Goal: Transaction & Acquisition: Book appointment/travel/reservation

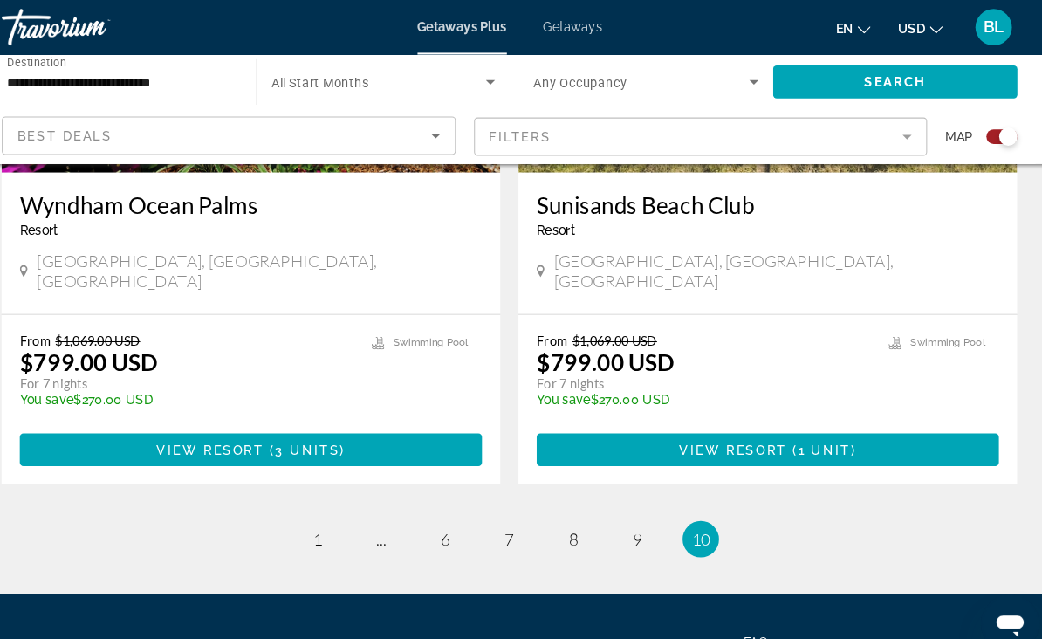
click at [375, 133] on div "Best Deals" at bounding box center [248, 130] width 396 height 21
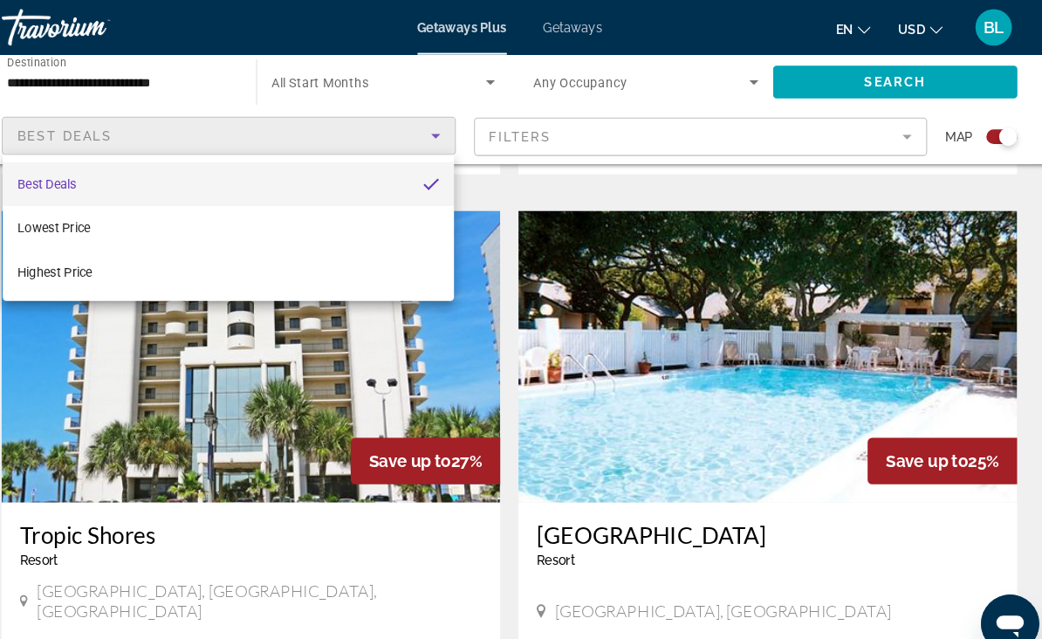
scroll to position [1781, 0]
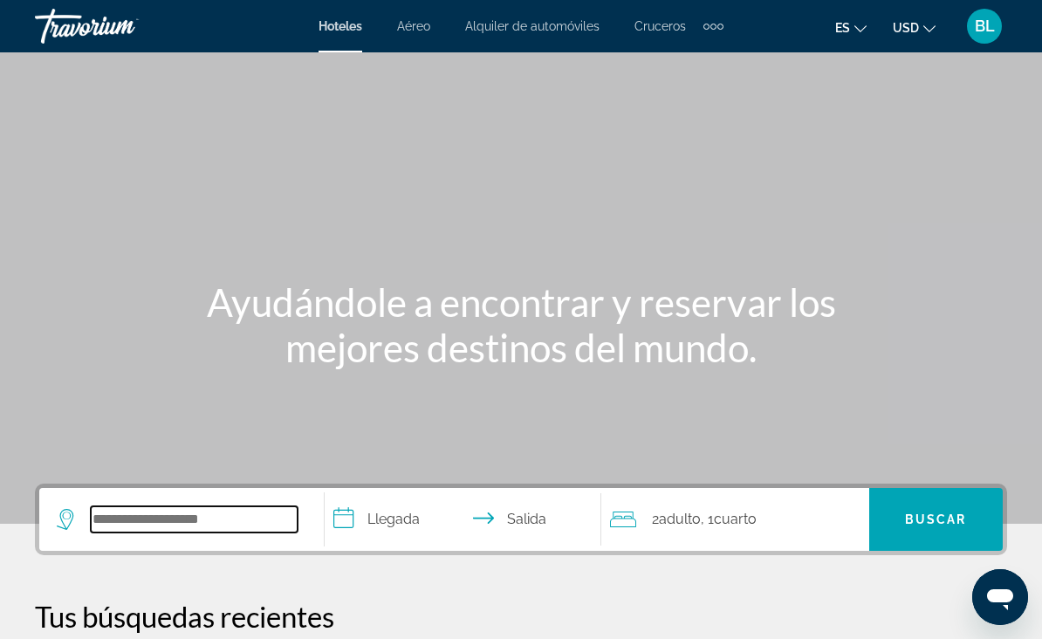
click at [186, 512] on input "Search widget" at bounding box center [194, 519] width 207 height 26
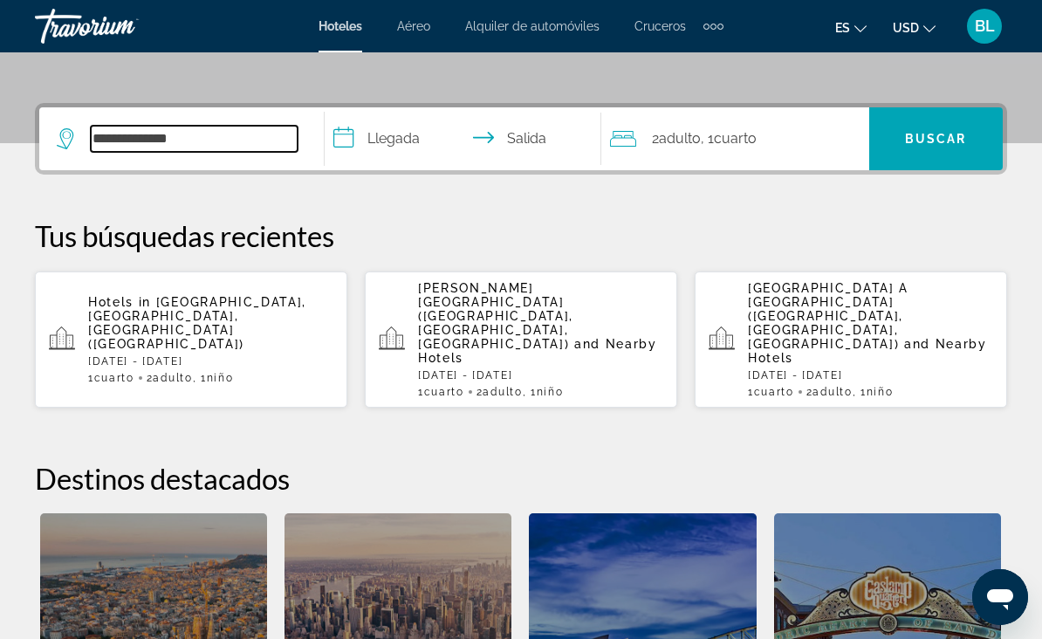
scroll to position [381, 0]
click at [114, 138] on input "**********" at bounding box center [194, 138] width 207 height 26
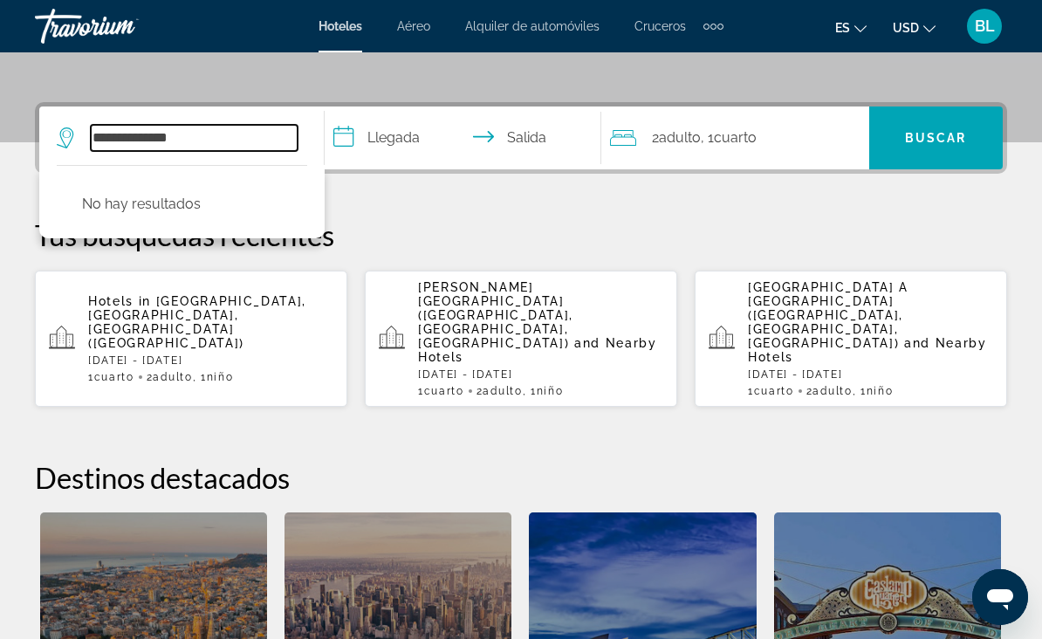
scroll to position [380, 0]
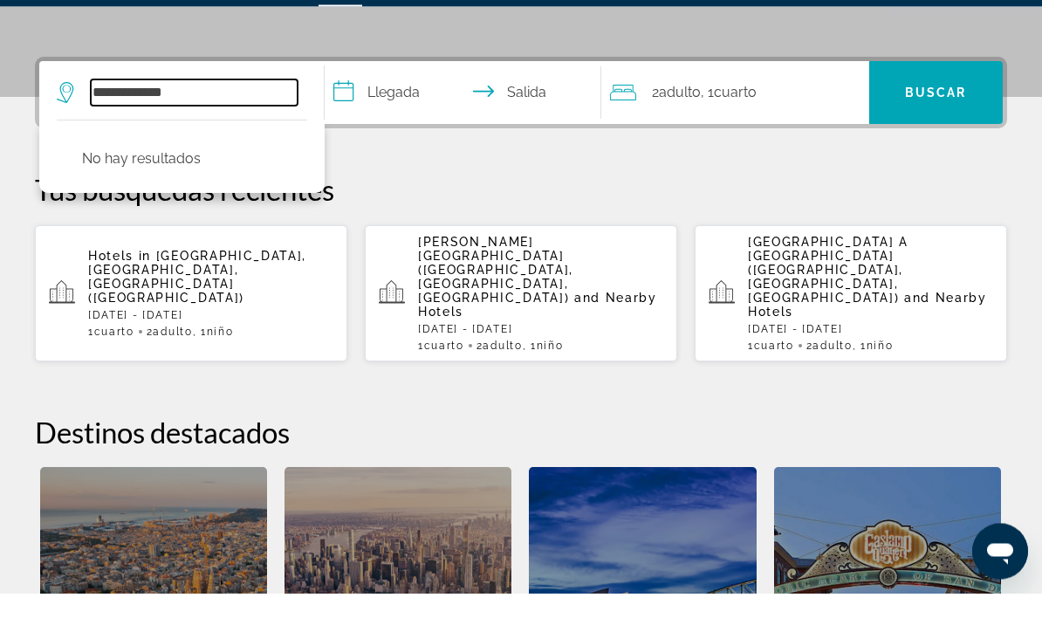
click at [209, 126] on input "**********" at bounding box center [194, 139] width 207 height 26
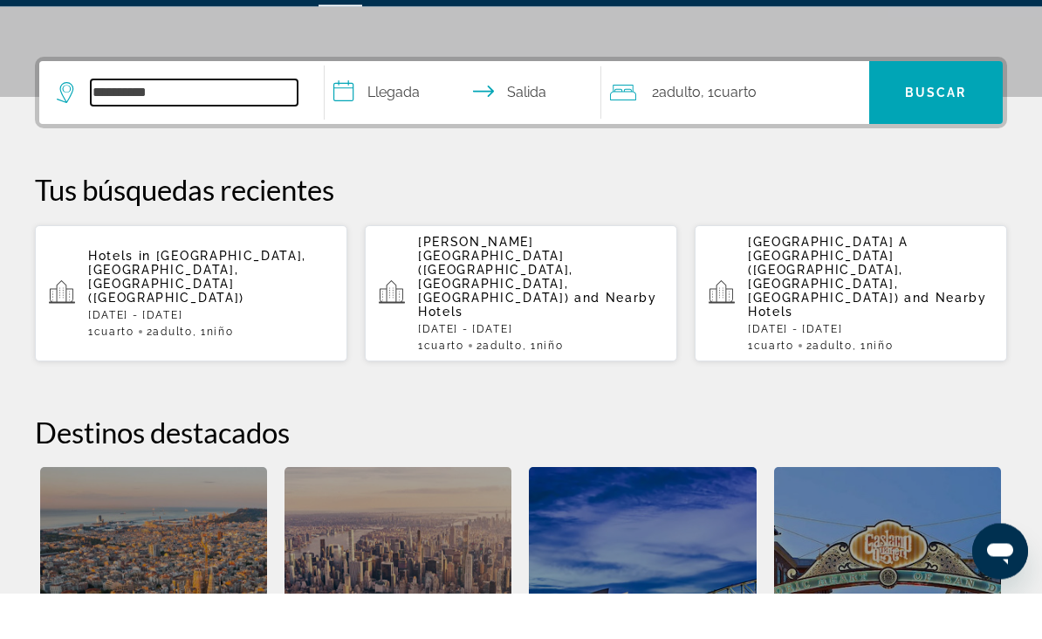
scroll to position [427, 0]
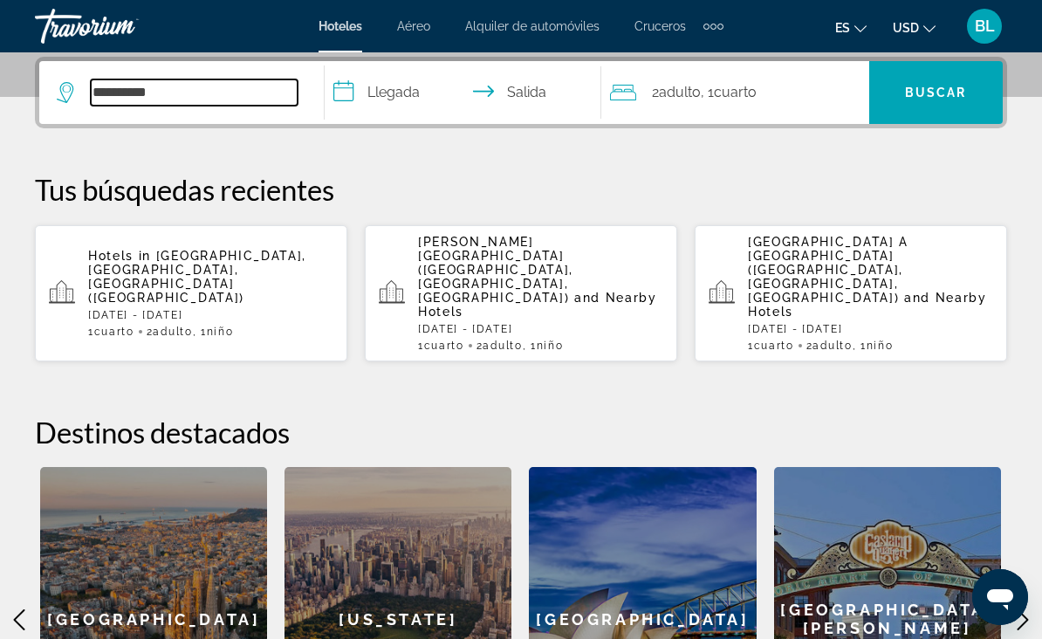
click at [225, 104] on input "**********" at bounding box center [194, 92] width 207 height 26
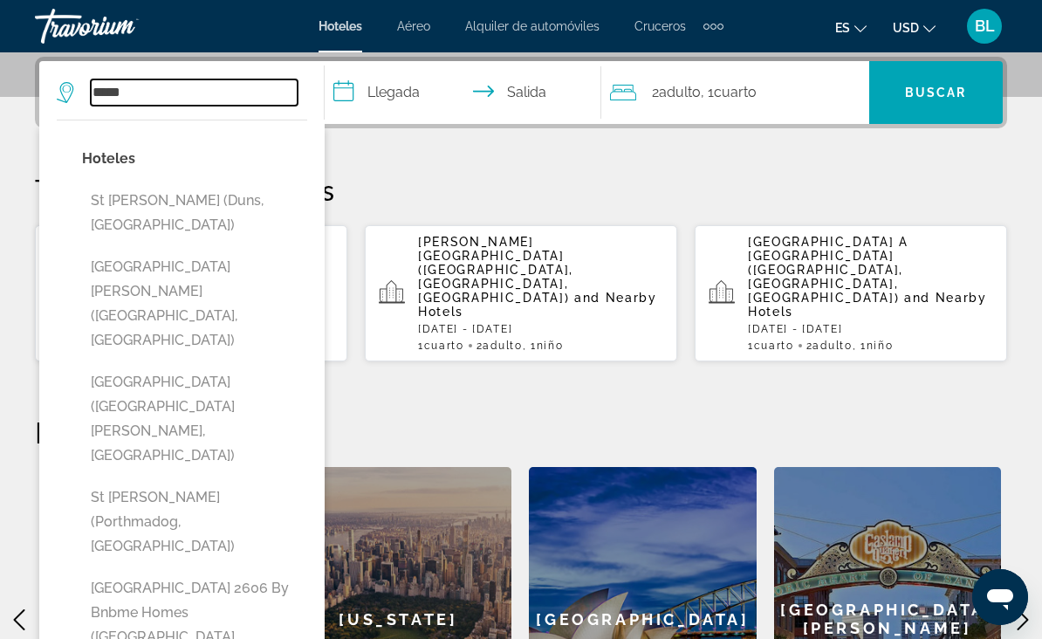
click at [249, 99] on input "*****" at bounding box center [194, 92] width 207 height 26
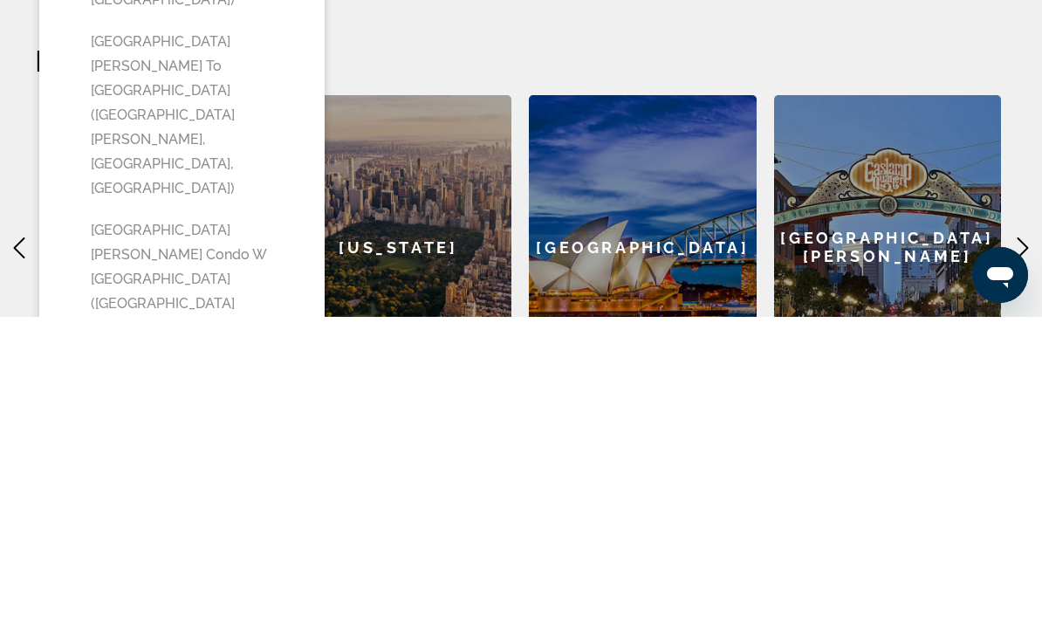
scroll to position [478, 0]
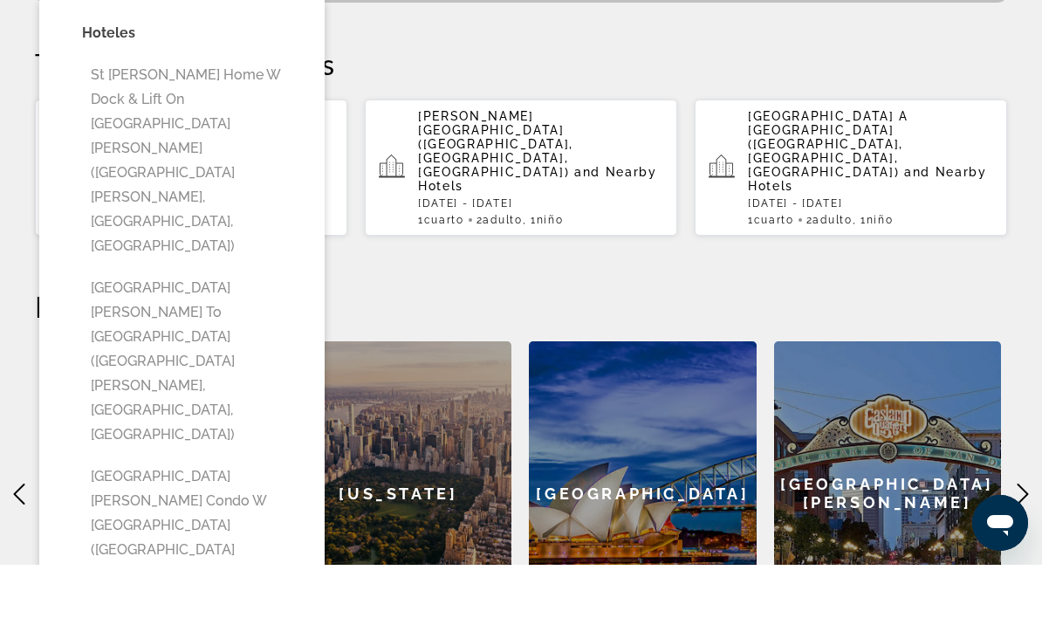
click at [120, 133] on button "St Augustine Home w Dock & Lift on St Johns River (Saint Augustine, FL, US)" at bounding box center [194, 235] width 225 height 204
type input "**********"
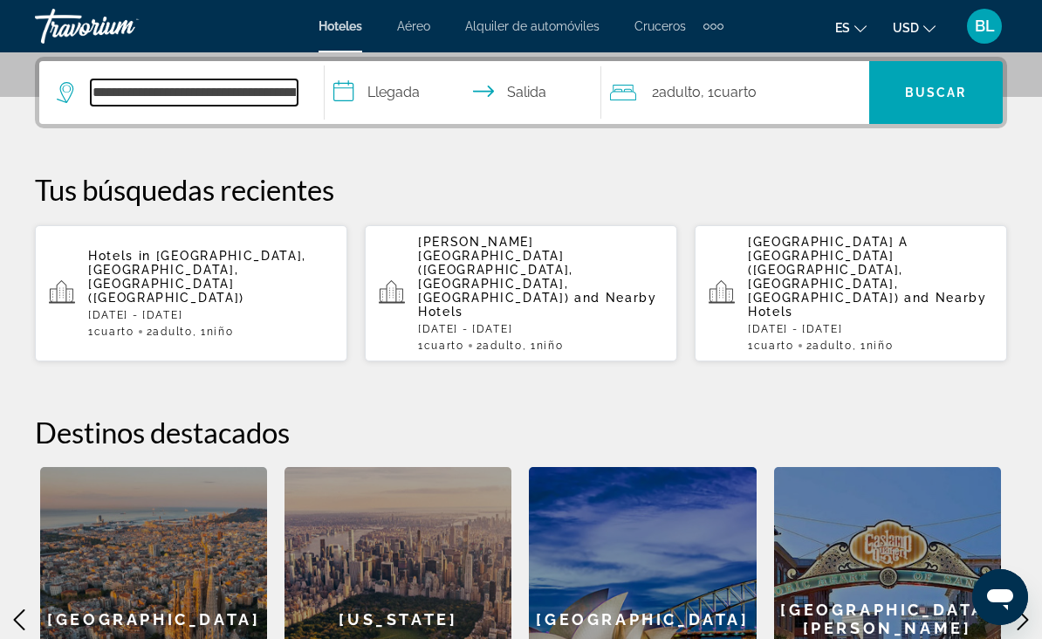
scroll to position [427, 0]
click at [393, 72] on input "**********" at bounding box center [467, 95] width 284 height 68
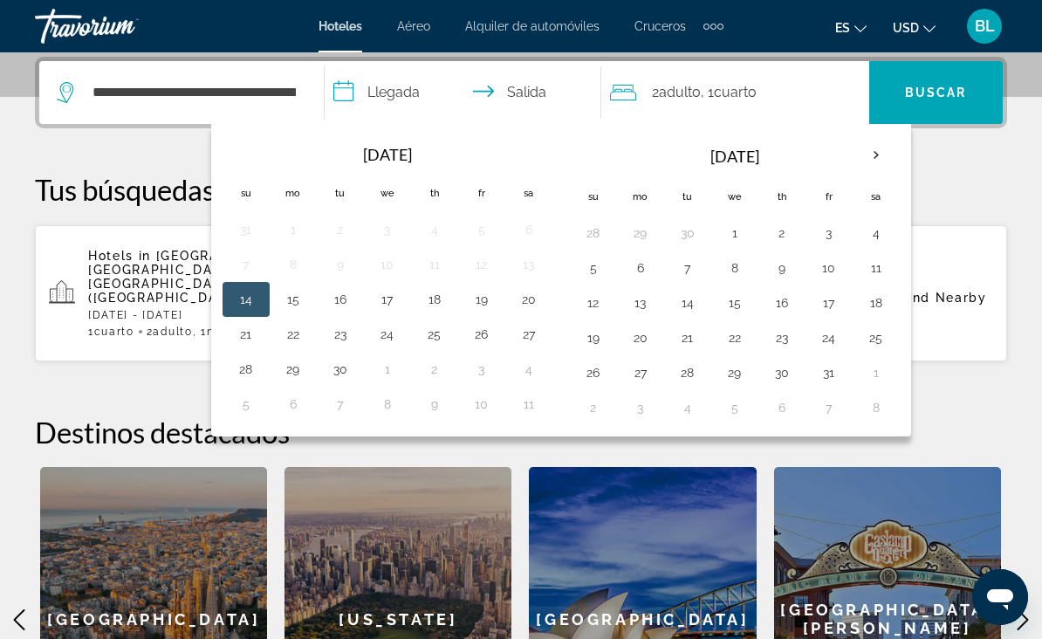
click at [871, 155] on th "Next month" at bounding box center [875, 155] width 47 height 38
click at [876, 148] on th "Next month" at bounding box center [875, 155] width 47 height 38
click at [834, 310] on button "19" at bounding box center [829, 302] width 28 height 24
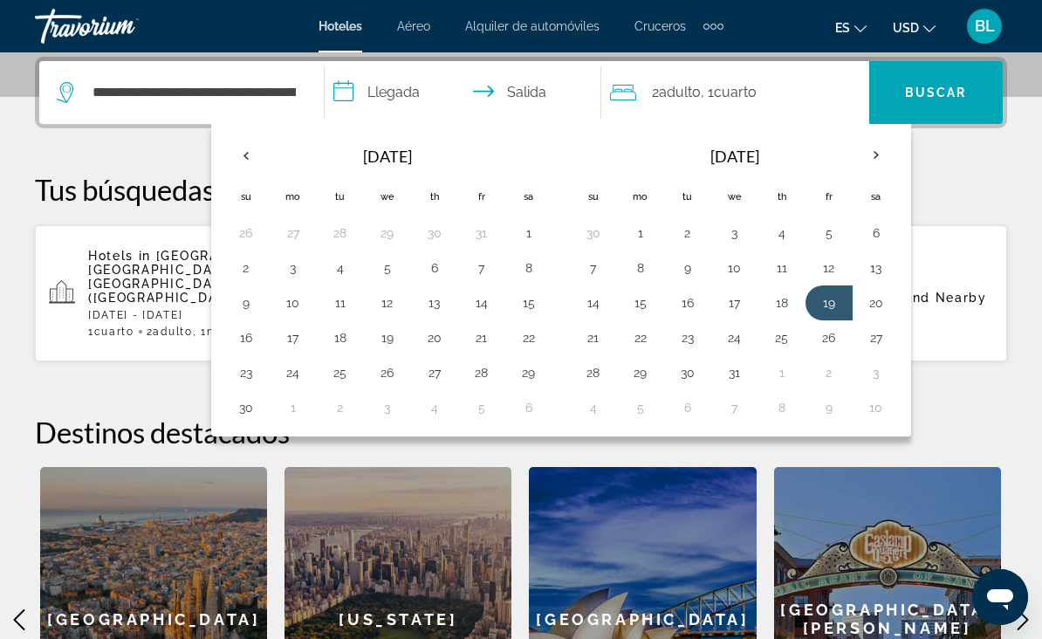
click at [651, 331] on button "22" at bounding box center [640, 337] width 28 height 24
type input "**********"
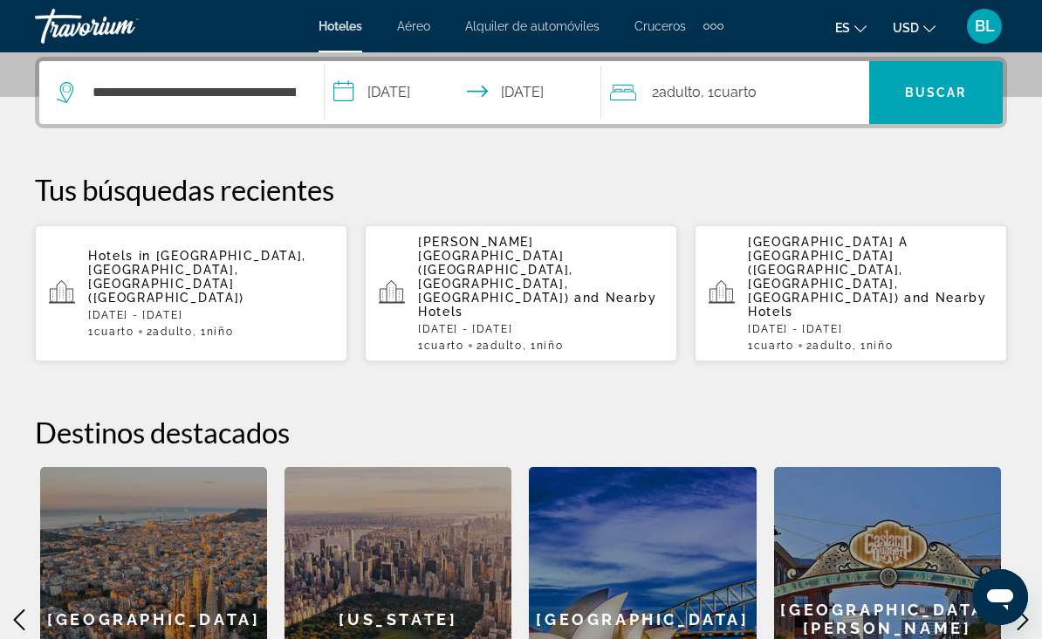
click at [922, 91] on span "Buscar" at bounding box center [936, 92] width 62 height 14
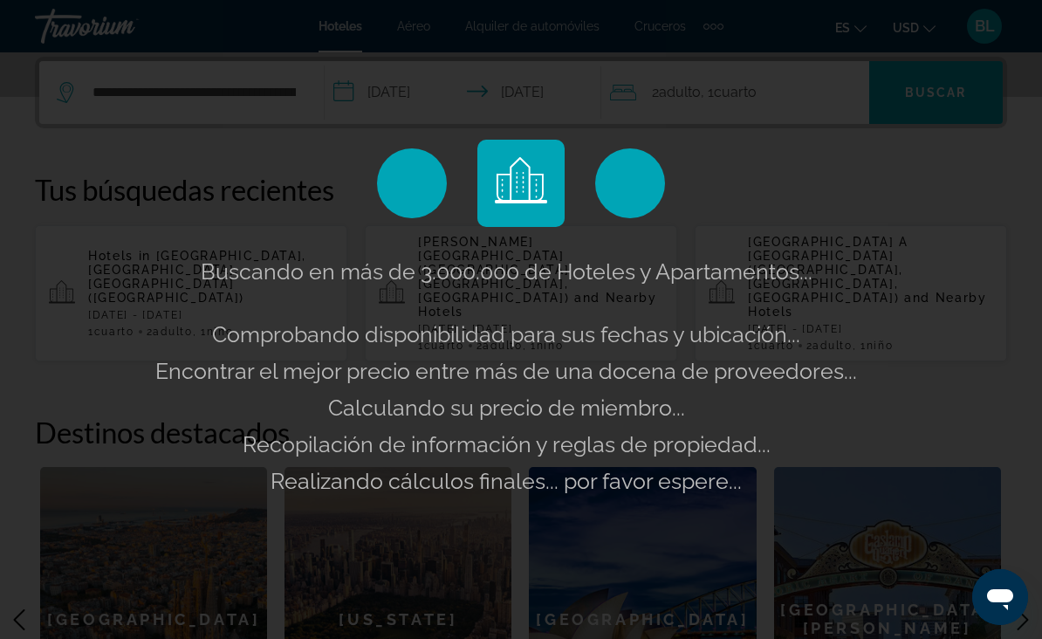
click at [748, 87] on div "Buscando en más de 3.000.000 de Hoteles y Apartamentos... Comprobando disponibi…" at bounding box center [521, 319] width 1042 height 639
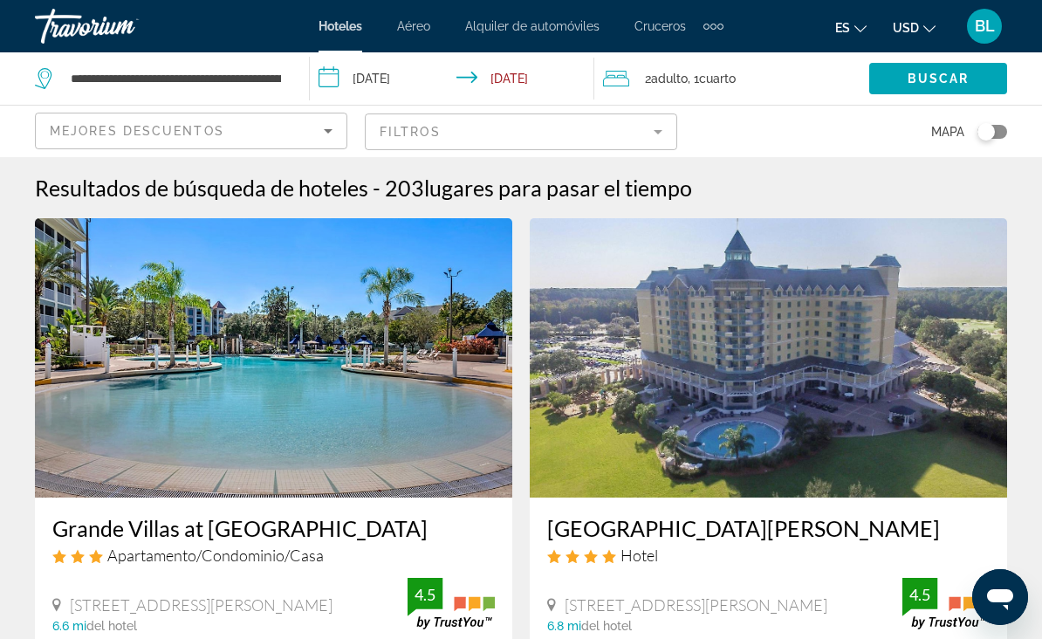
click at [713, 77] on span "Cuarto" at bounding box center [717, 79] width 37 height 14
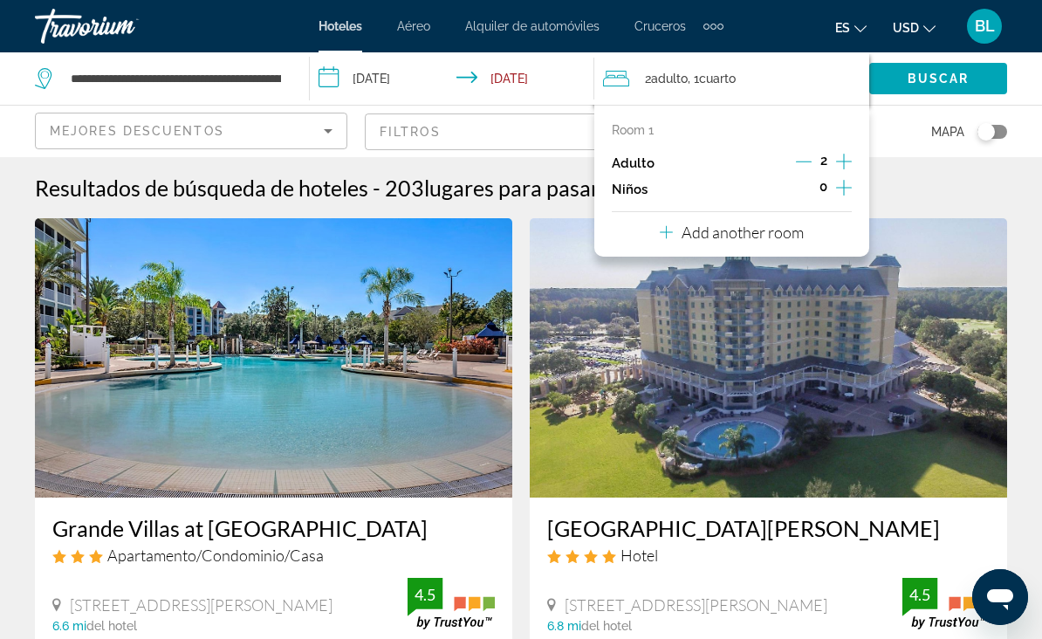
click at [837, 193] on icon "Increment children" at bounding box center [844, 187] width 16 height 21
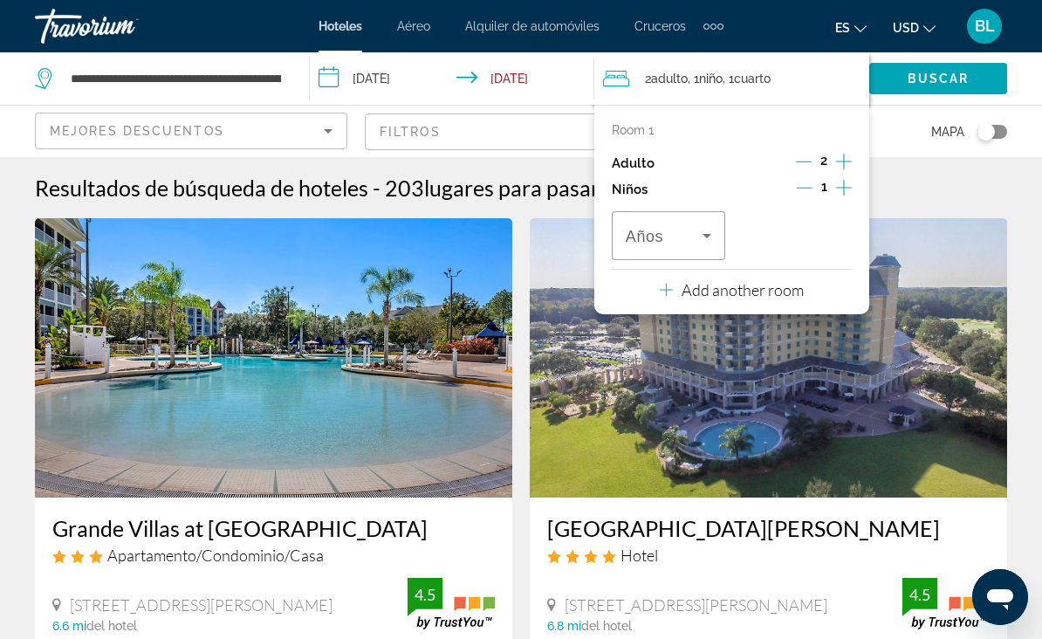
click at [673, 229] on span "Travelers: 2 adults, 1 child" at bounding box center [663, 235] width 77 height 21
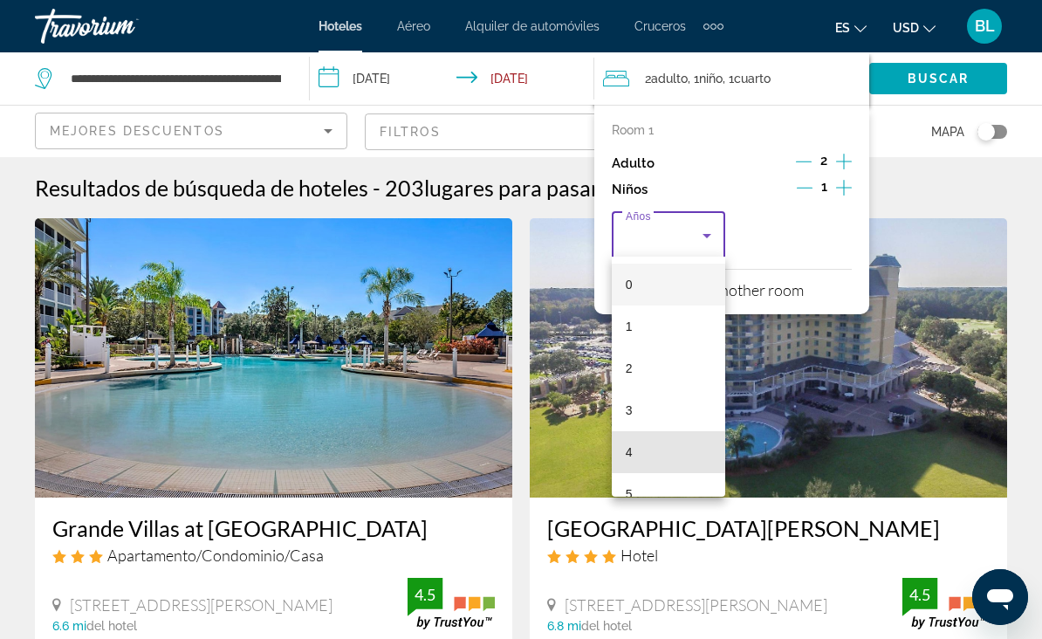
click at [635, 461] on mat-option "4" at bounding box center [668, 452] width 113 height 42
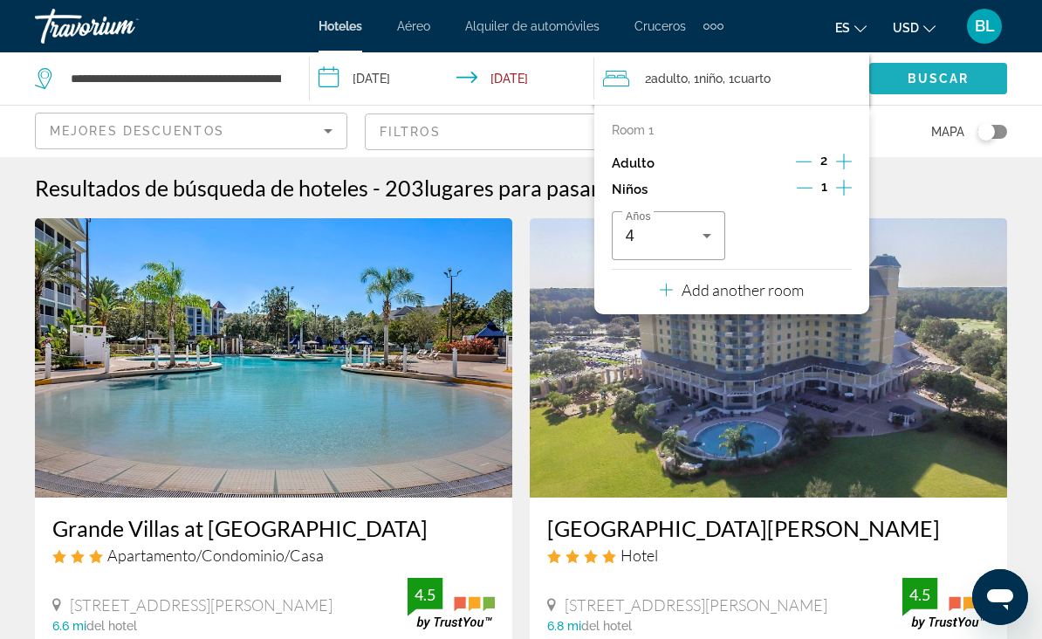
click at [925, 73] on span "Buscar" at bounding box center [938, 79] width 62 height 14
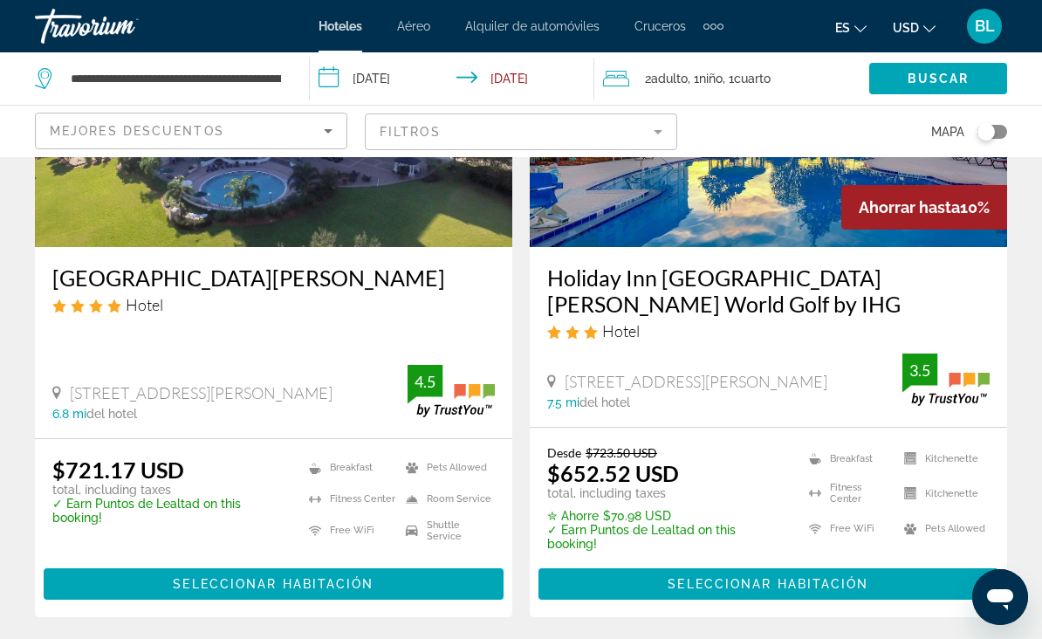
scroll to position [889, 0]
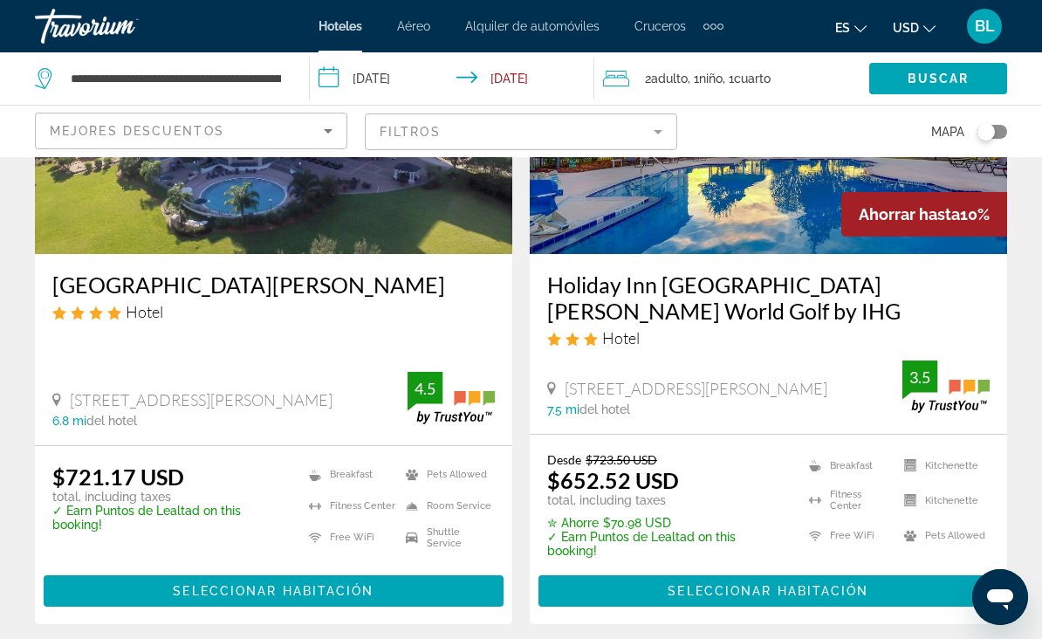
click at [617, 126] on mat-form-field "Filtros" at bounding box center [521, 131] width 312 height 37
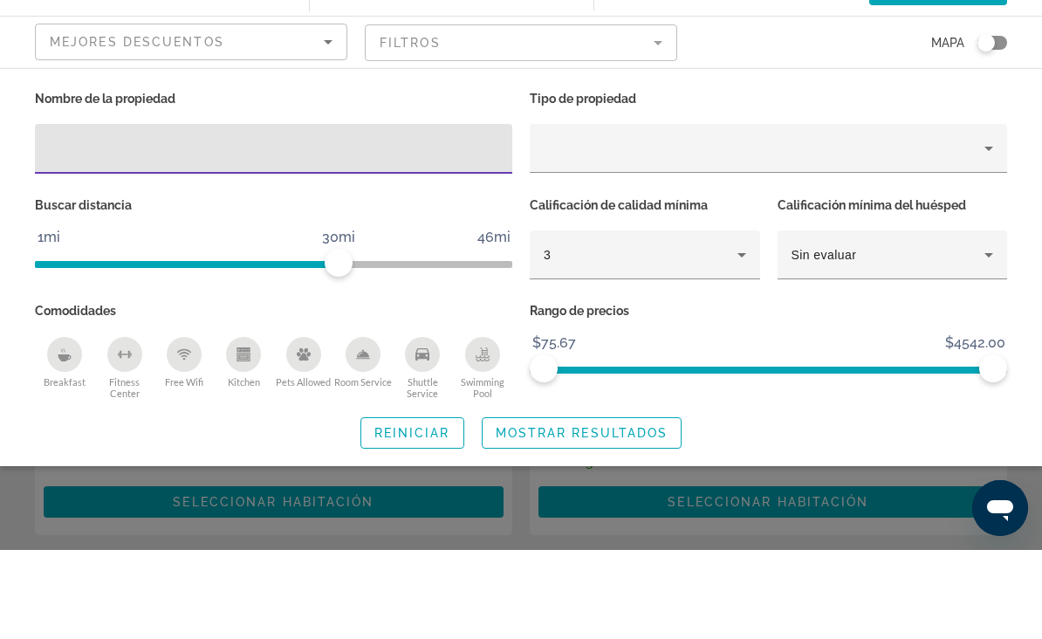
click at [632, 333] on div "3" at bounding box center [640, 343] width 194 height 21
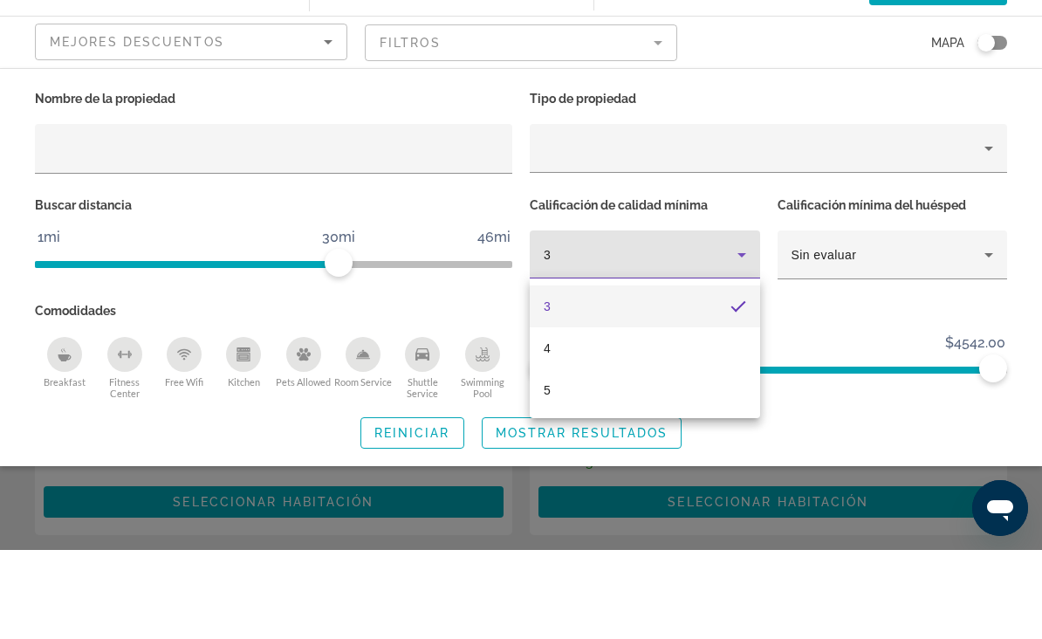
scroll to position [978, 0]
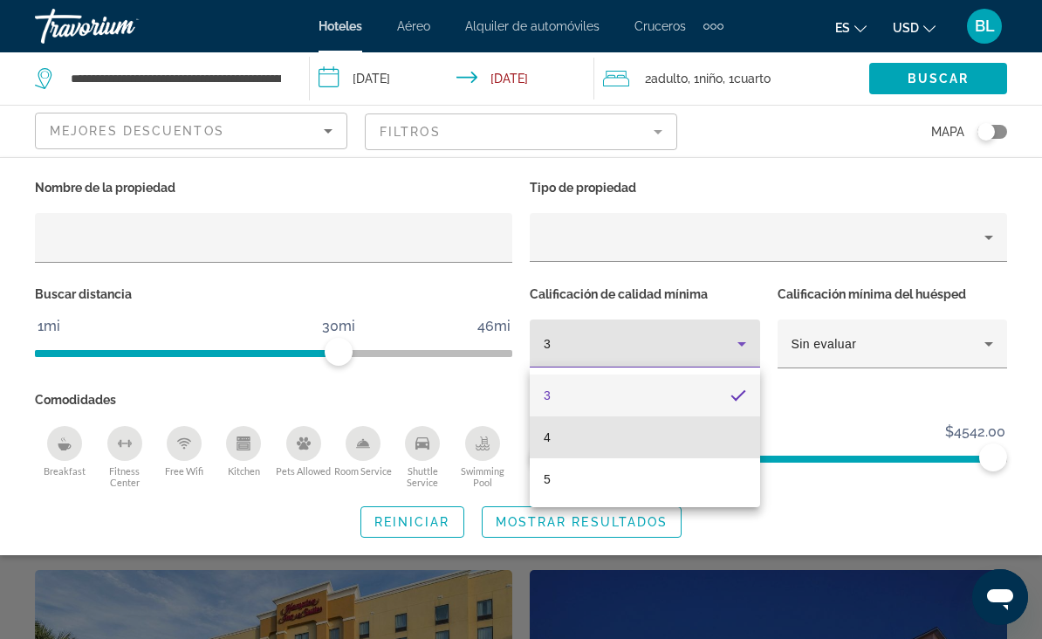
click at [589, 442] on mat-option "4" at bounding box center [645, 437] width 230 height 42
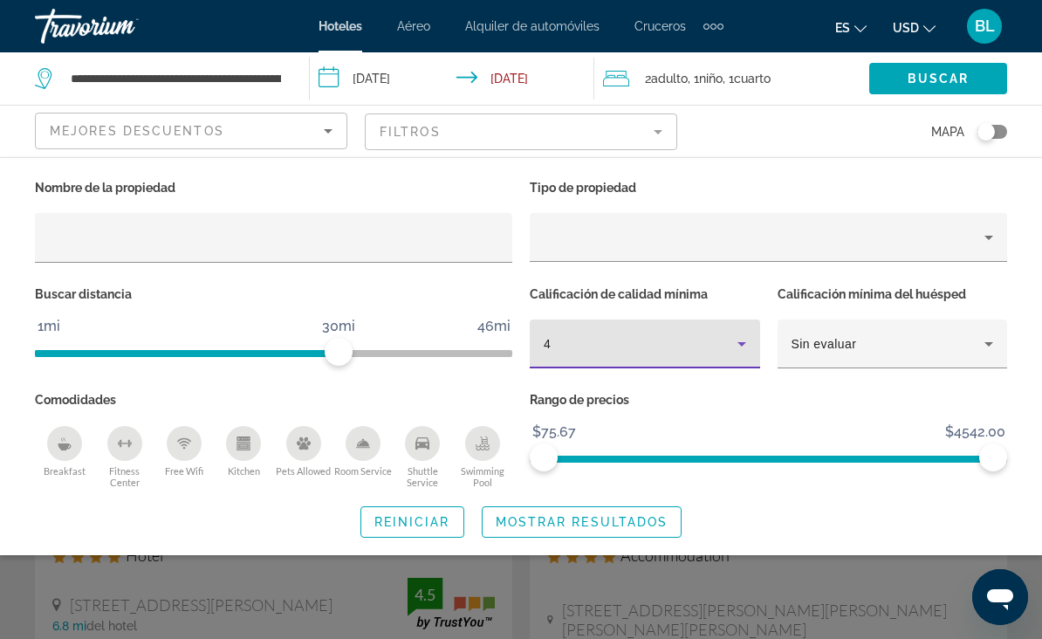
click at [535, 522] on span "Mostrar resultados" at bounding box center [581, 522] width 173 height 14
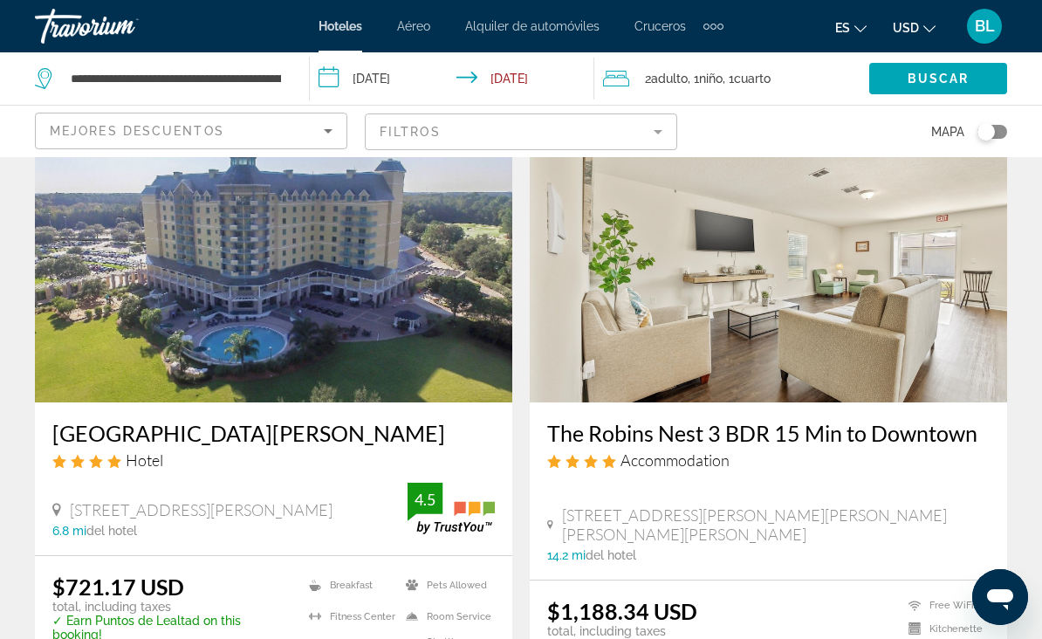
scroll to position [94, 0]
click at [473, 345] on img "Main content" at bounding box center [273, 263] width 477 height 279
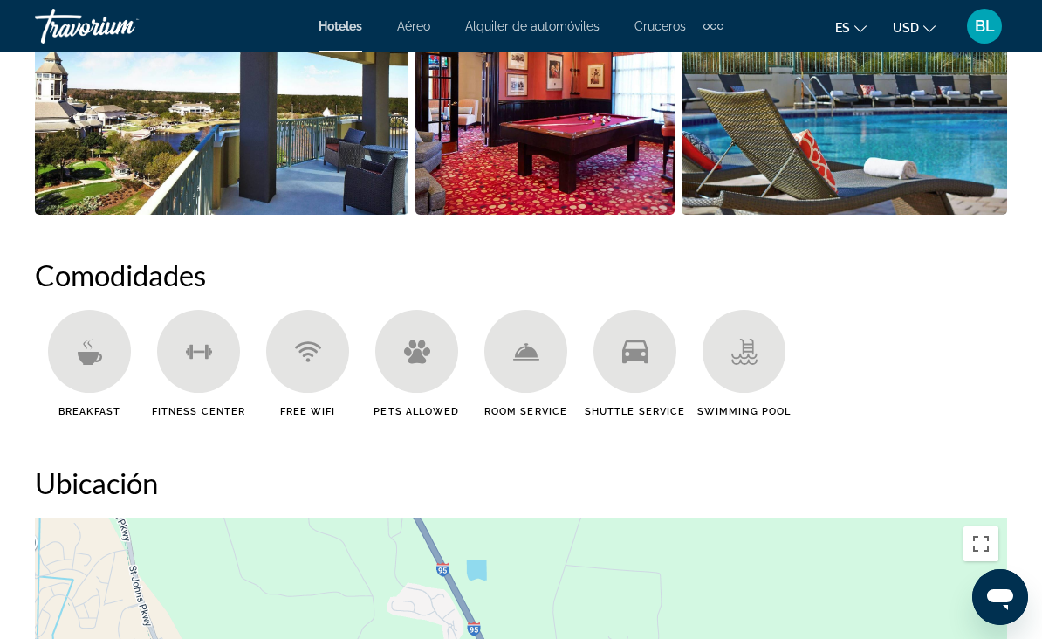
scroll to position [1534, 0]
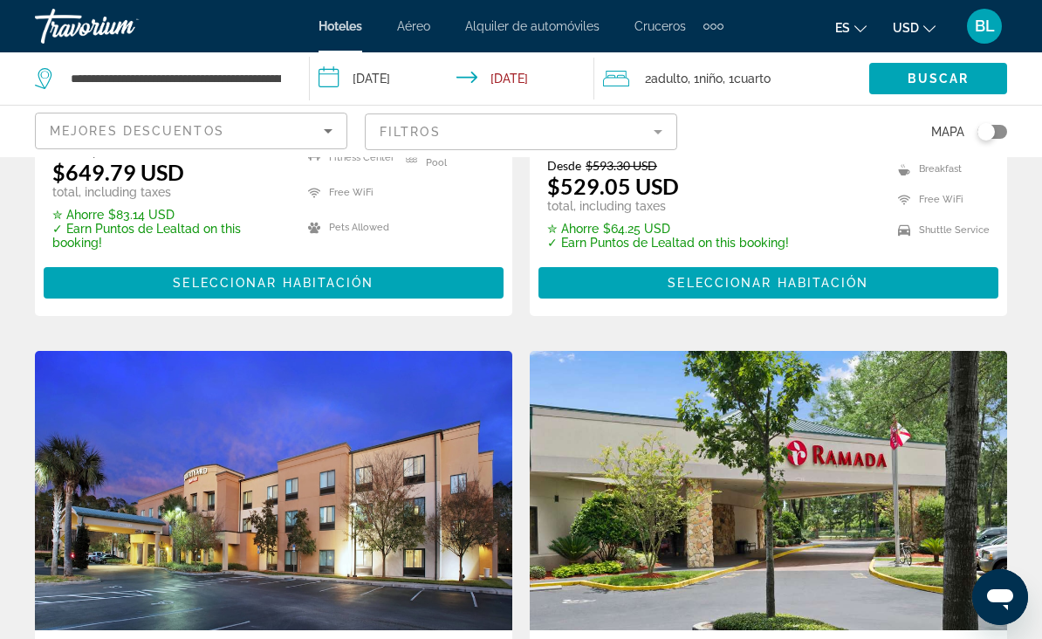
scroll to position [3261, 0]
click at [647, 139] on mat-form-field "Filtros" at bounding box center [521, 131] width 312 height 37
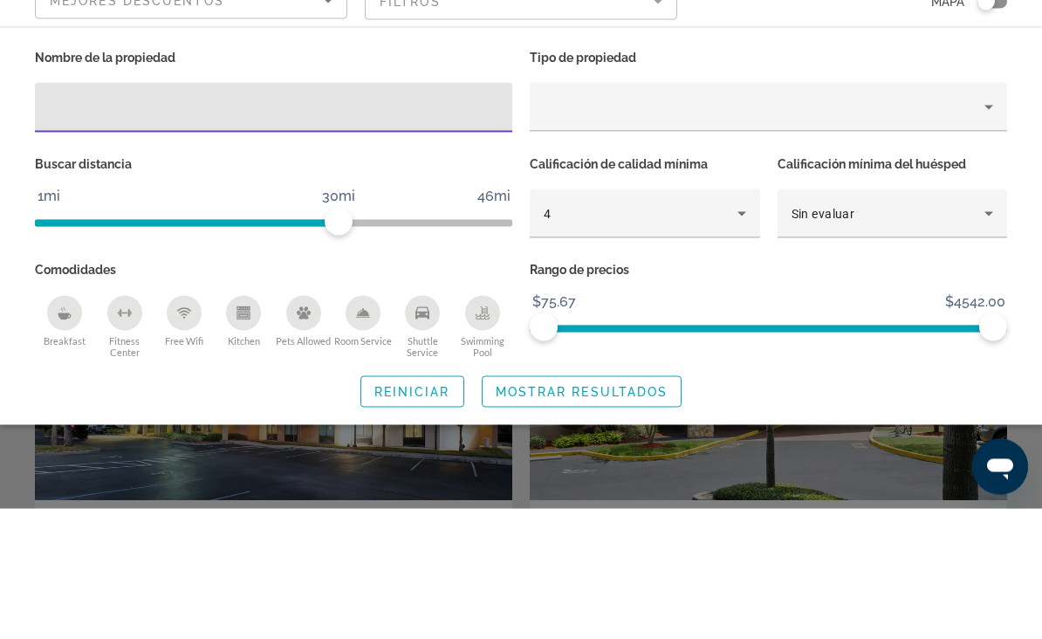
click at [701, 333] on div "4" at bounding box center [640, 343] width 194 height 21
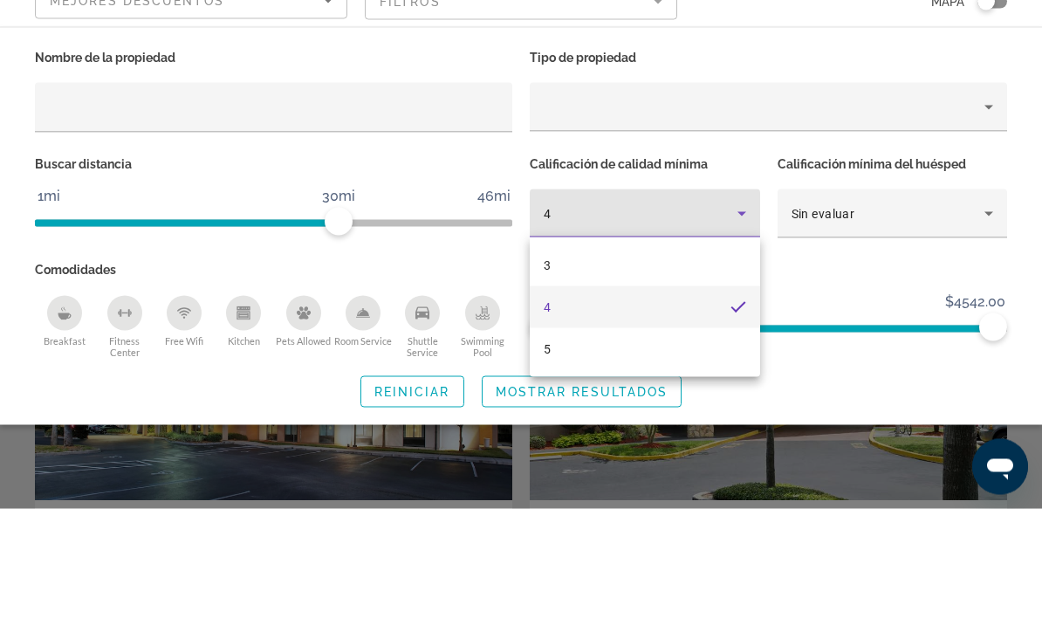
scroll to position [3392, 0]
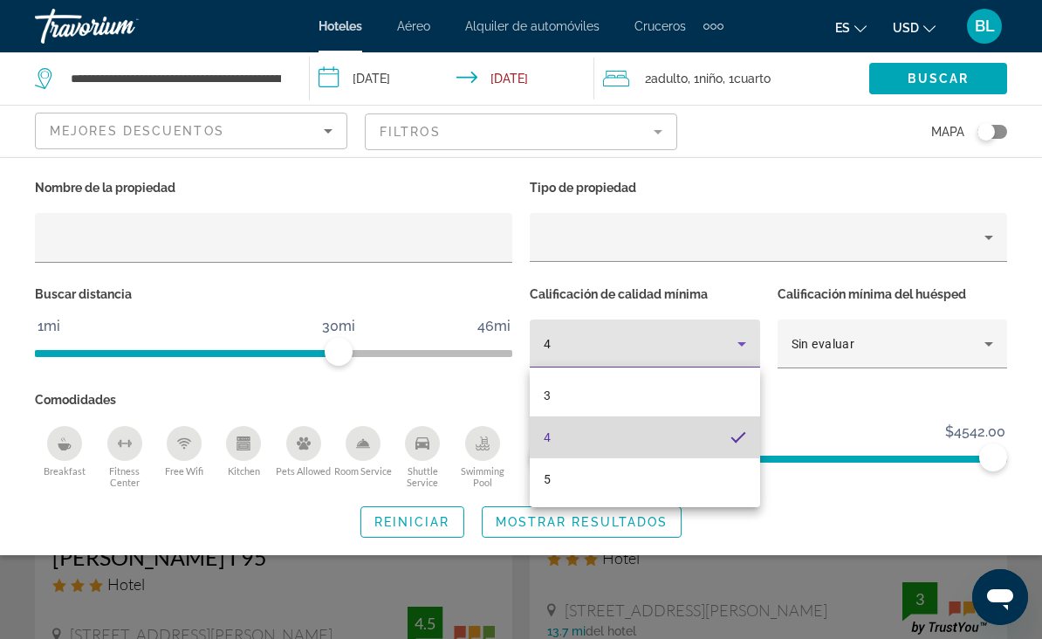
click at [605, 428] on mat-option "4" at bounding box center [645, 437] width 230 height 42
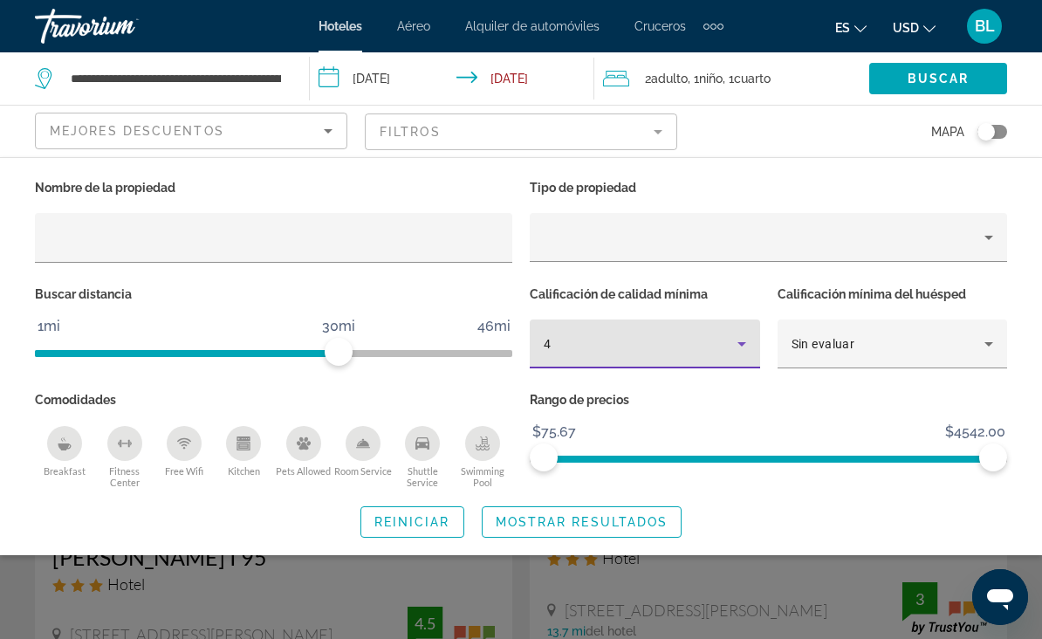
click at [550, 516] on span "Mostrar resultados" at bounding box center [581, 522] width 173 height 14
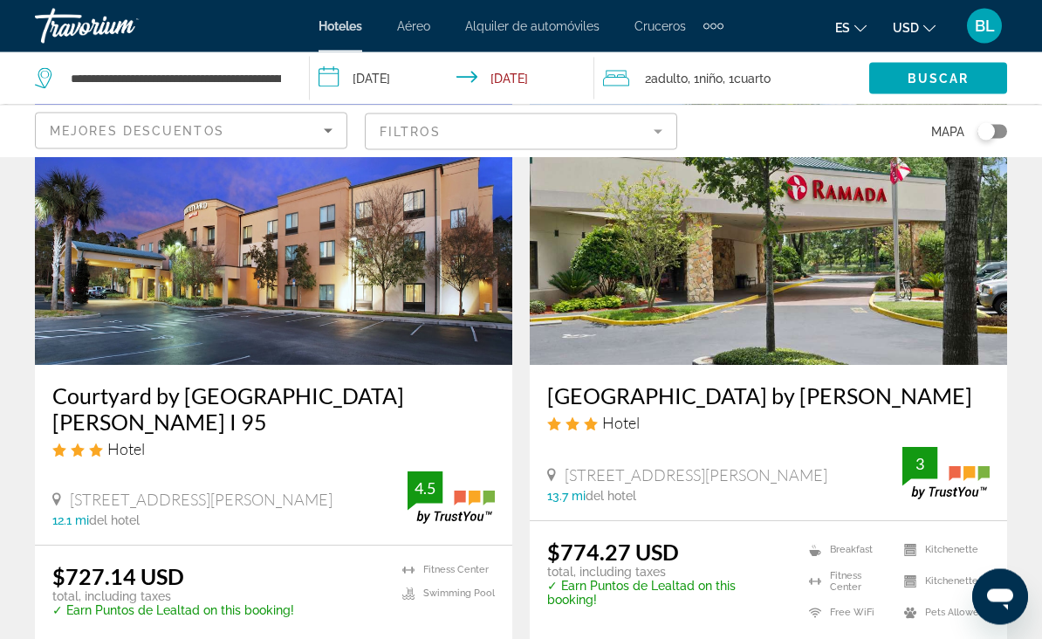
click at [646, 132] on mat-form-field "Filtros" at bounding box center [521, 131] width 312 height 37
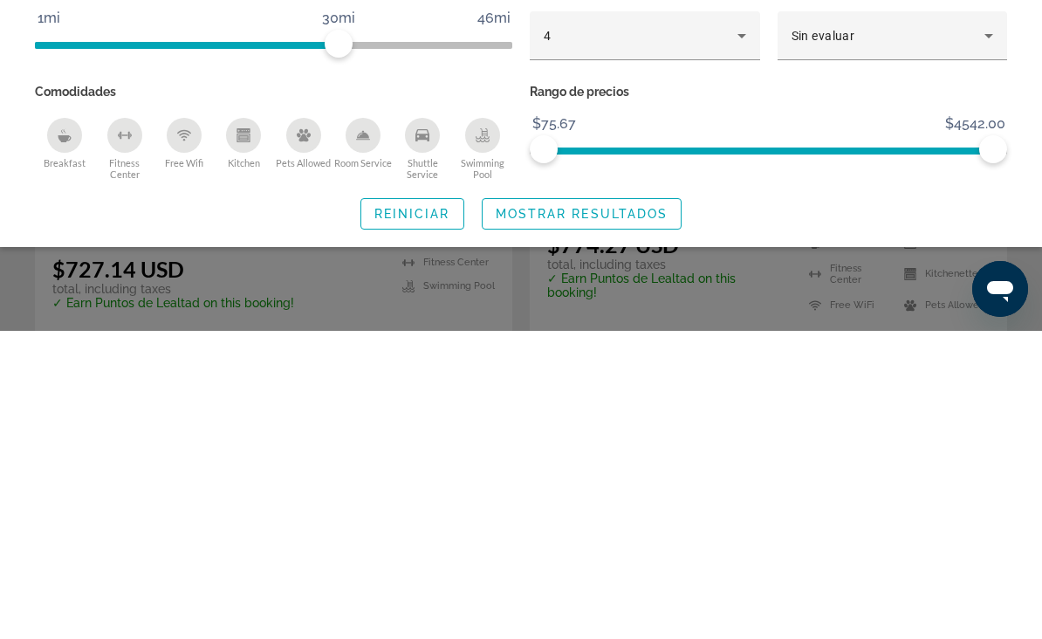
scroll to position [3530, 0]
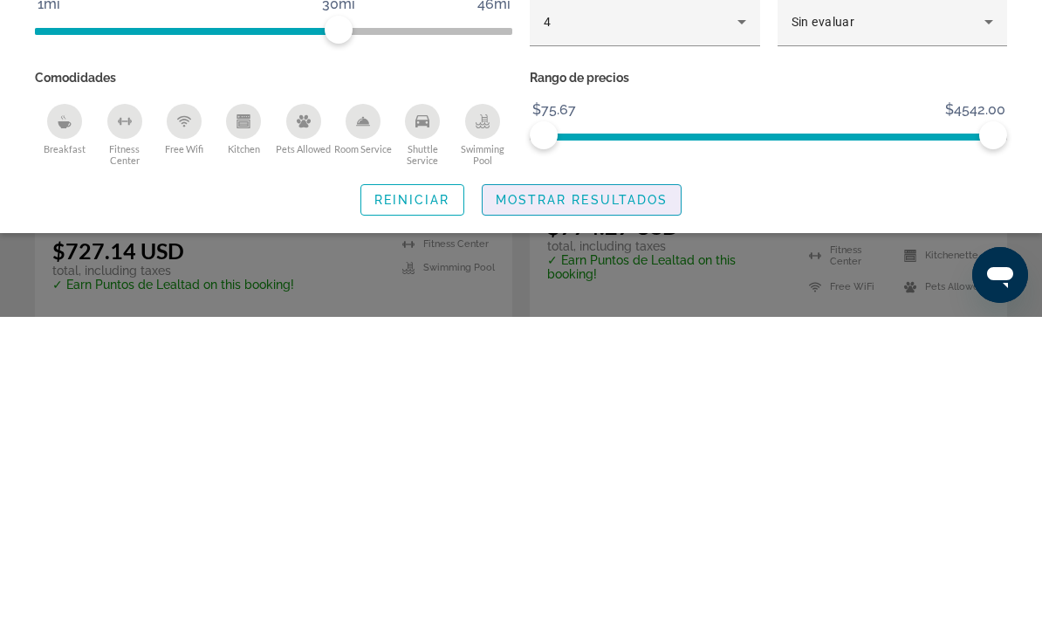
click at [645, 515] on span "Mostrar resultados" at bounding box center [581, 522] width 173 height 14
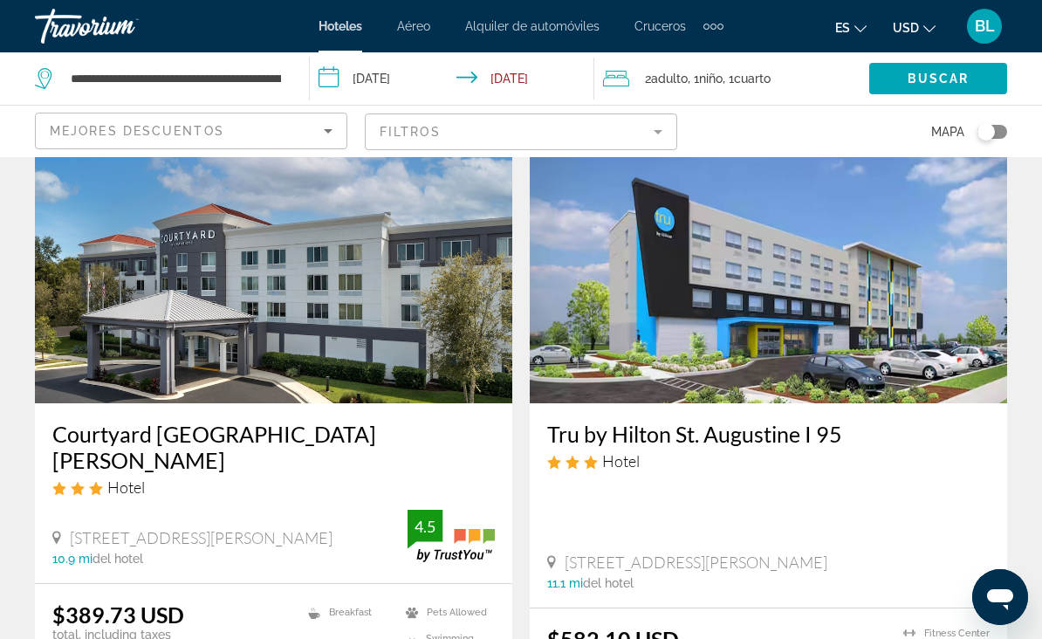
scroll to position [2120, 0]
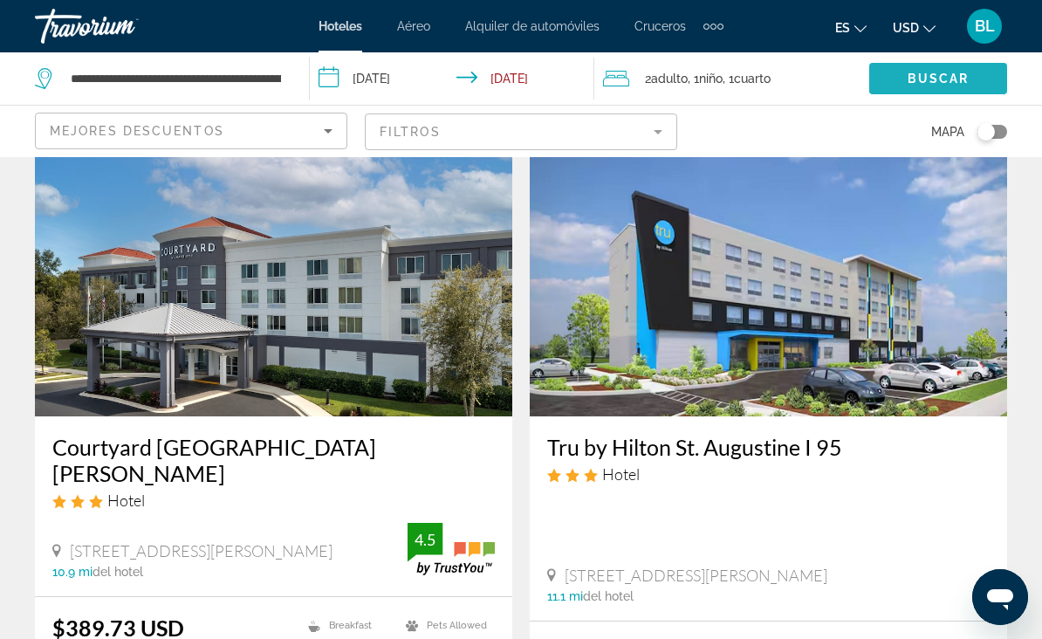
click at [948, 77] on span "Buscar" at bounding box center [938, 79] width 62 height 14
click at [933, 79] on span "Buscar" at bounding box center [938, 79] width 62 height 14
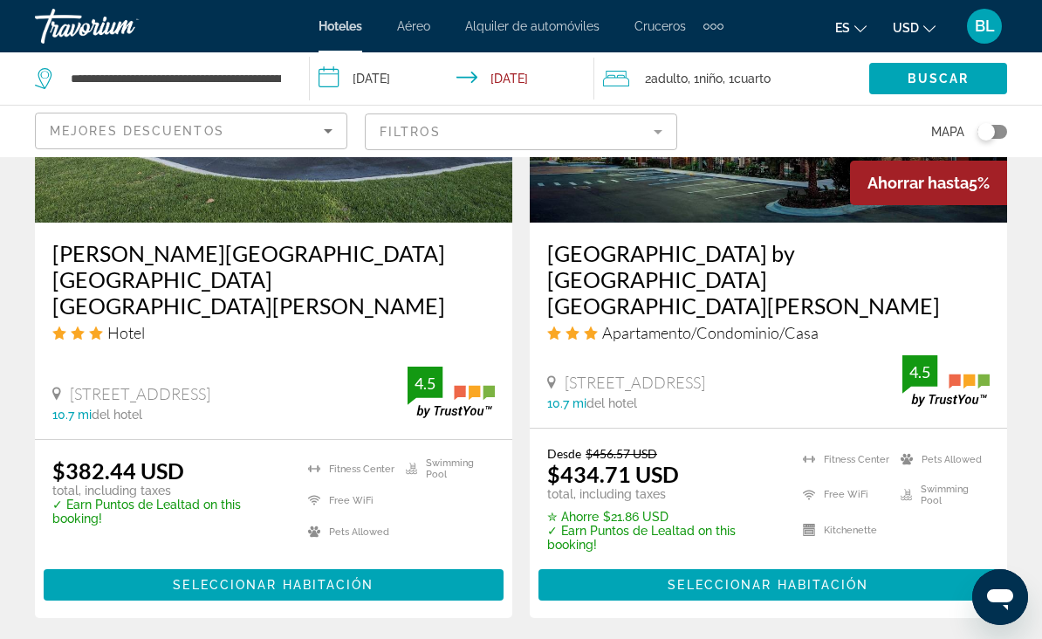
scroll to position [1582, 0]
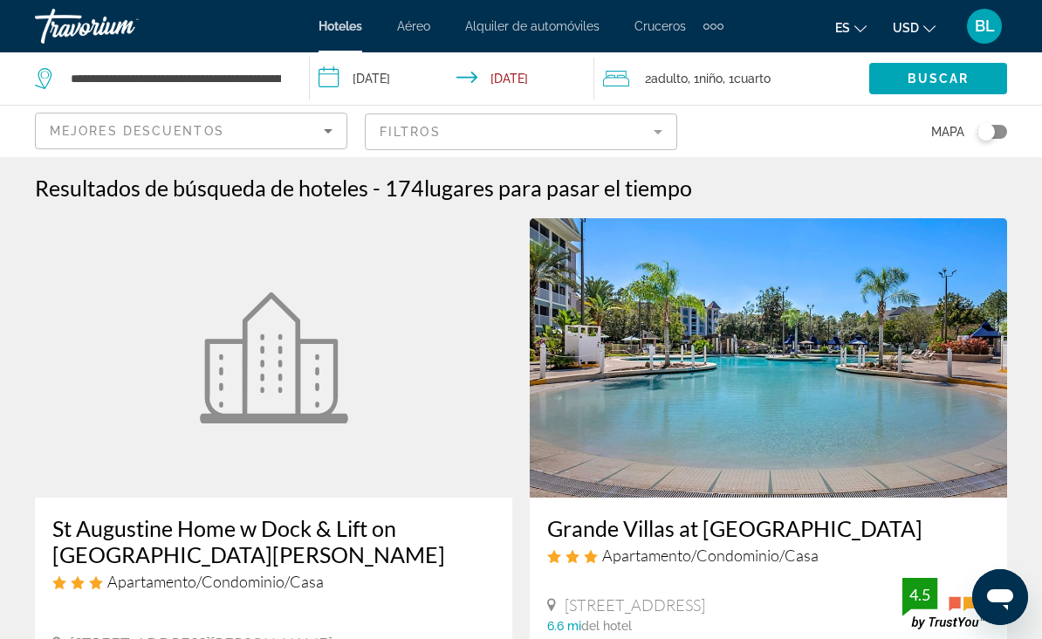
click at [646, 137] on mat-form-field "Filtros" at bounding box center [521, 131] width 312 height 37
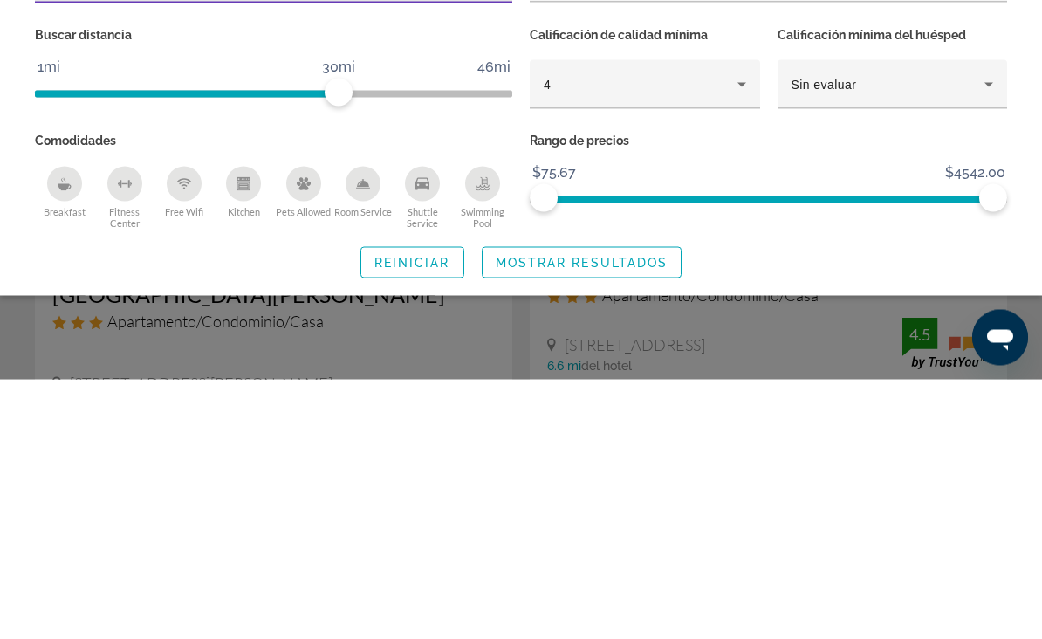
click at [631, 515] on span "Mostrar resultados" at bounding box center [581, 522] width 173 height 14
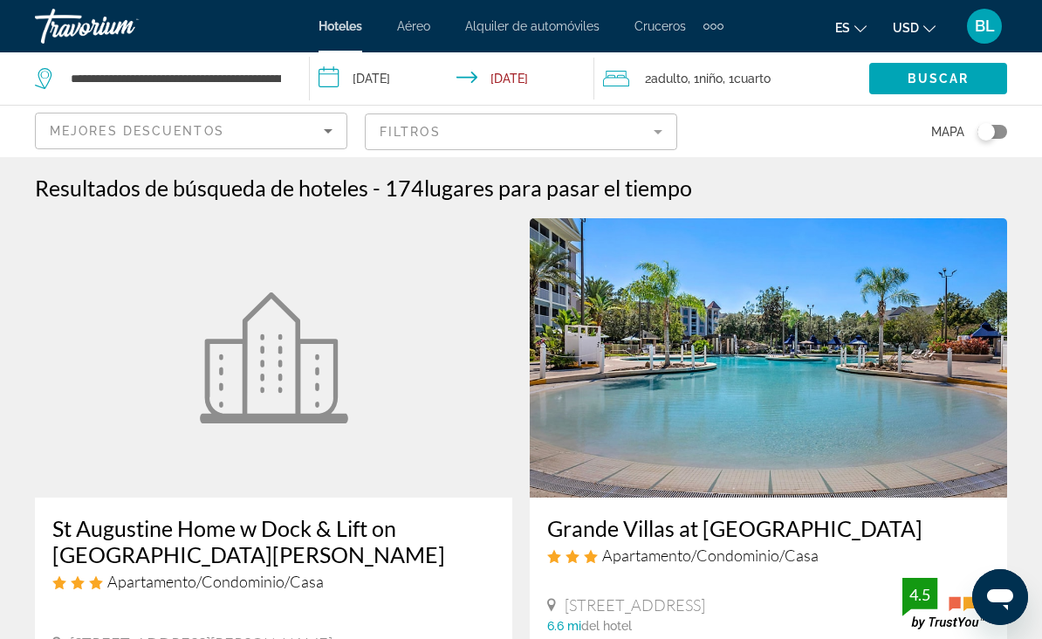
click at [634, 136] on mat-form-field "Filtros" at bounding box center [521, 131] width 312 height 37
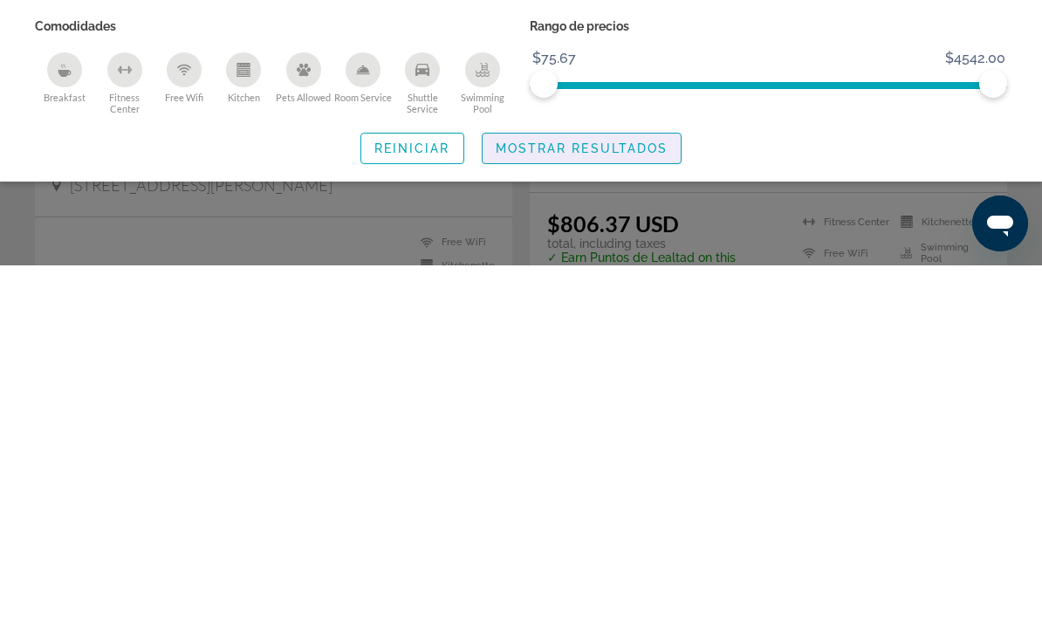
click at [642, 515] on span "Mostrar resultados" at bounding box center [581, 522] width 173 height 14
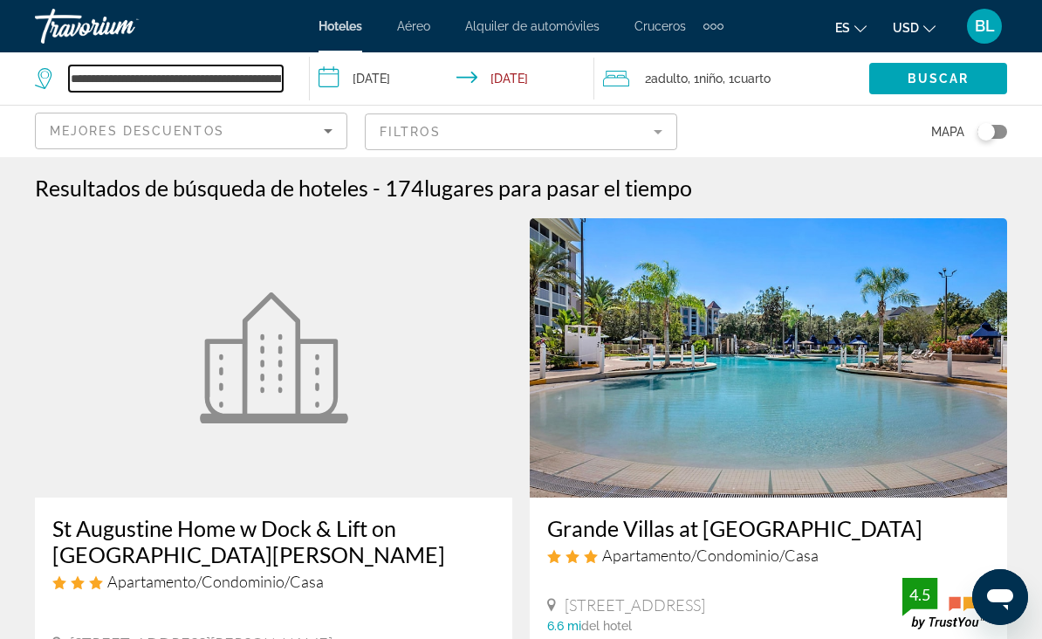
click at [256, 75] on input "**********" at bounding box center [176, 78] width 214 height 26
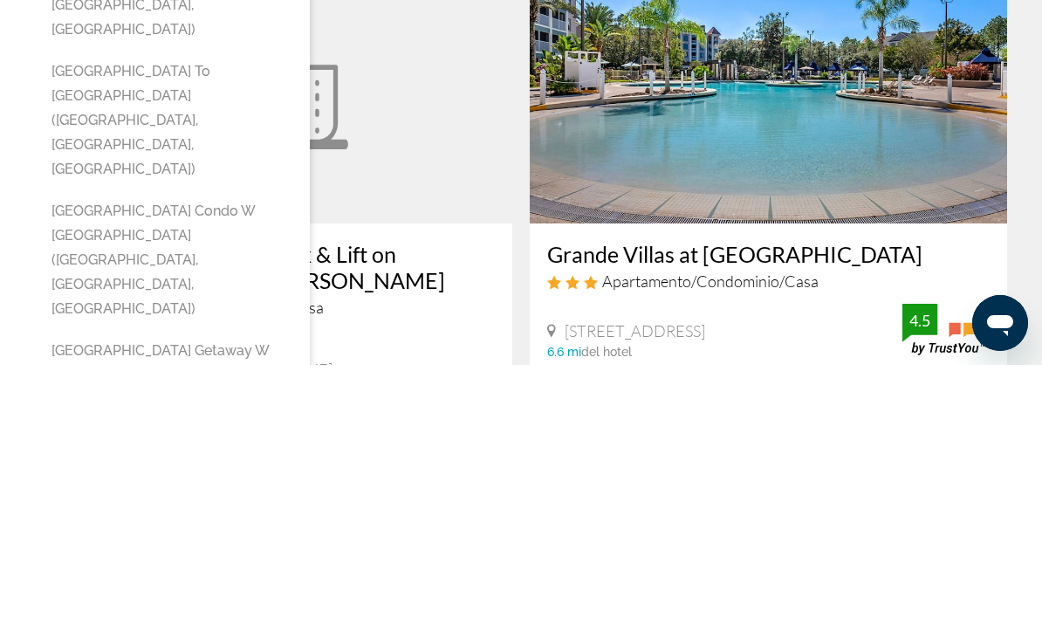
type input "**********"
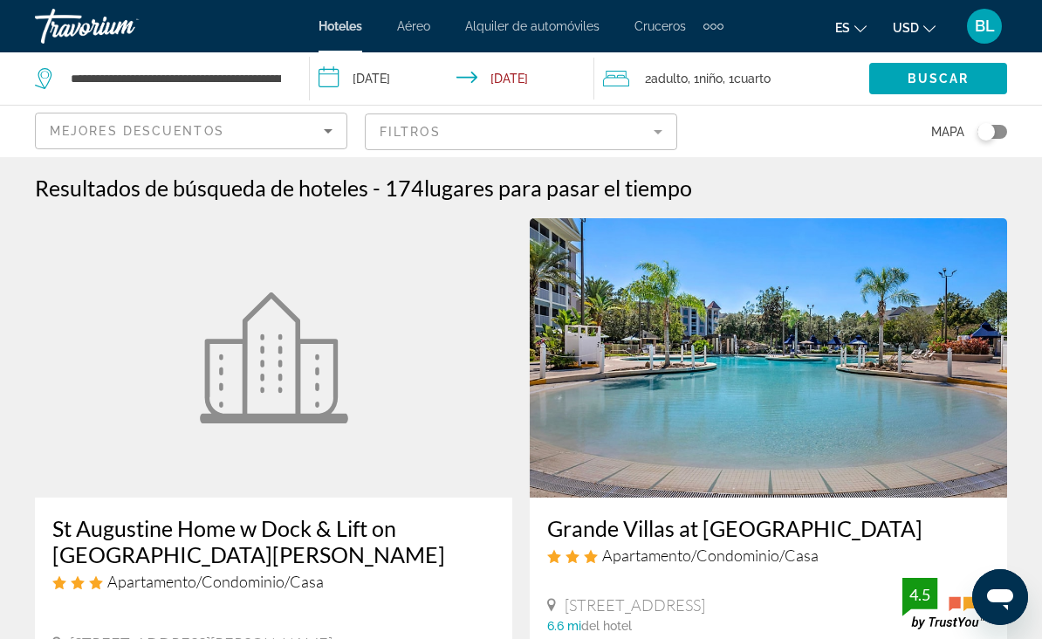
click at [948, 88] on span "Search widget" at bounding box center [938, 79] width 138 height 42
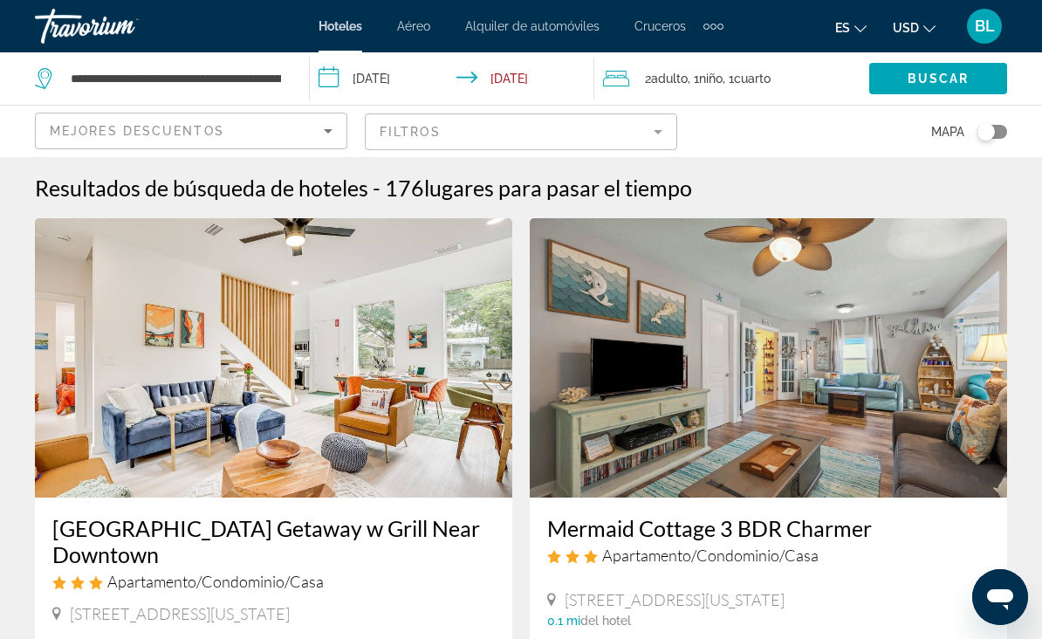
click at [605, 135] on mat-form-field "Filtros" at bounding box center [521, 131] width 312 height 37
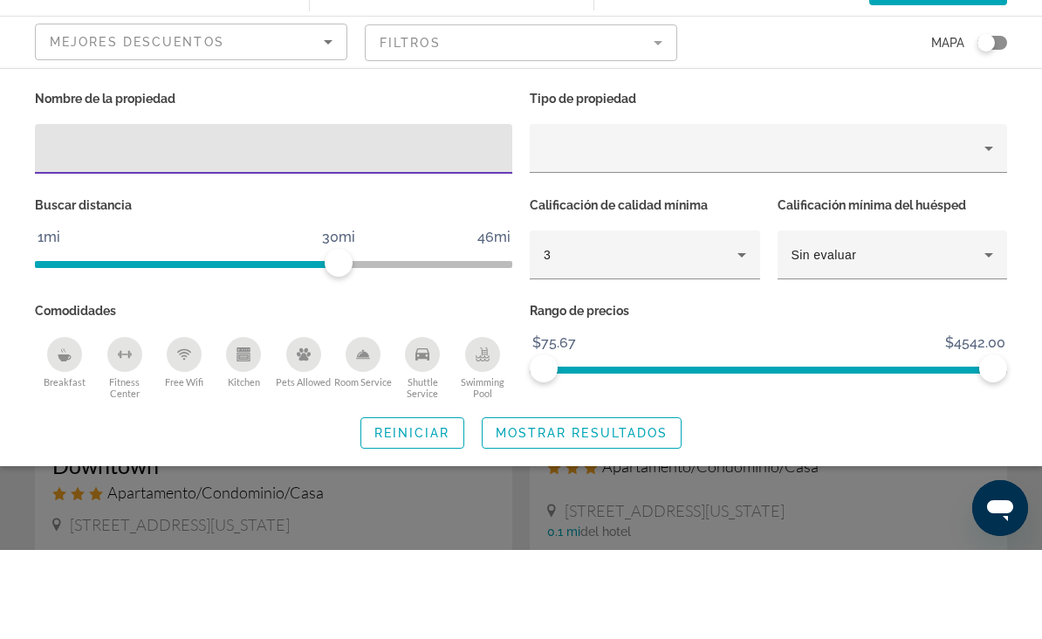
click at [675, 319] on div "3" at bounding box center [644, 343] width 202 height 49
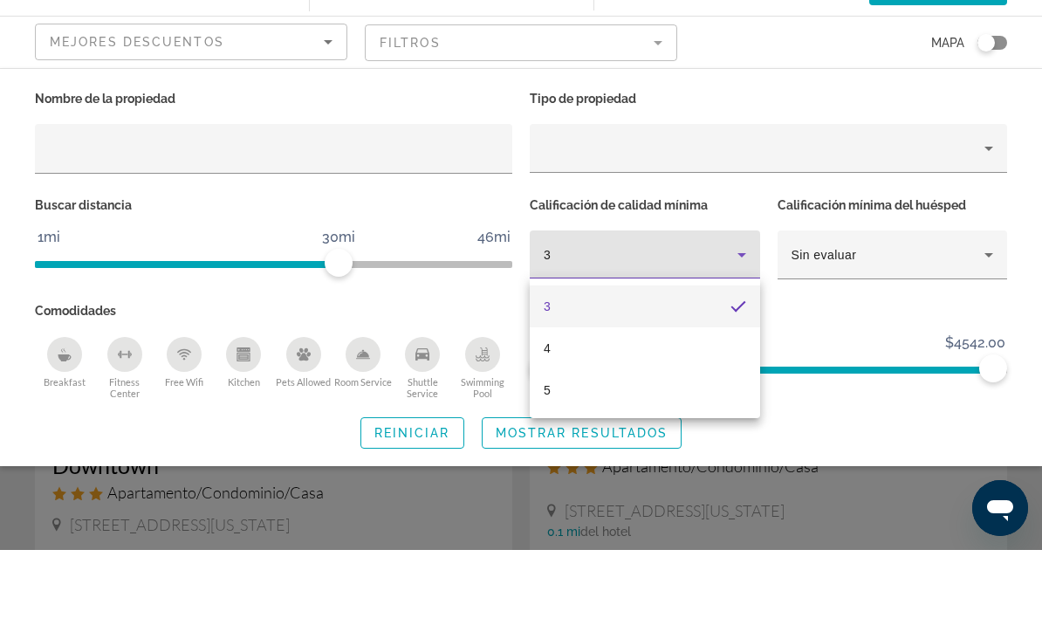
scroll to position [89, 0]
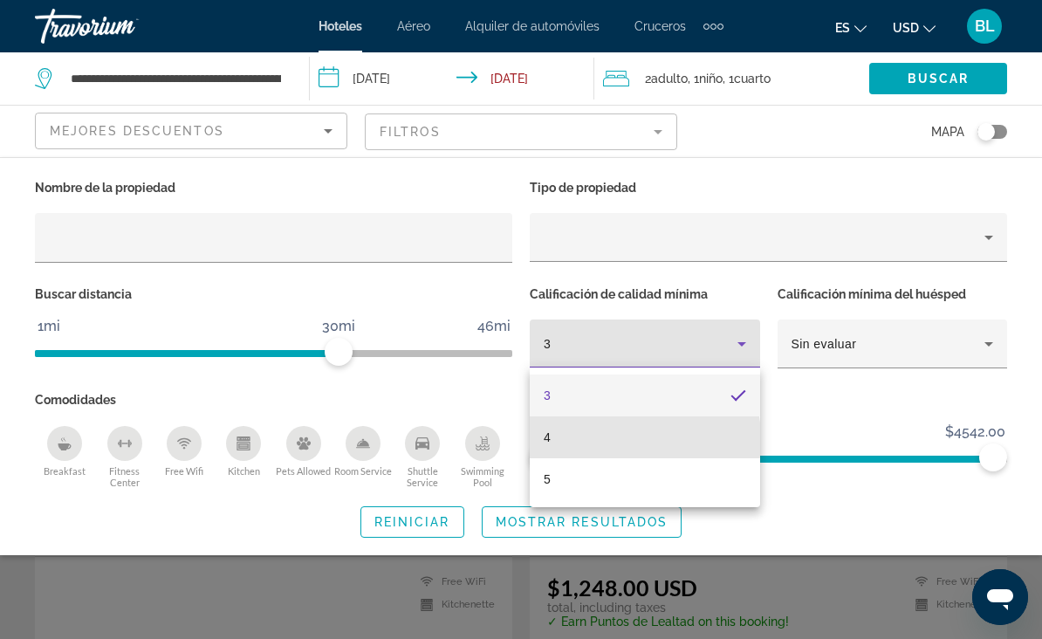
click at [595, 439] on mat-option "4" at bounding box center [645, 437] width 230 height 42
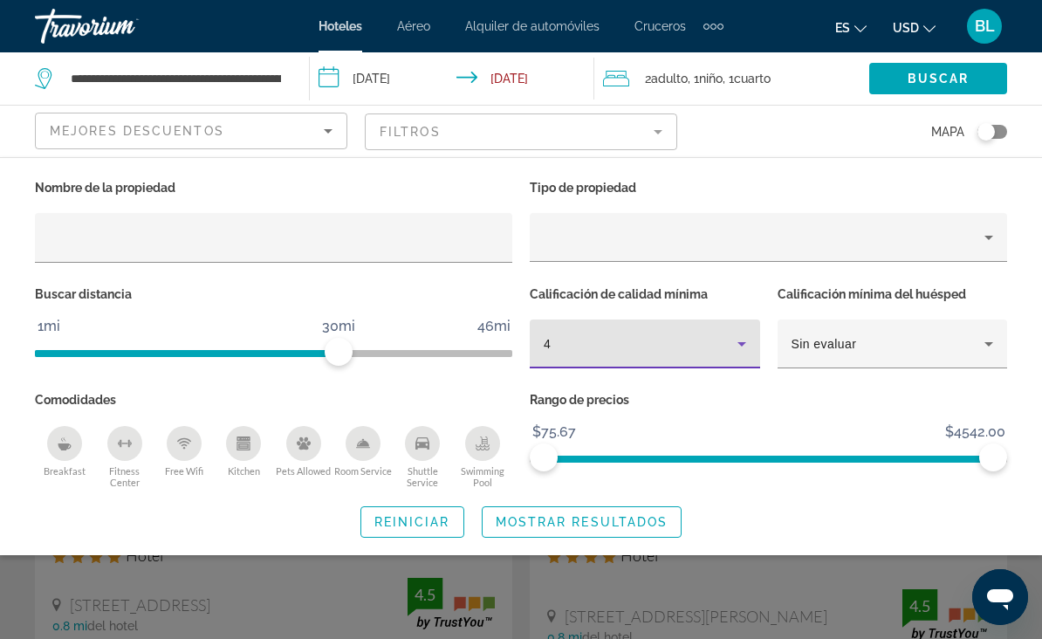
click at [590, 523] on span "Mostrar resultados" at bounding box center [581, 522] width 173 height 14
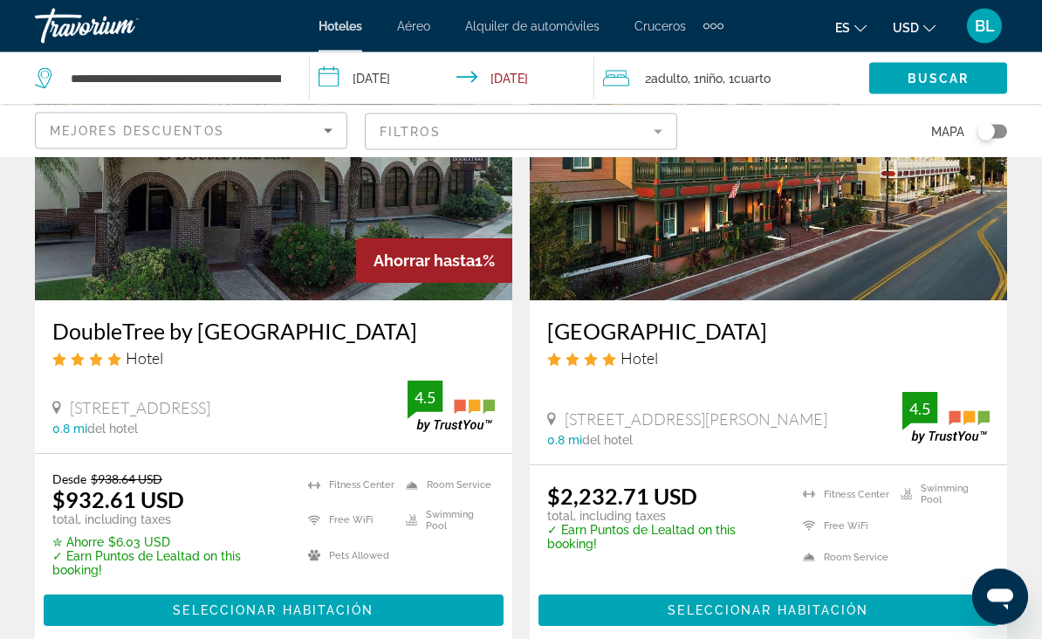
scroll to position [200, 0]
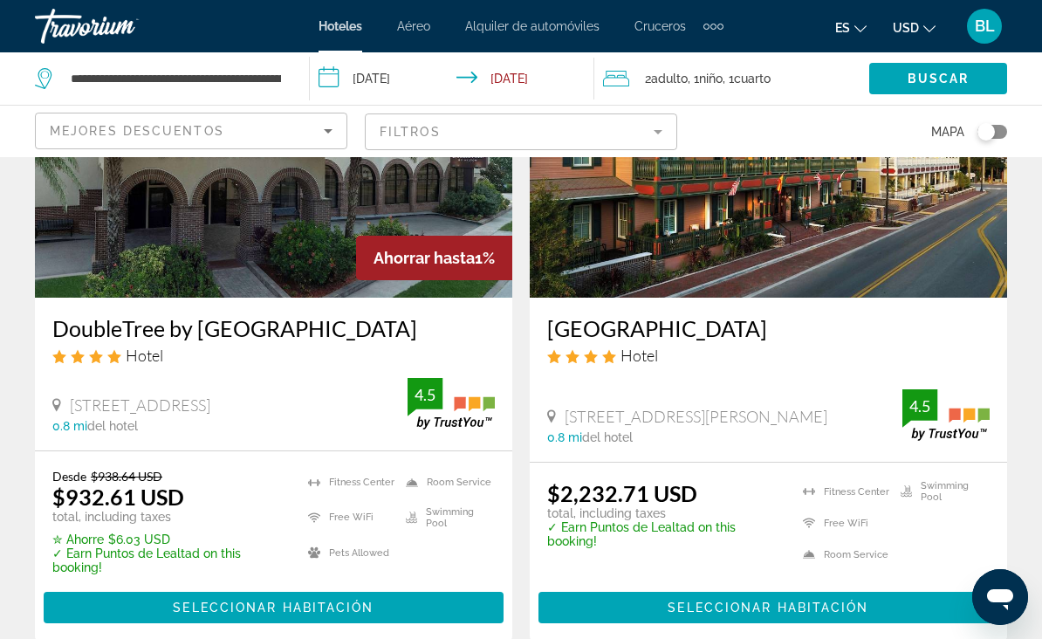
click at [776, 248] on img "Main content" at bounding box center [768, 157] width 477 height 279
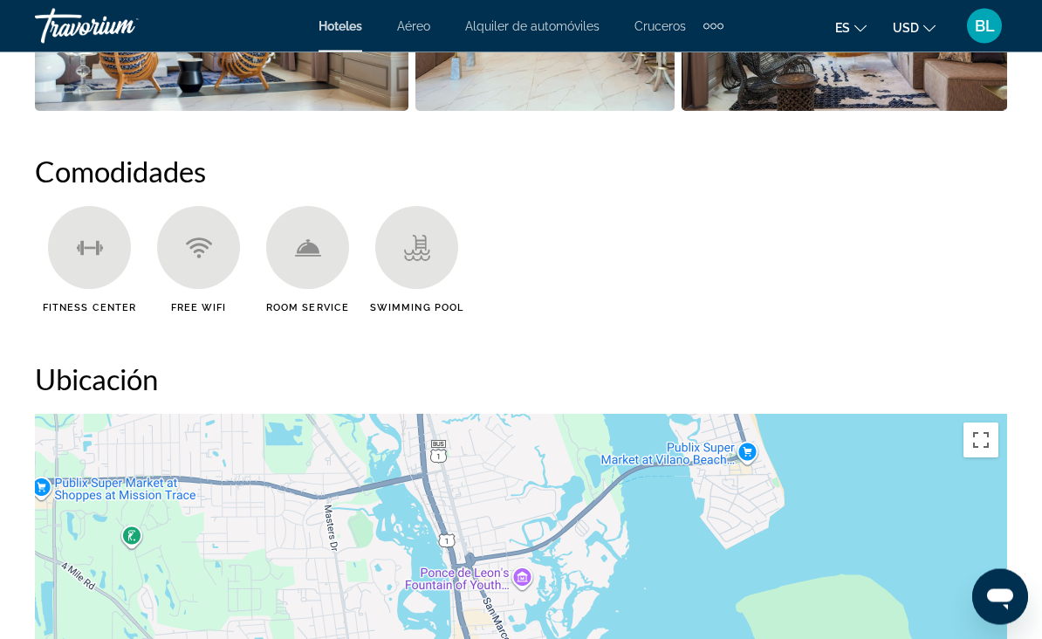
scroll to position [1601, 0]
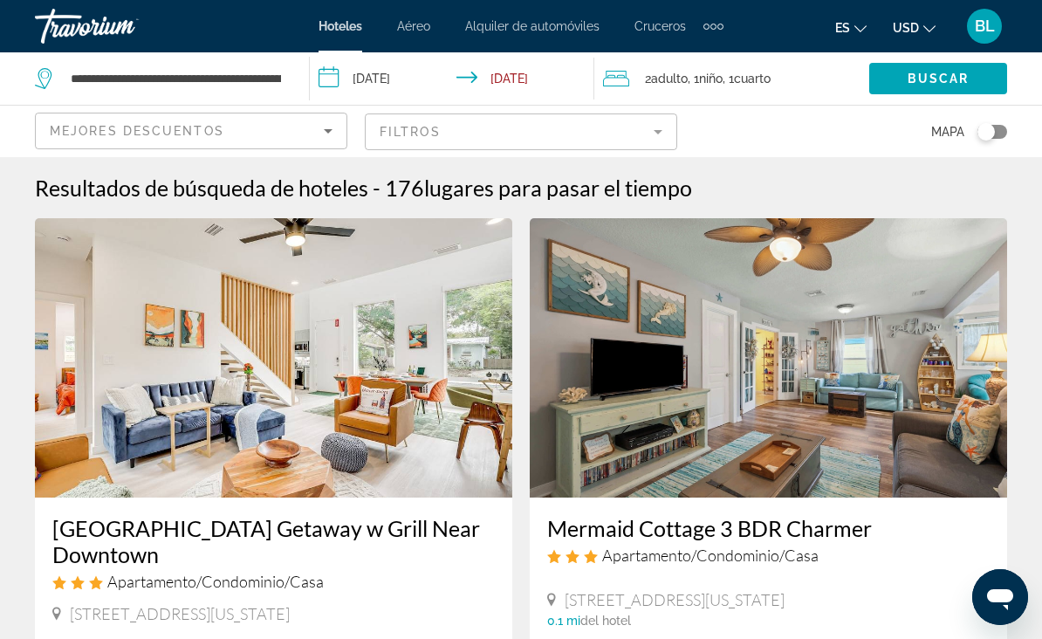
click at [626, 147] on mat-form-field "Filtros" at bounding box center [521, 131] width 312 height 37
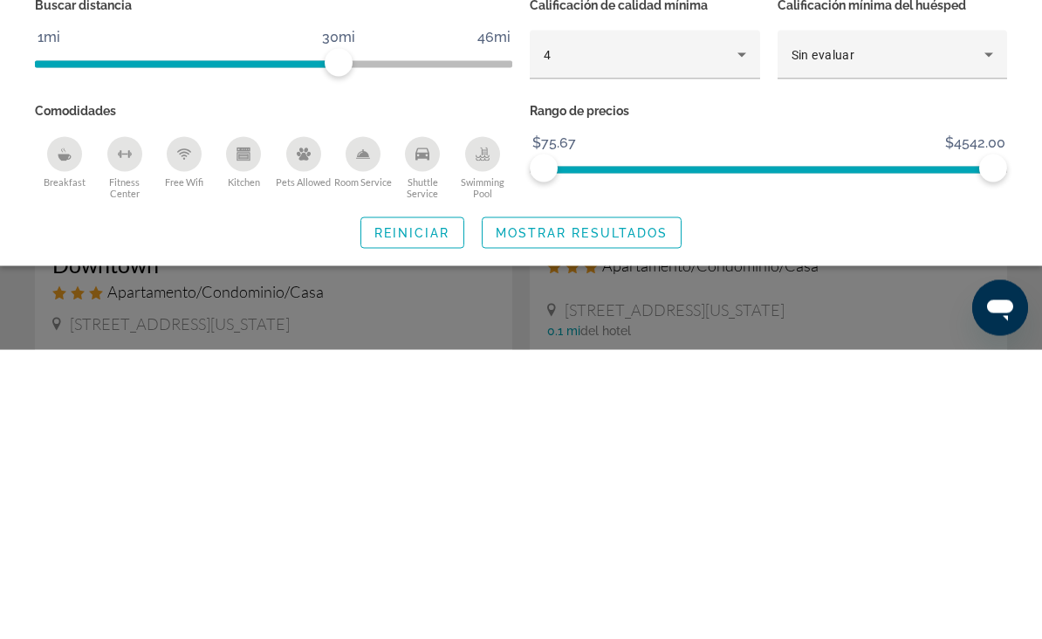
click at [634, 515] on span "Mostrar resultados" at bounding box center [581, 522] width 173 height 14
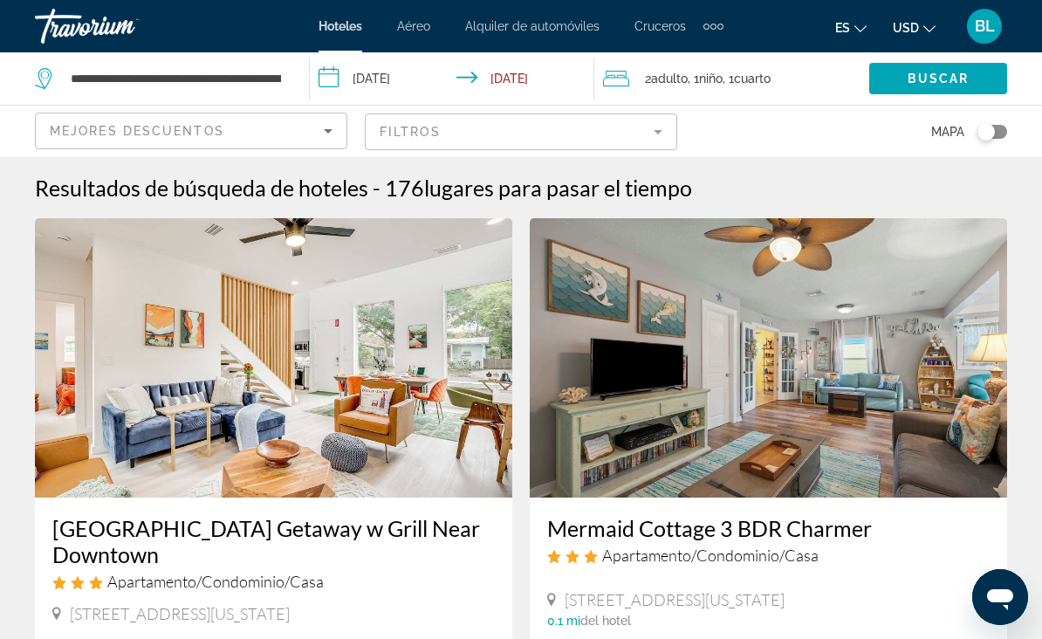
click at [940, 72] on span "Buscar" at bounding box center [938, 79] width 62 height 14
click at [933, 74] on span "Buscar" at bounding box center [938, 79] width 62 height 14
click at [640, 126] on mat-form-field "Filtros" at bounding box center [521, 131] width 312 height 37
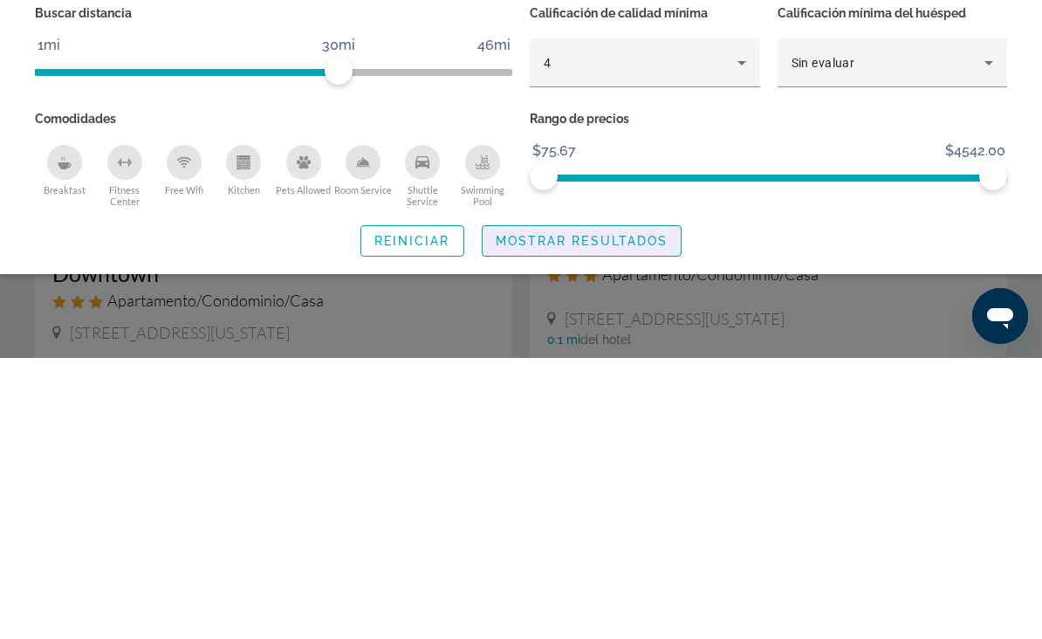
click at [628, 515] on span "Mostrar resultados" at bounding box center [581, 522] width 173 height 14
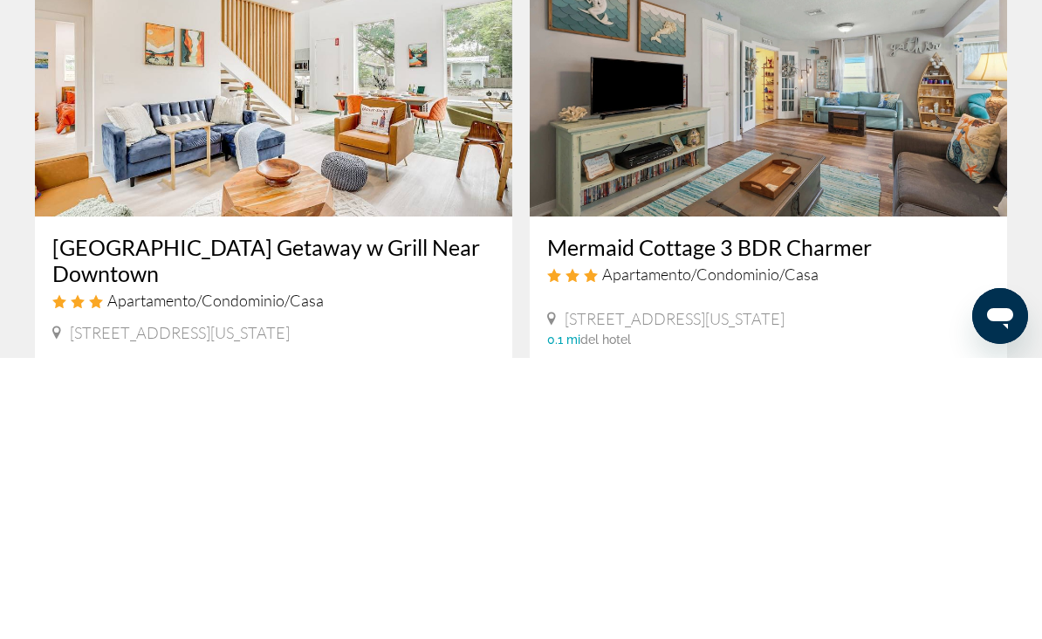
scroll to position [281, 0]
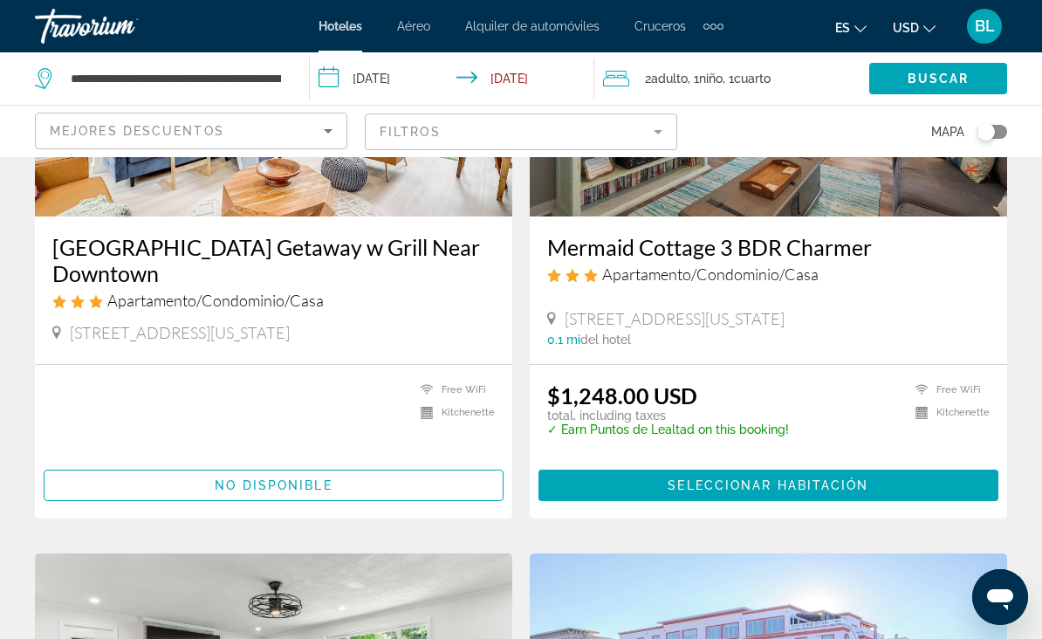
click at [659, 123] on mat-form-field "Filtros" at bounding box center [521, 131] width 312 height 37
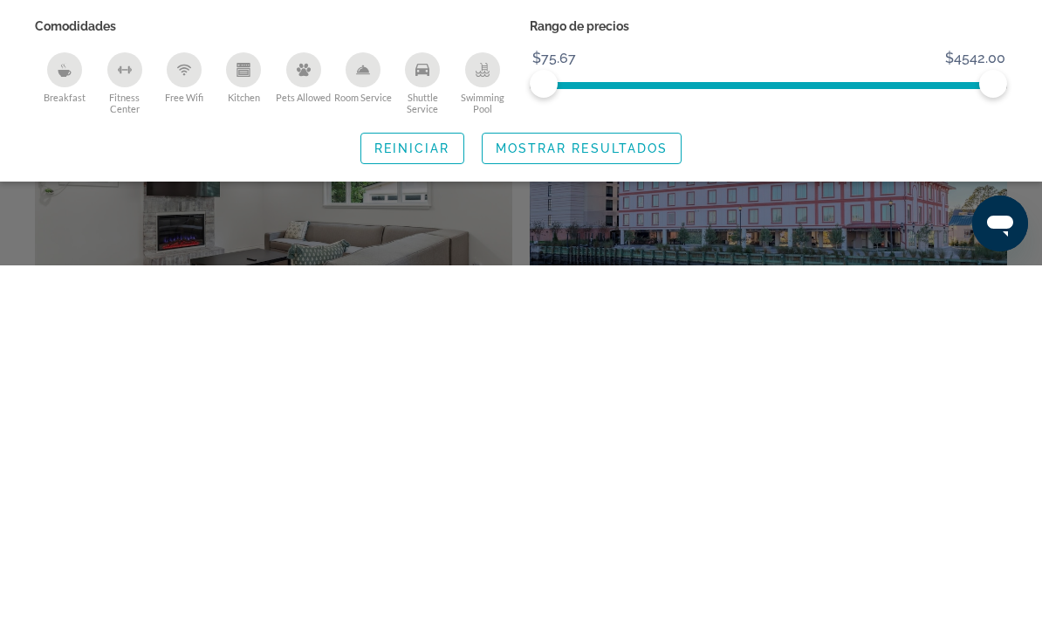
scroll to position [424, 0]
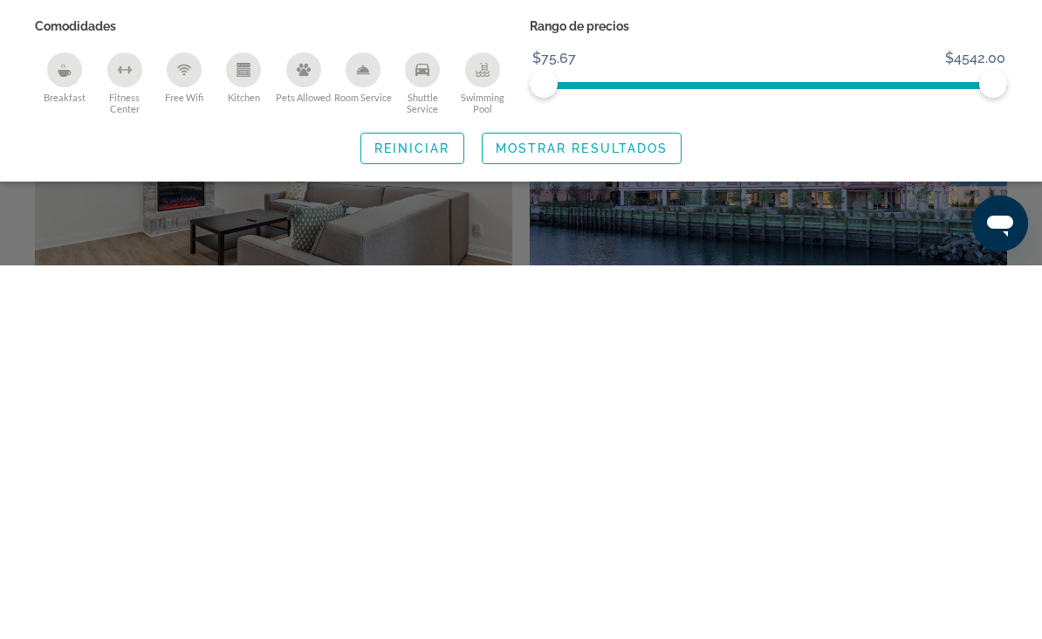
click at [411, 515] on span "Reiniciar" at bounding box center [412, 522] width 76 height 14
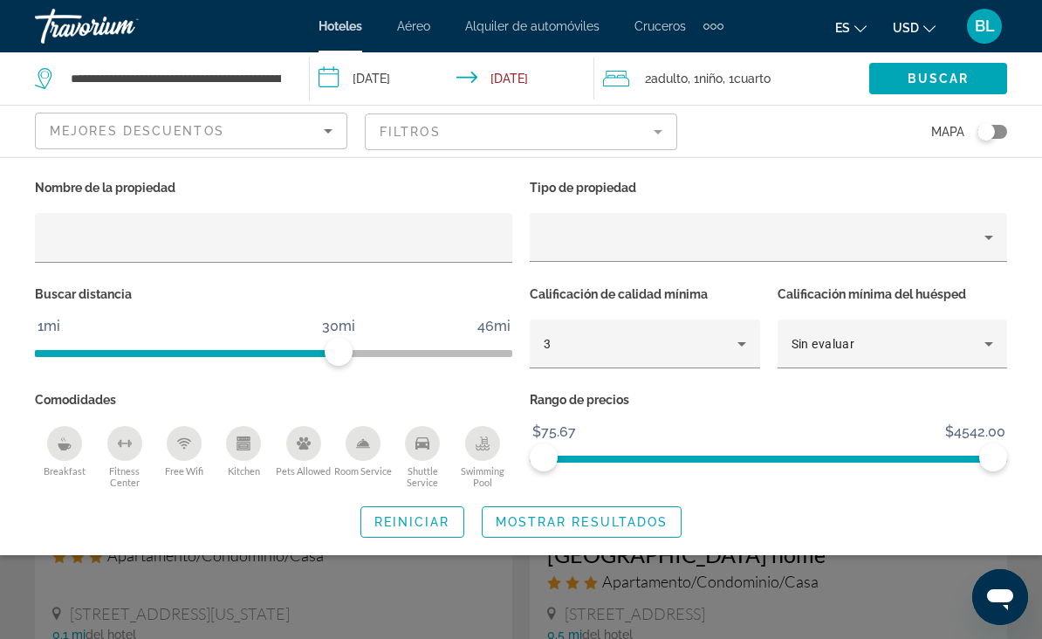
click at [631, 337] on div "3" at bounding box center [640, 343] width 194 height 21
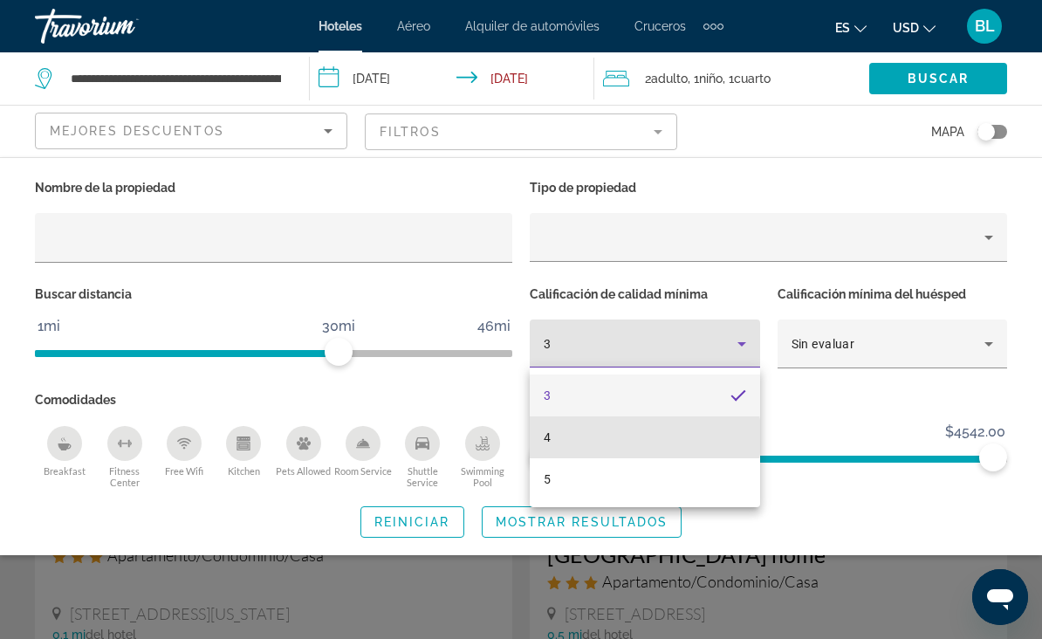
click at [593, 437] on mat-option "4" at bounding box center [645, 437] width 230 height 42
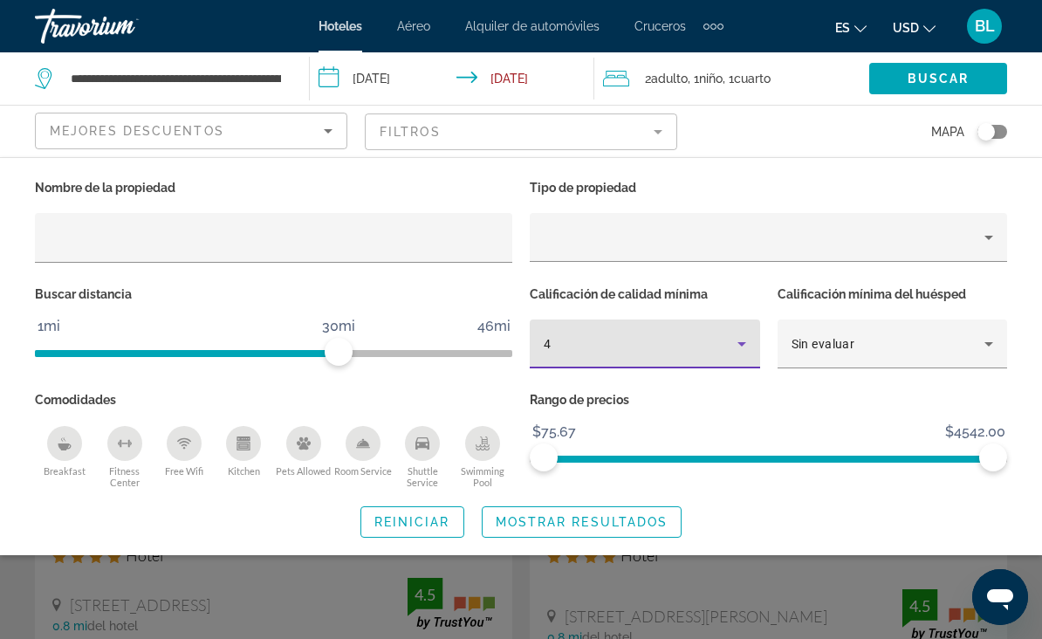
click at [550, 525] on span "Mostrar resultados" at bounding box center [581, 522] width 173 height 14
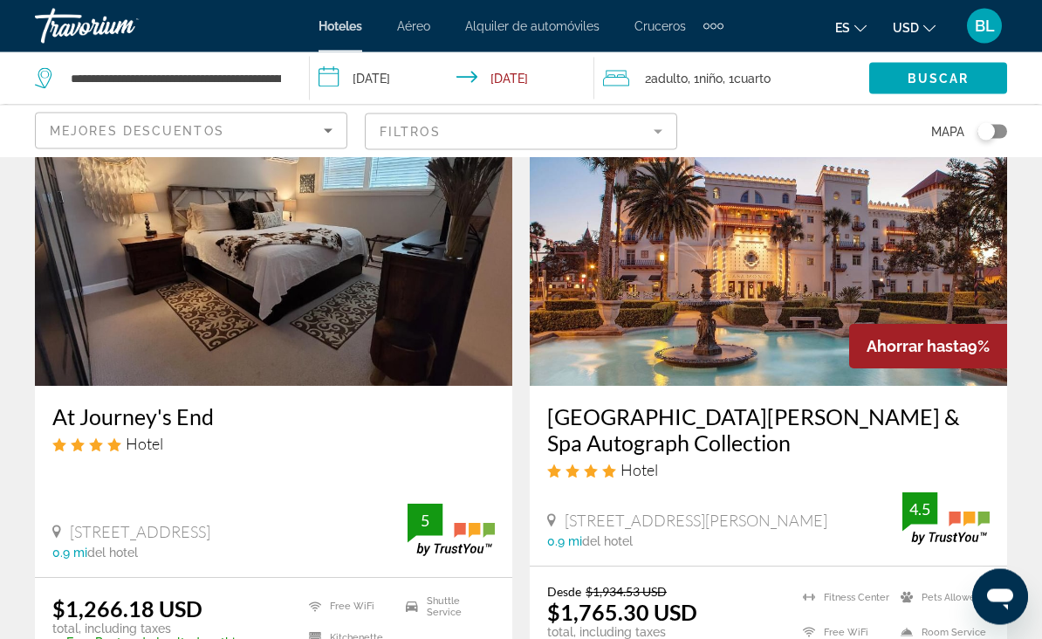
scroll to position [769, 0]
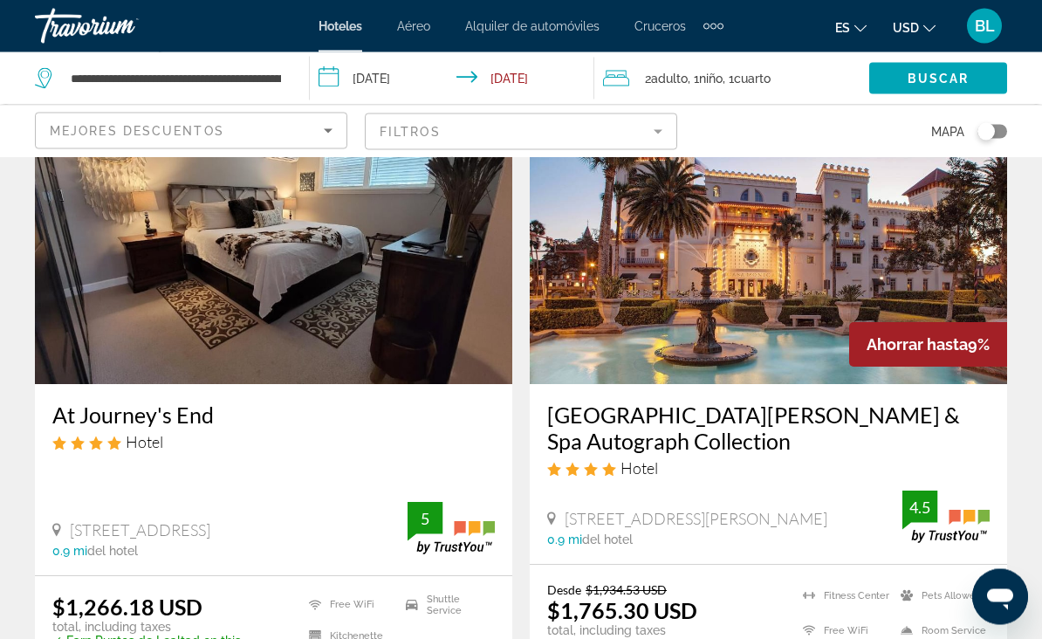
click at [952, 307] on img "Main content" at bounding box center [768, 245] width 477 height 279
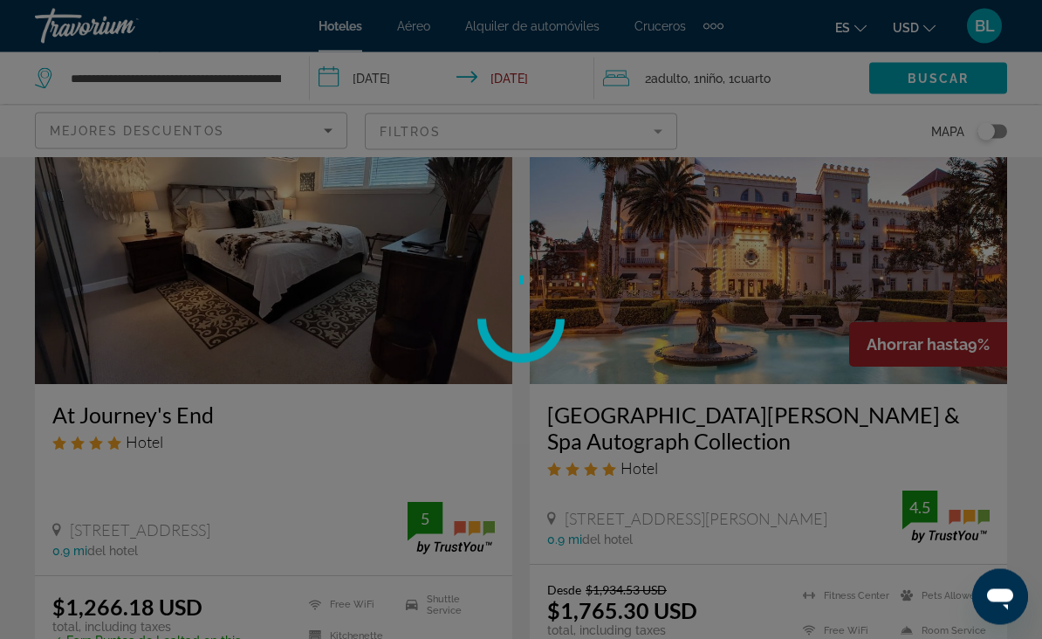
scroll to position [770, 0]
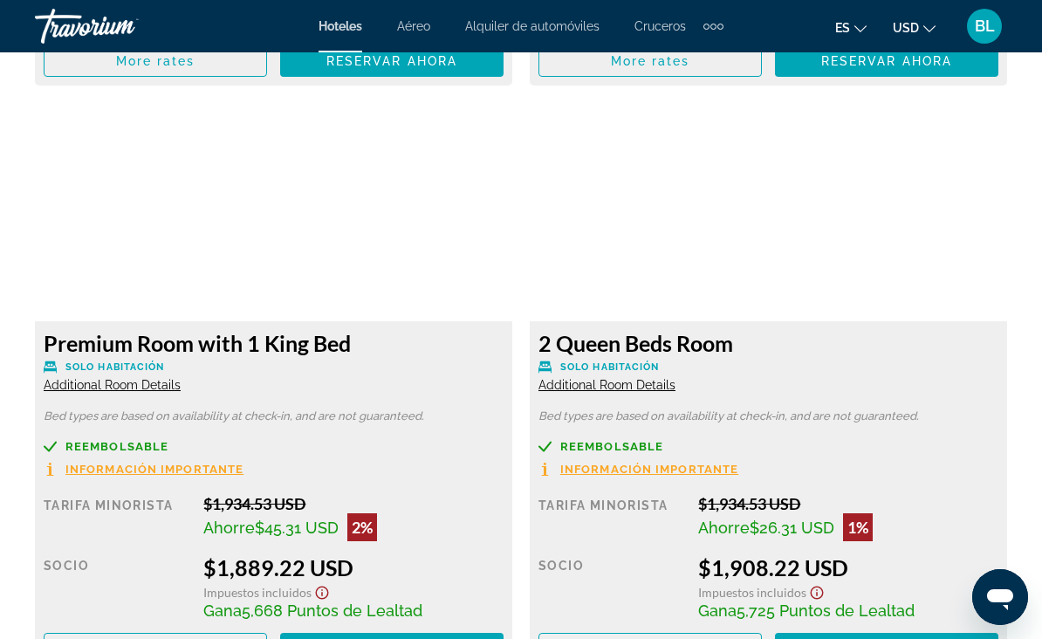
scroll to position [3877, 0]
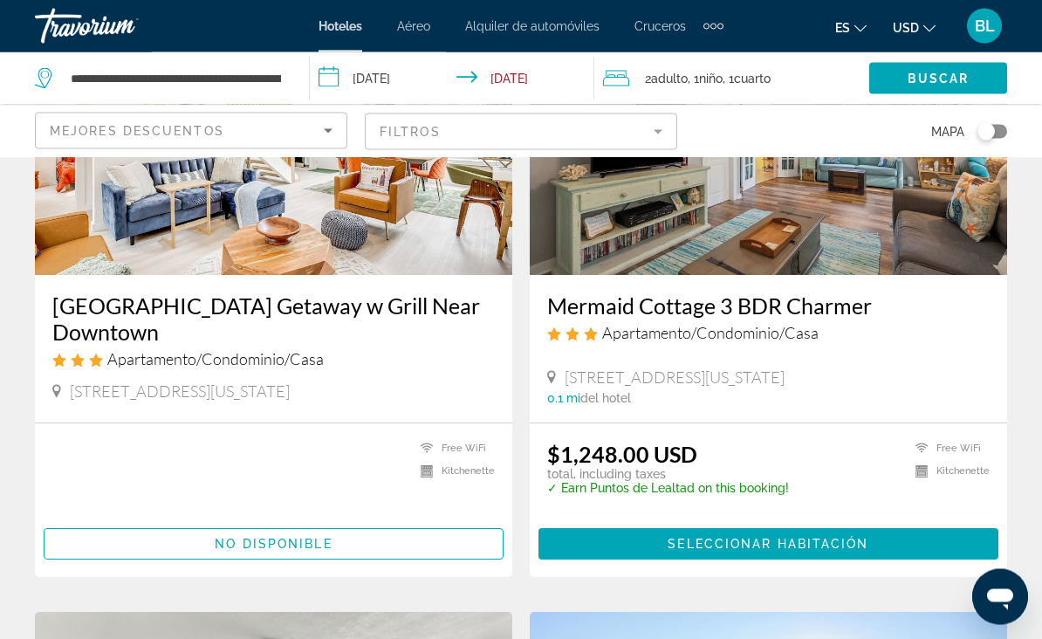
scroll to position [208, 0]
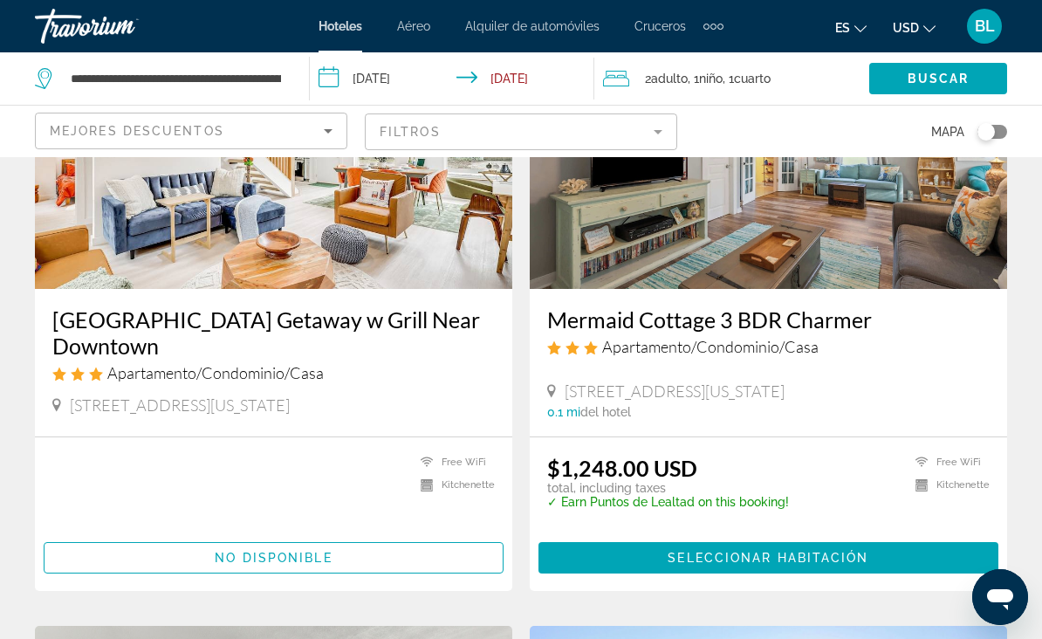
click at [635, 130] on mat-form-field "Filtros" at bounding box center [521, 131] width 312 height 37
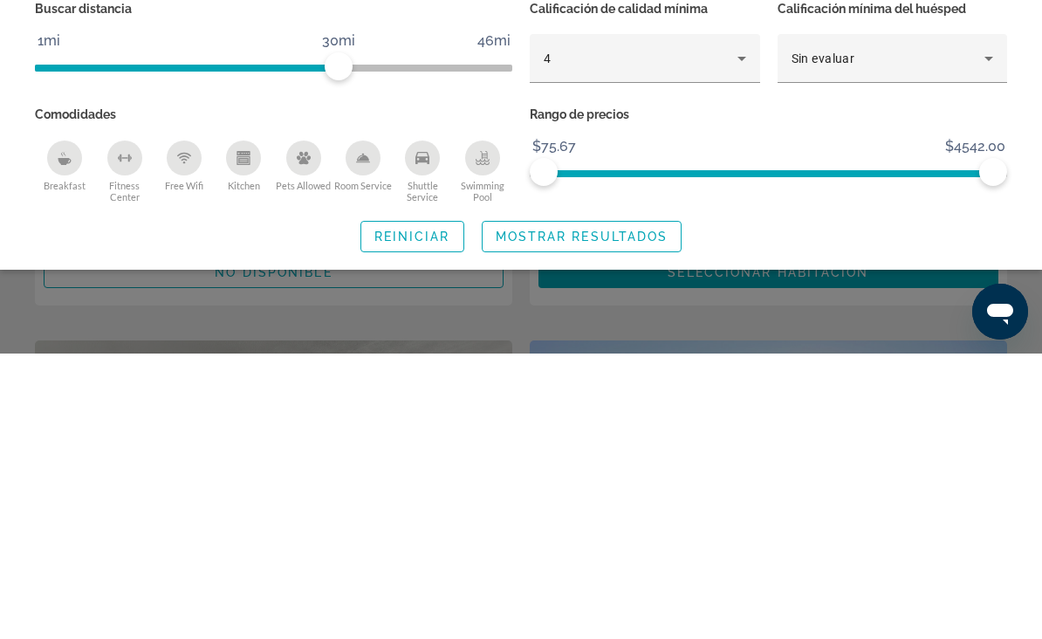
click at [621, 515] on span "Mostrar resultados" at bounding box center [581, 522] width 173 height 14
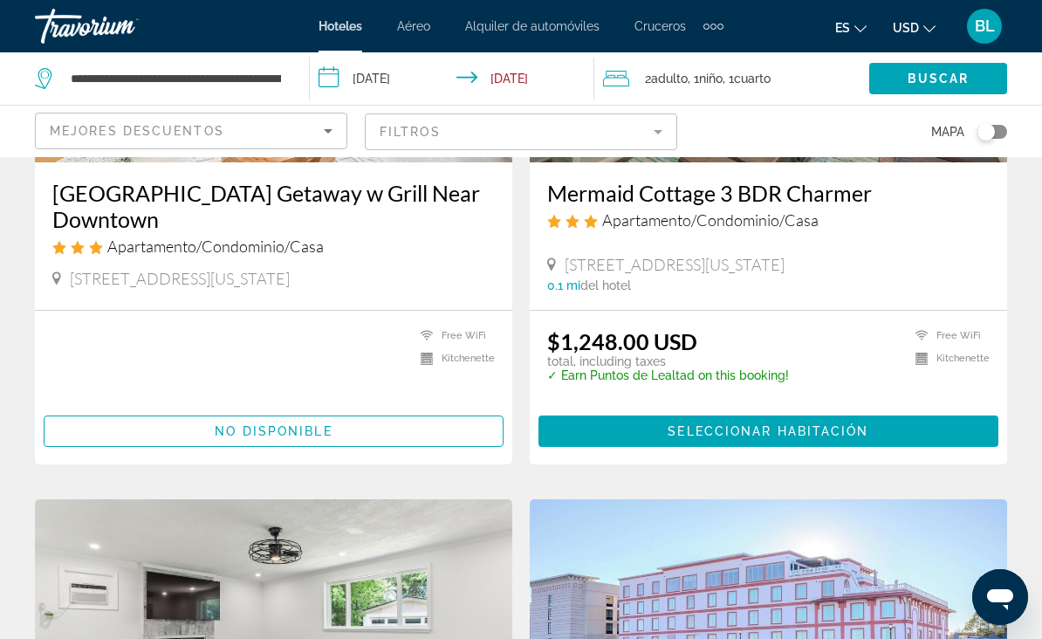
scroll to position [334, 0]
click at [609, 127] on mat-form-field "Filtros" at bounding box center [521, 131] width 312 height 37
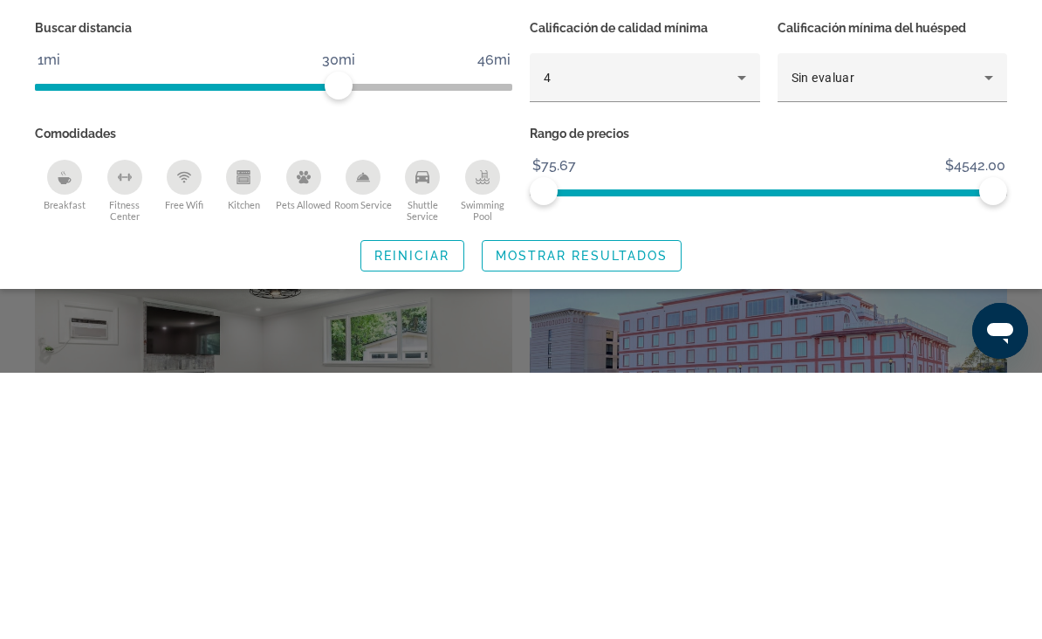
click at [425, 515] on span "Reiniciar" at bounding box center [412, 522] width 76 height 14
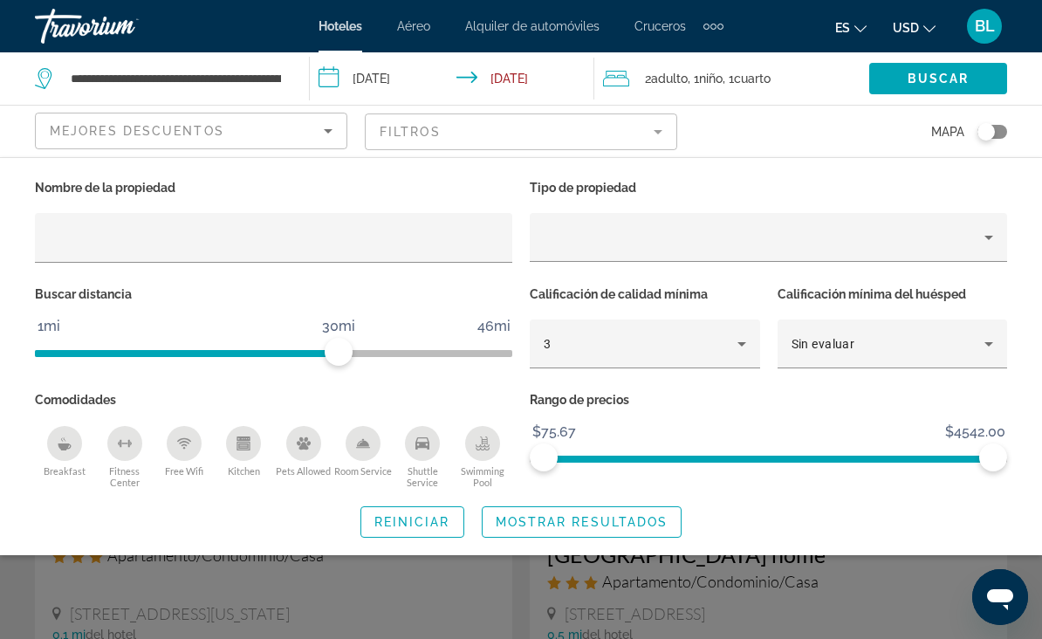
click at [422, 516] on span "Reiniciar" at bounding box center [412, 522] width 76 height 14
click at [597, 336] on div "3" at bounding box center [640, 343] width 194 height 21
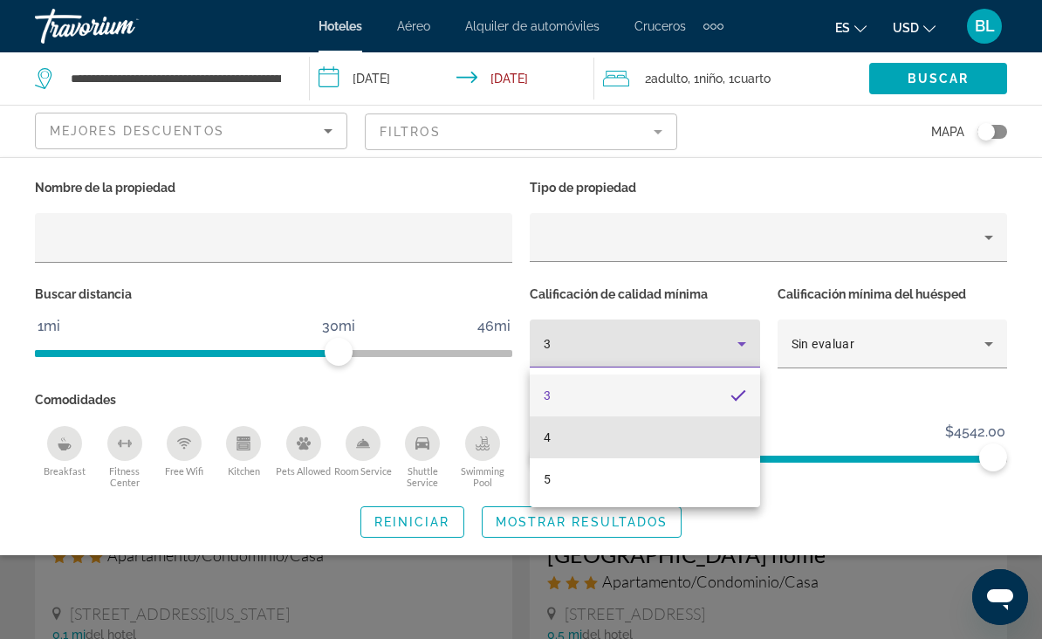
click at [591, 434] on mat-option "4" at bounding box center [645, 437] width 230 height 42
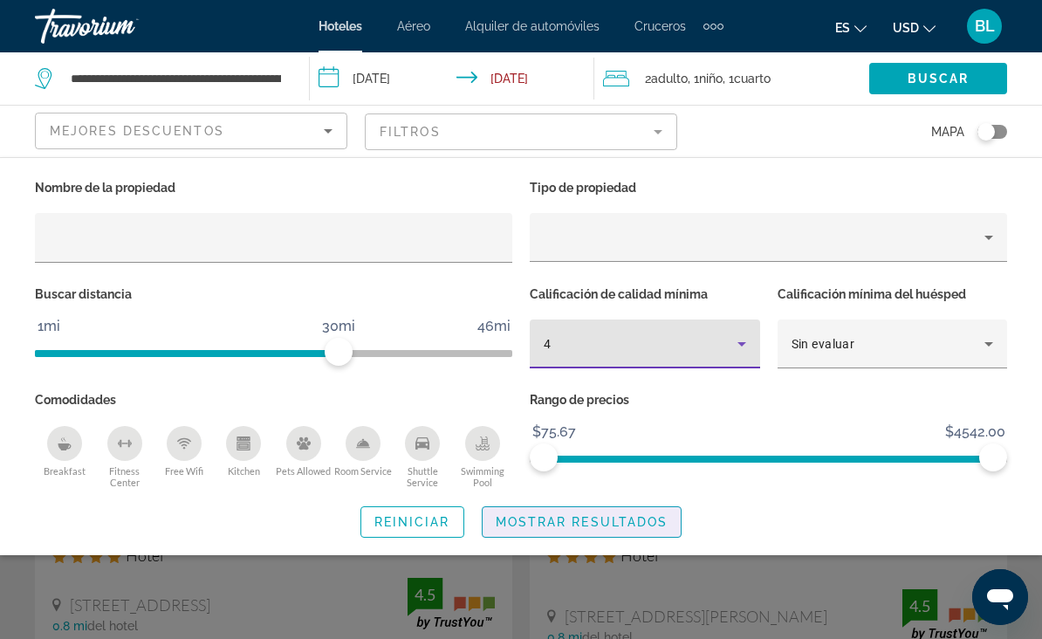
click at [558, 519] on span "Mostrar resultados" at bounding box center [581, 522] width 173 height 14
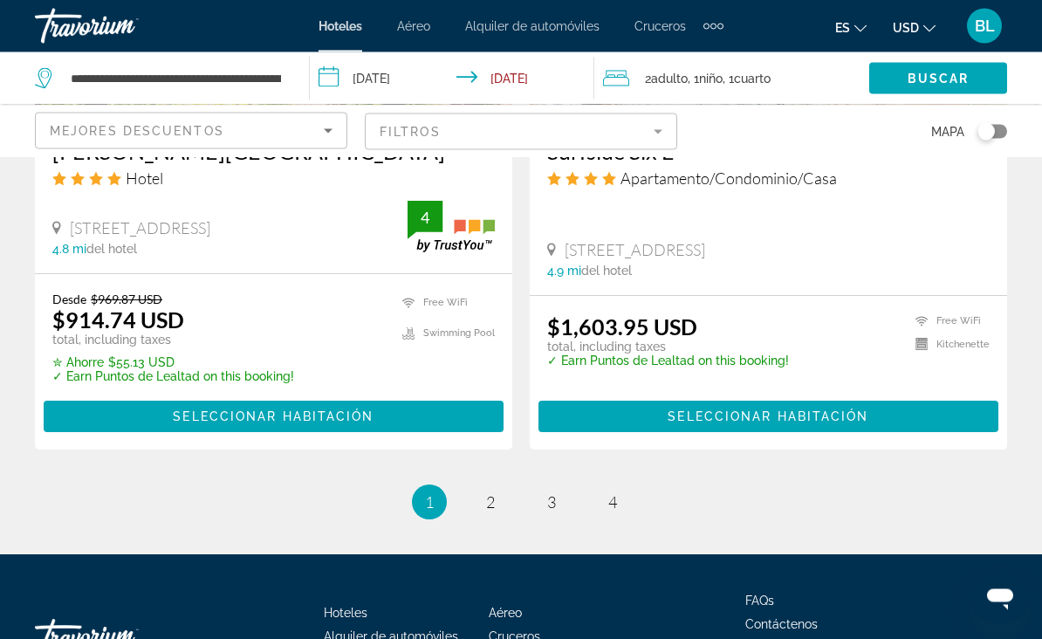
scroll to position [3657, 0]
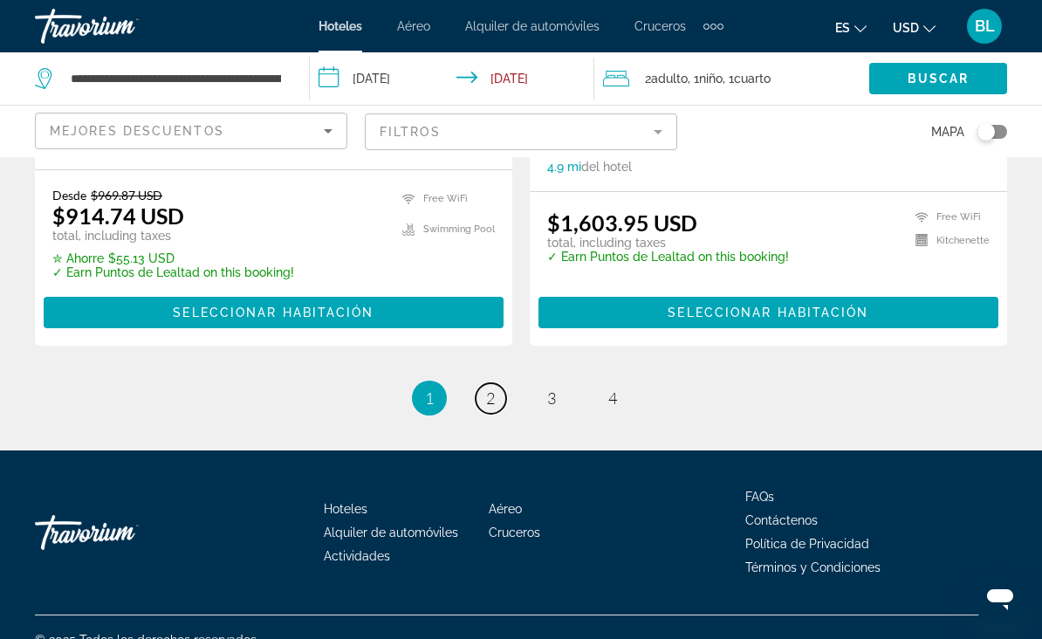
click at [486, 407] on span "2" at bounding box center [490, 397] width 9 height 19
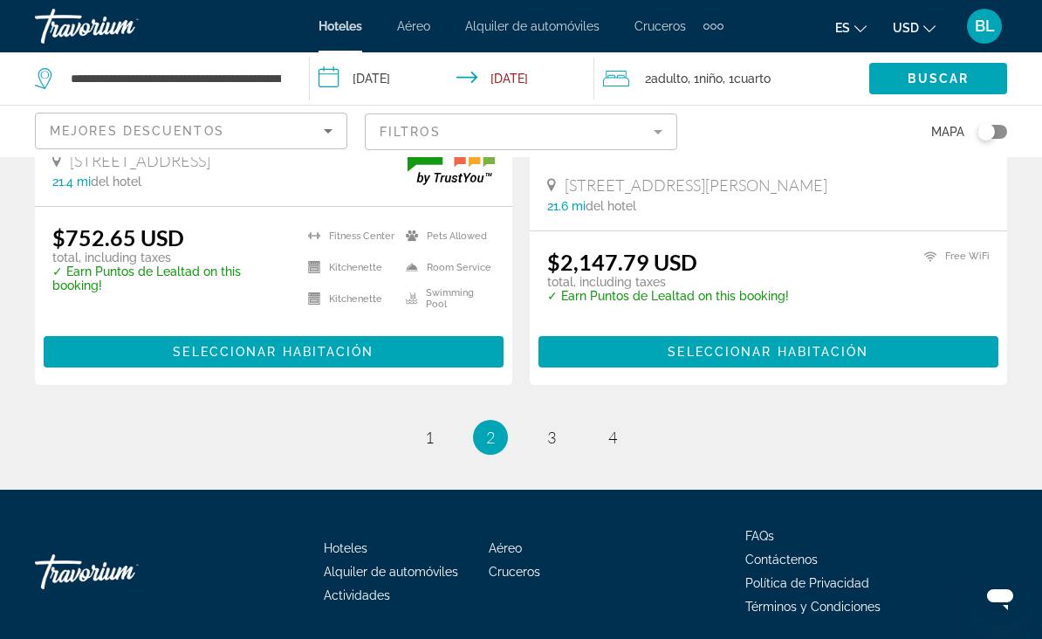
scroll to position [3618, 0]
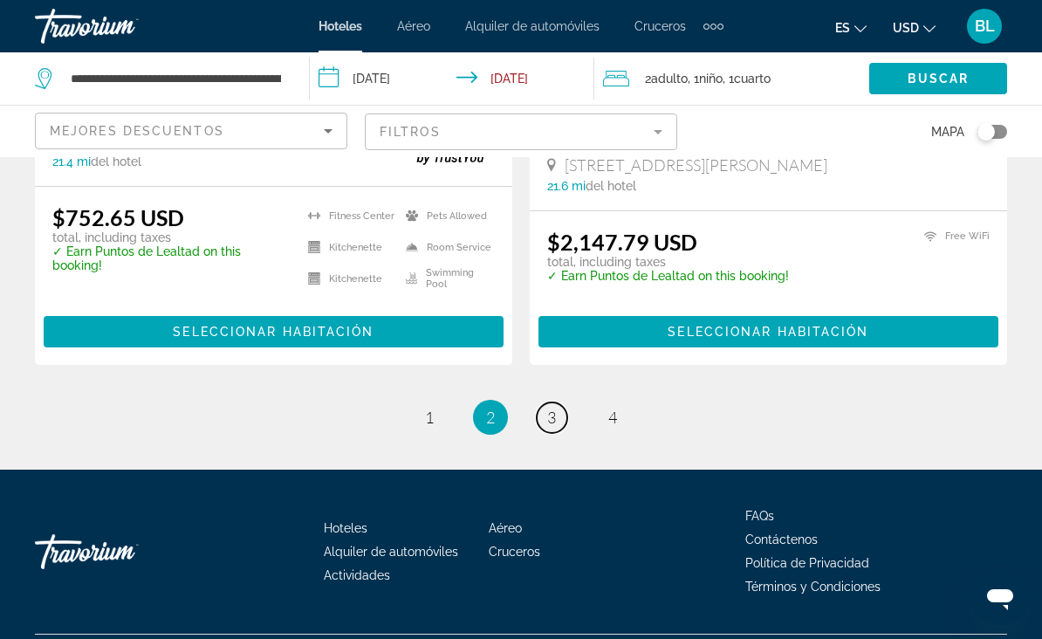
click at [554, 433] on link "page 3" at bounding box center [551, 417] width 31 height 31
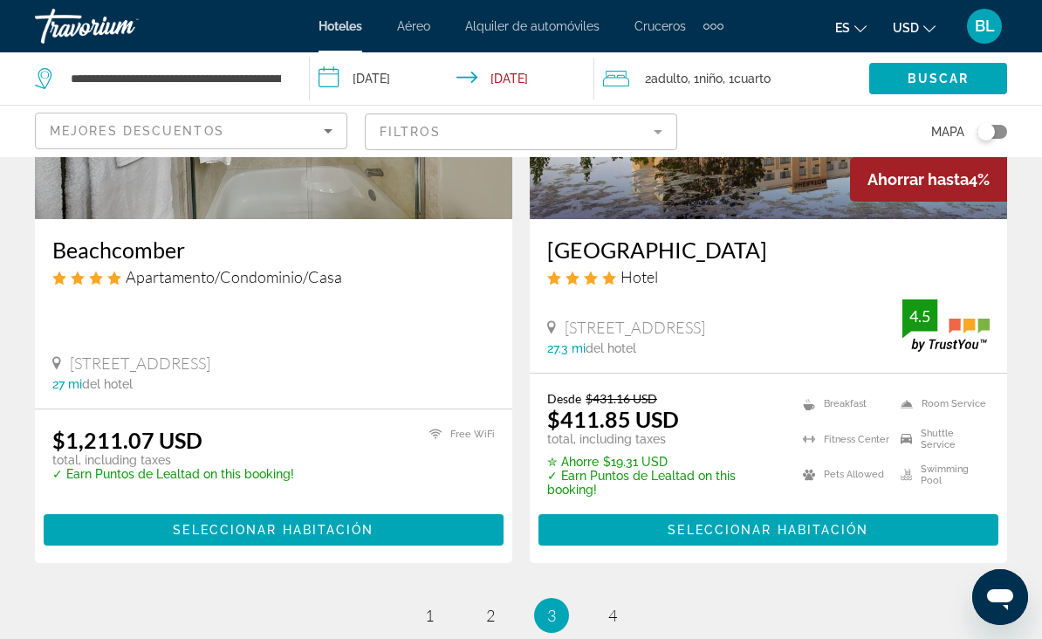
scroll to position [3496, 0]
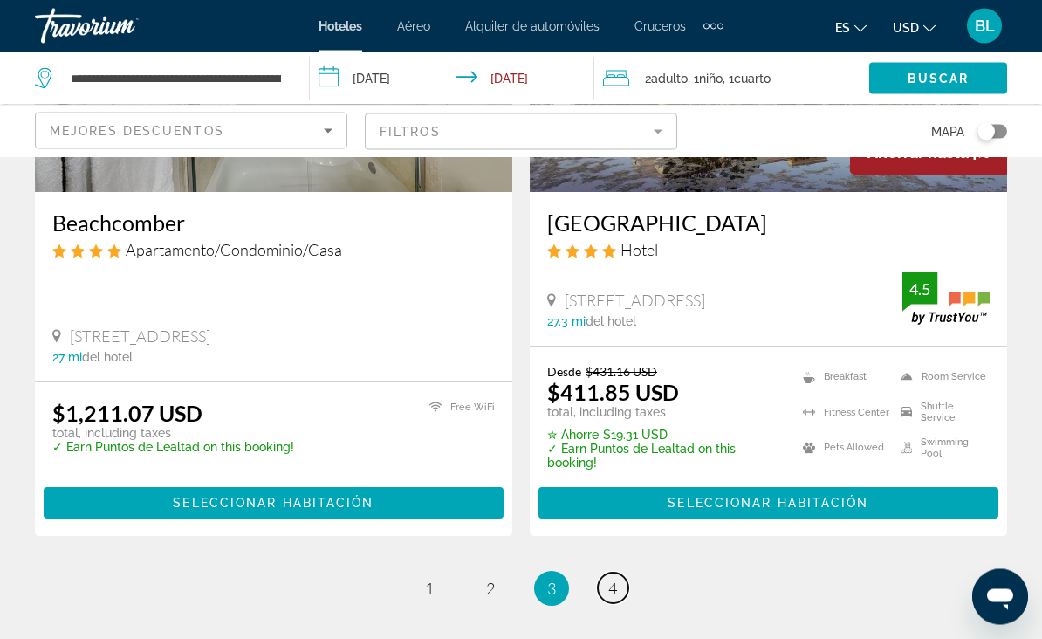
click at [611, 579] on span "4" at bounding box center [612, 588] width 9 height 19
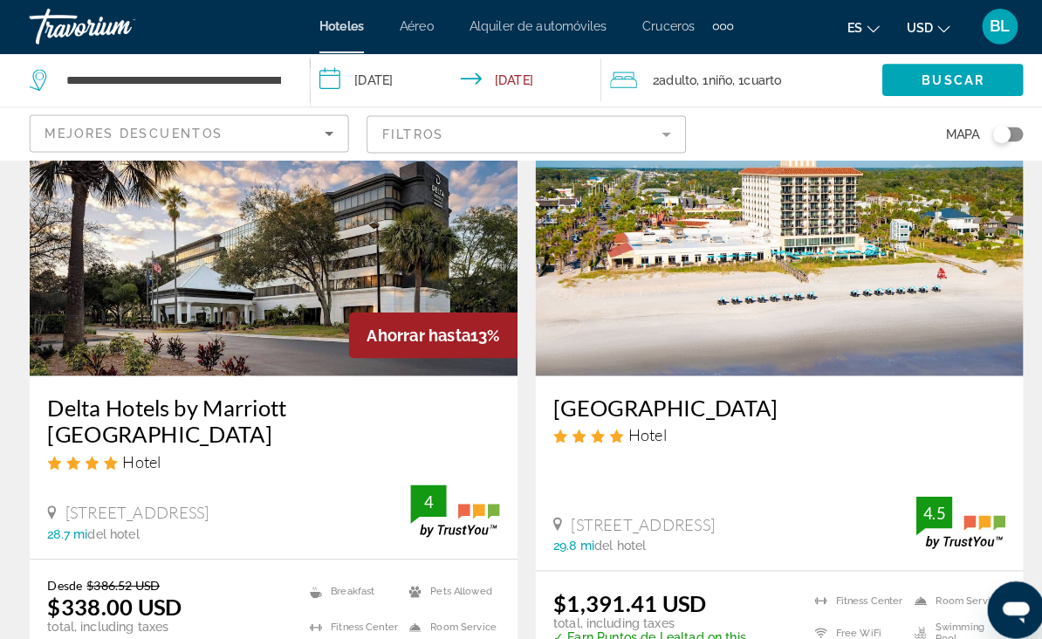
scroll to position [104, 0]
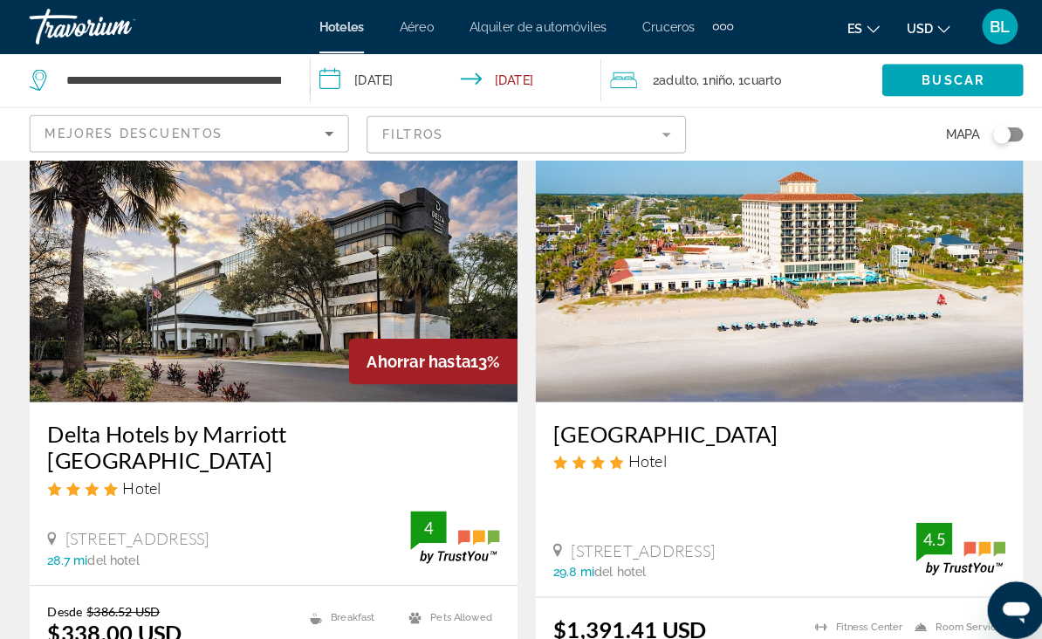
click at [819, 263] on img "Main content" at bounding box center [768, 253] width 477 height 279
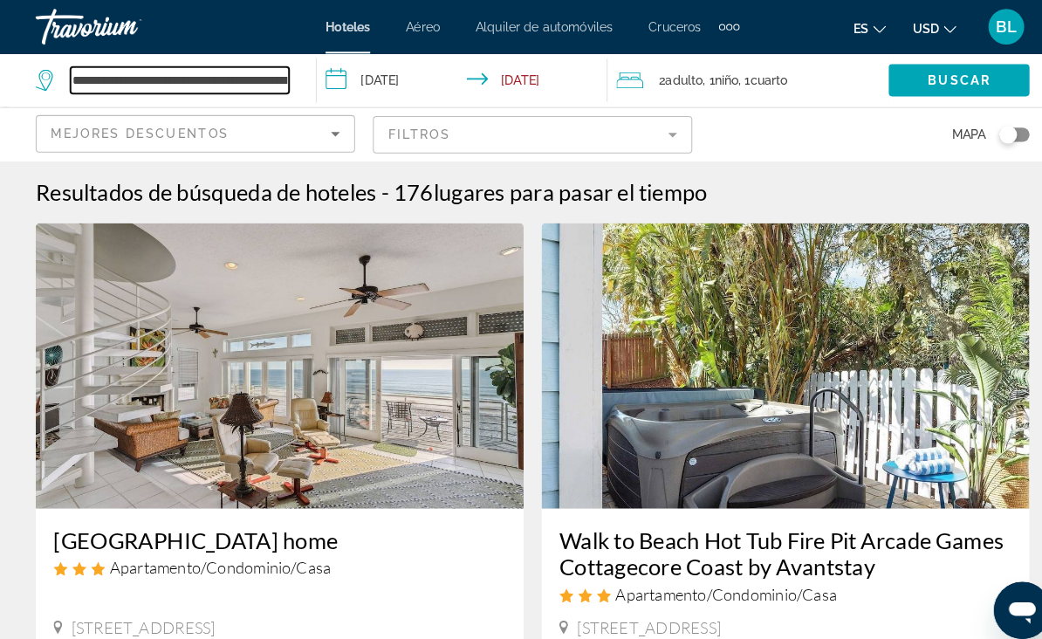
click at [278, 81] on input "**********" at bounding box center [176, 78] width 214 height 26
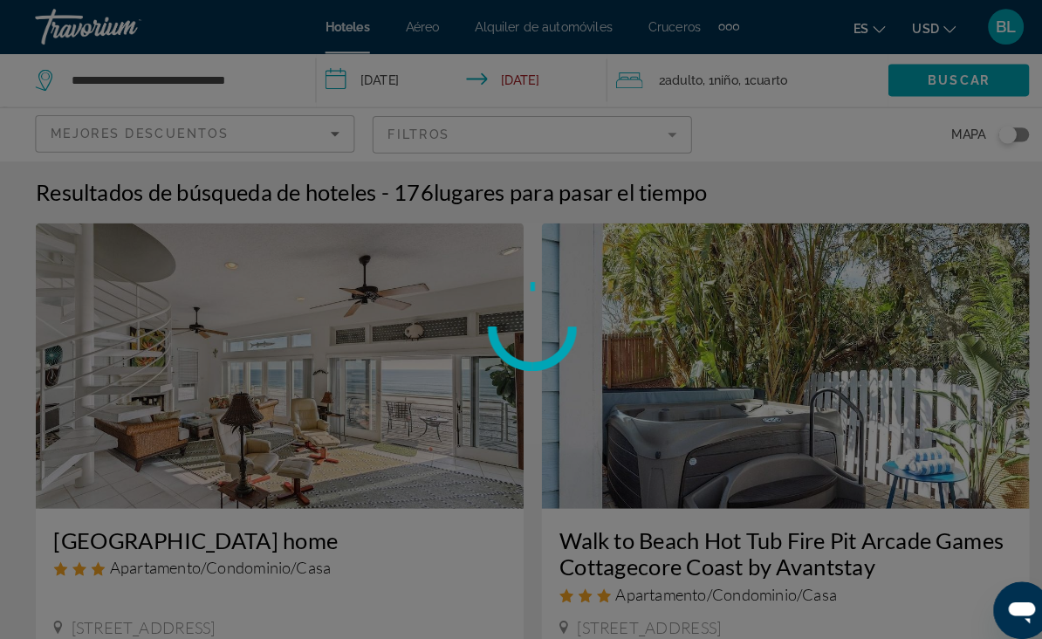
click at [274, 76] on div at bounding box center [521, 319] width 1042 height 639
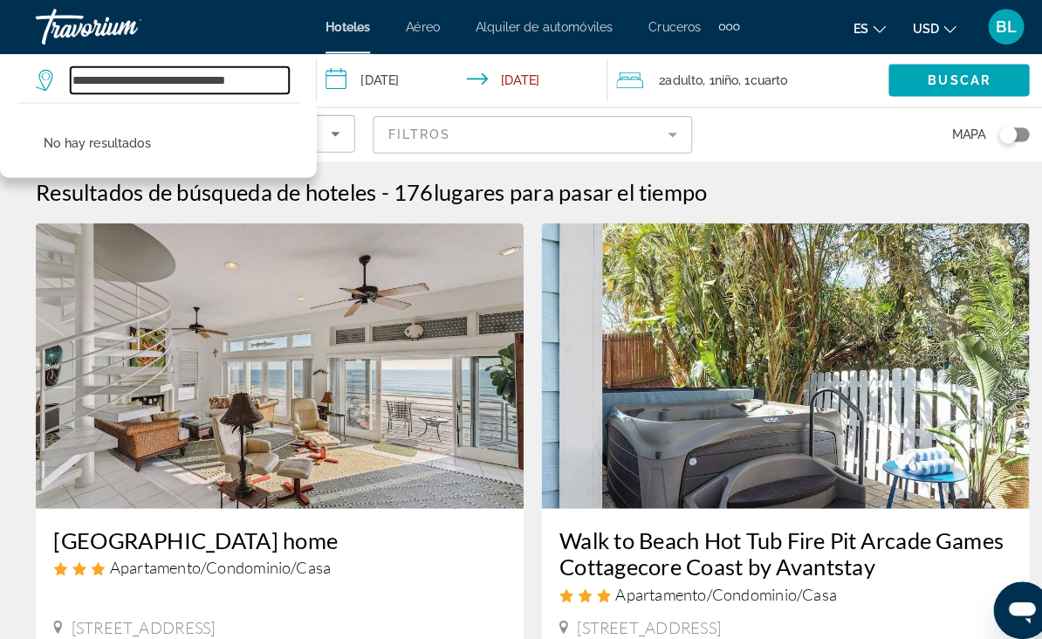
click at [258, 80] on input "**********" at bounding box center [176, 78] width 214 height 26
type input "*"
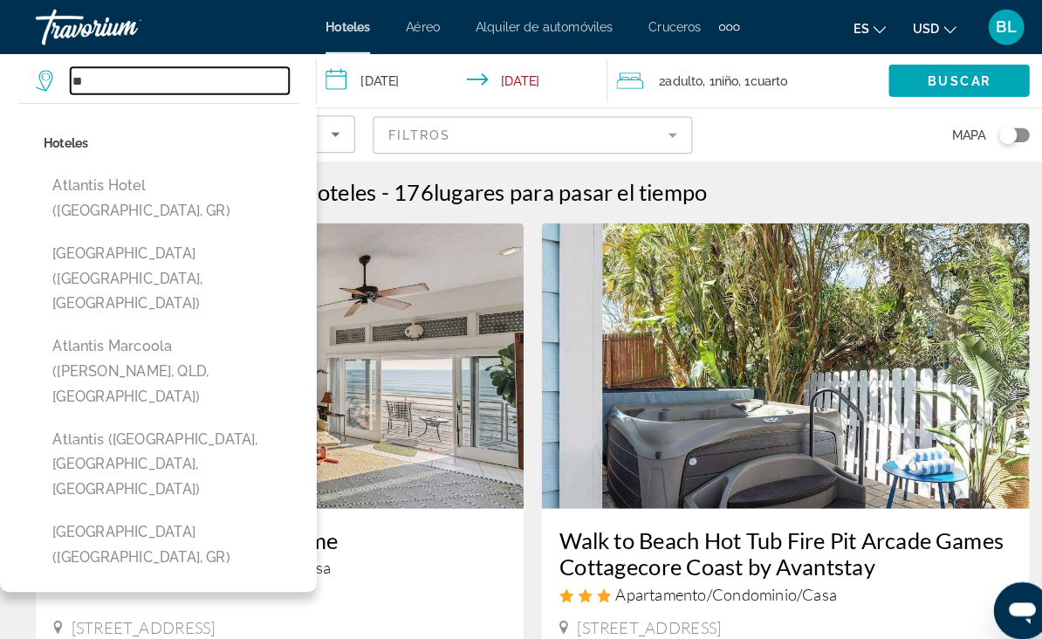
type input "*"
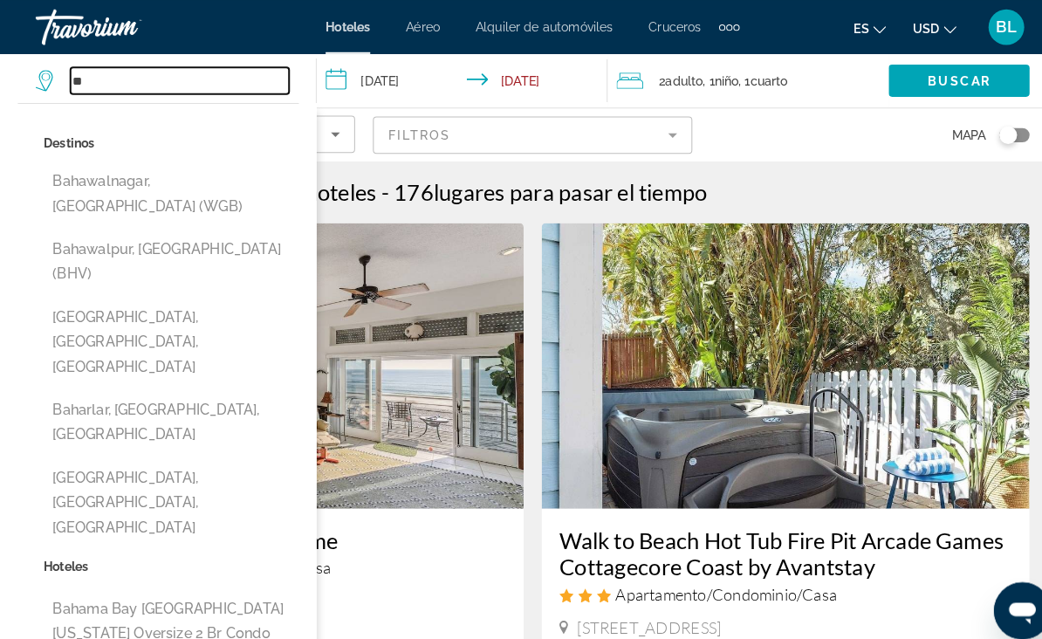
type input "*"
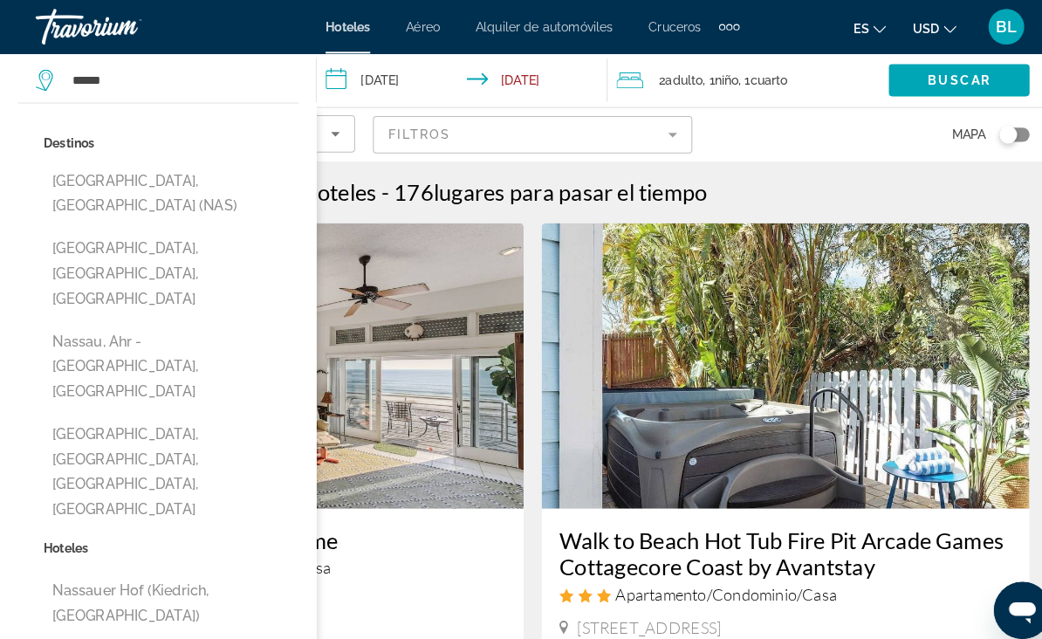
click at [167, 187] on button "Nassau, Bahamas (NAS)" at bounding box center [167, 190] width 249 height 58
type input "**********"
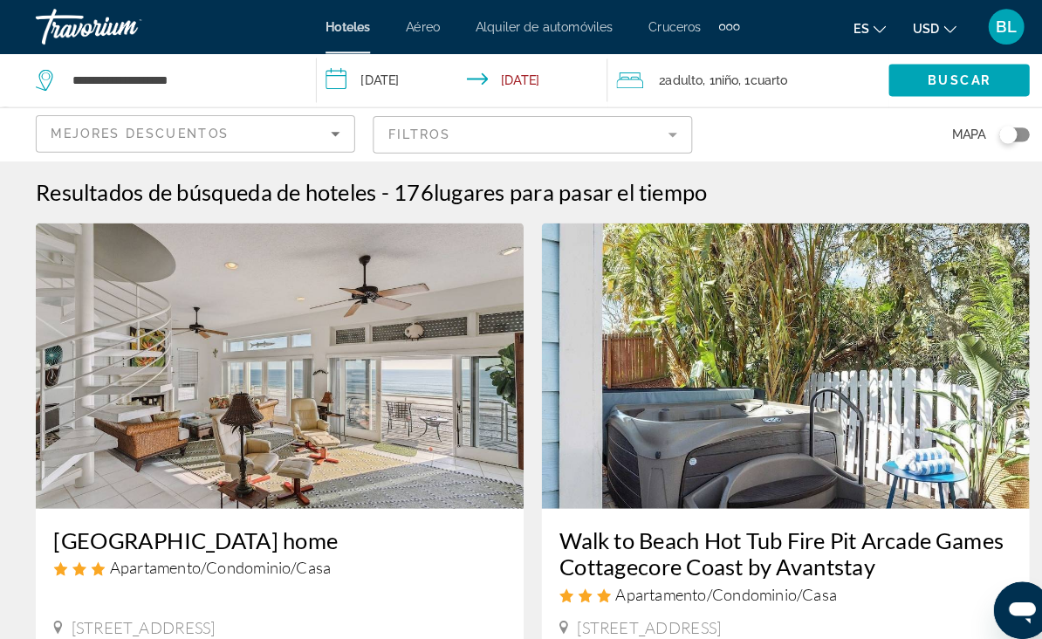
click at [926, 79] on span "Buscar" at bounding box center [938, 79] width 62 height 14
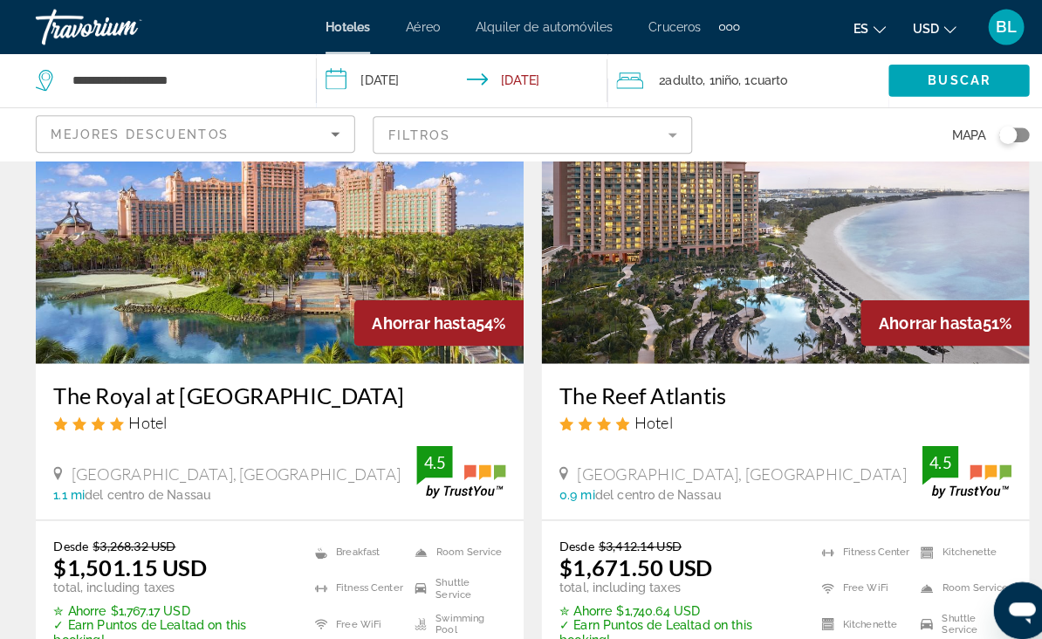
click at [436, 239] on img "Main content" at bounding box center [273, 215] width 477 height 279
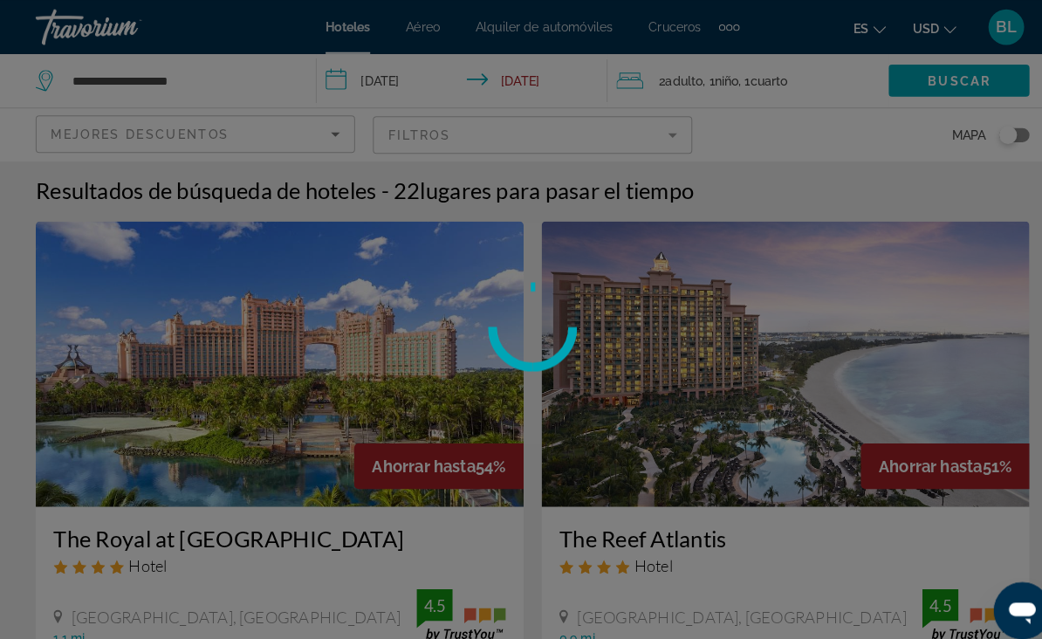
scroll to position [2, 0]
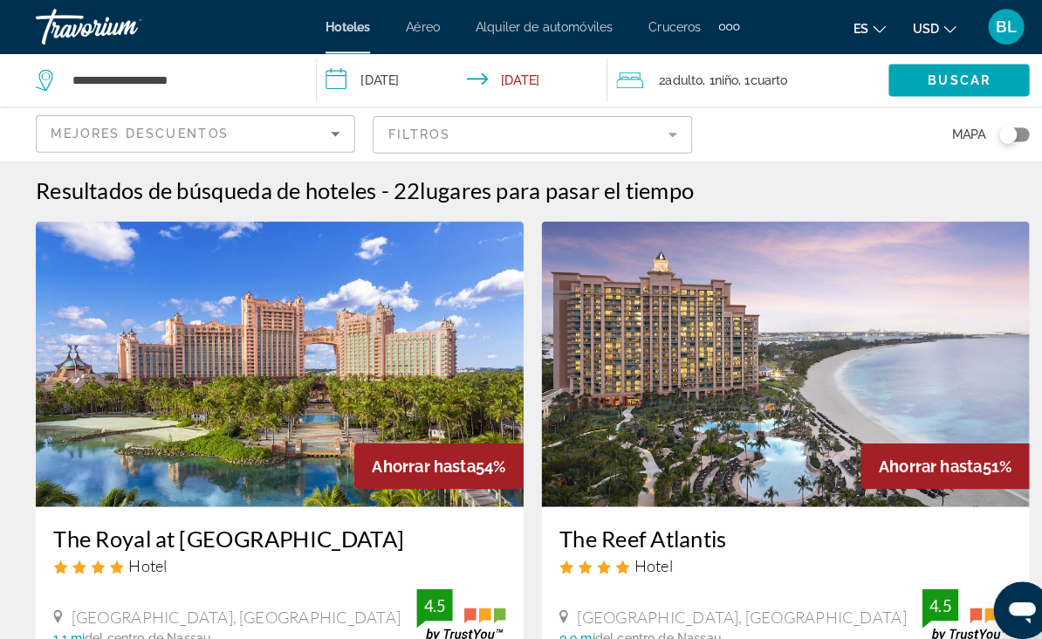
click at [698, 349] on img "Main content" at bounding box center [768, 355] width 477 height 279
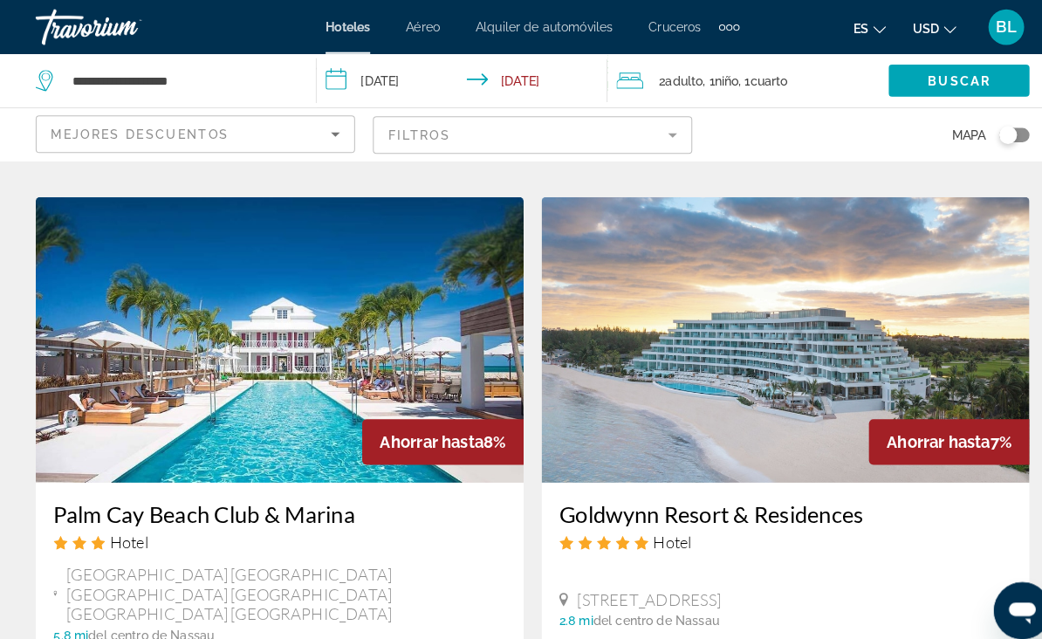
scroll to position [3364, 0]
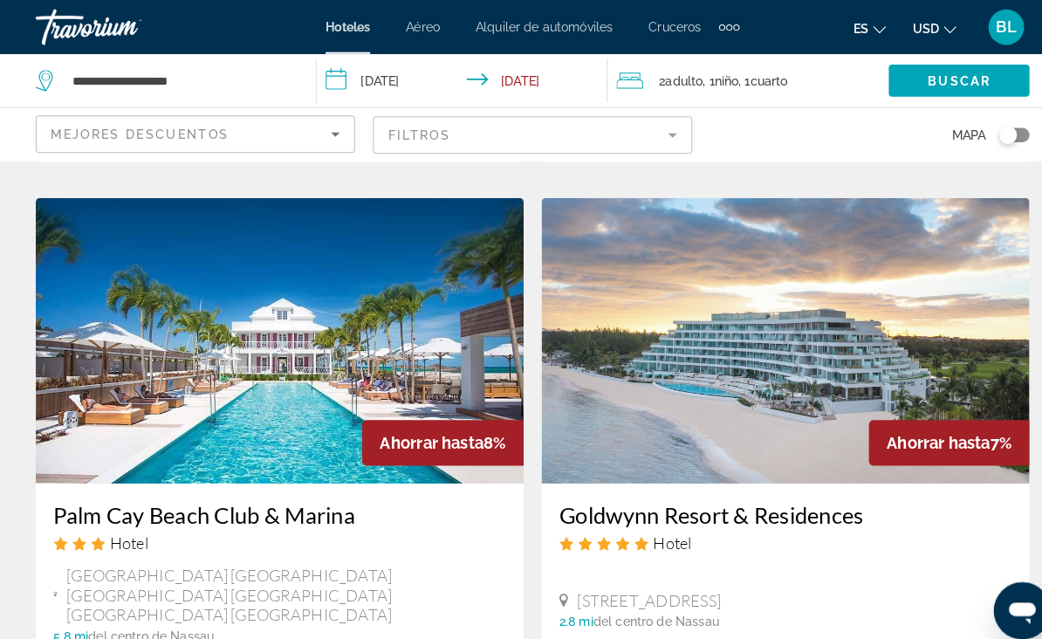
click at [775, 307] on img "Main content" at bounding box center [768, 332] width 477 height 279
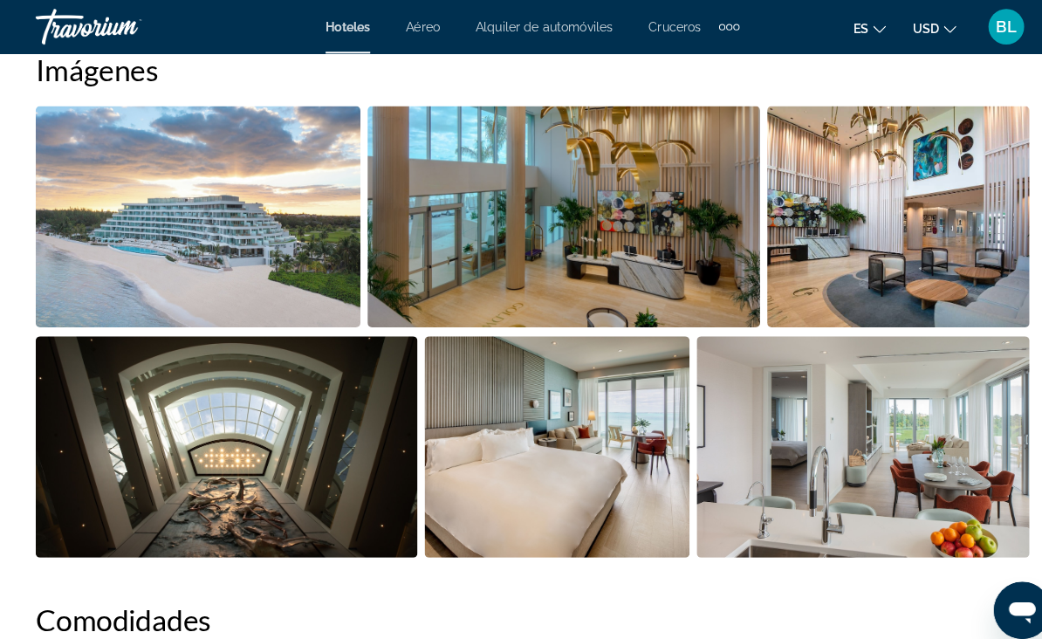
scroll to position [1192, 0]
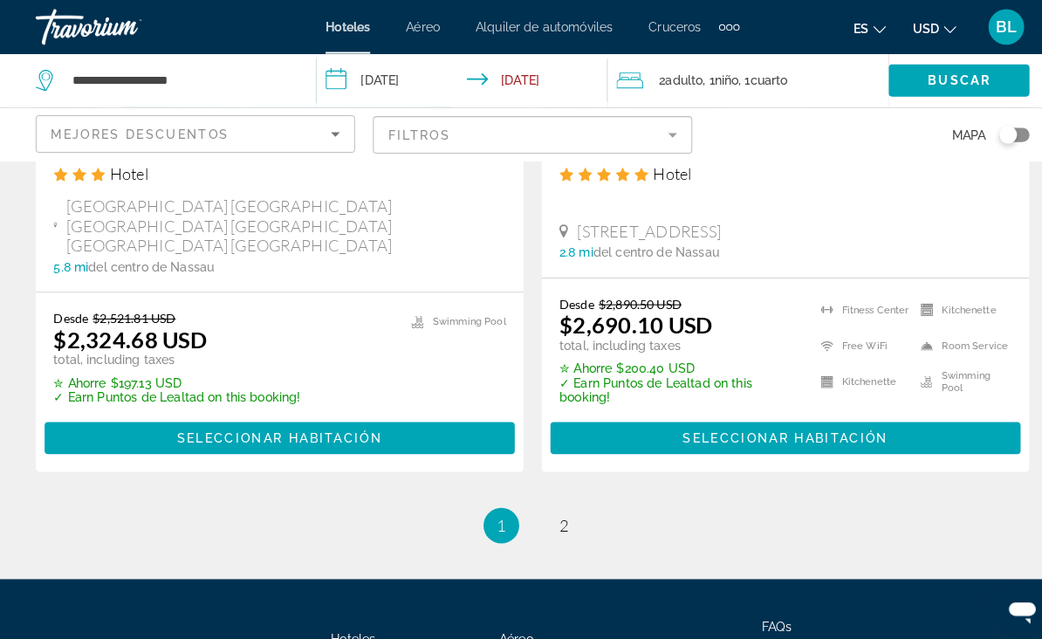
scroll to position [3755, 0]
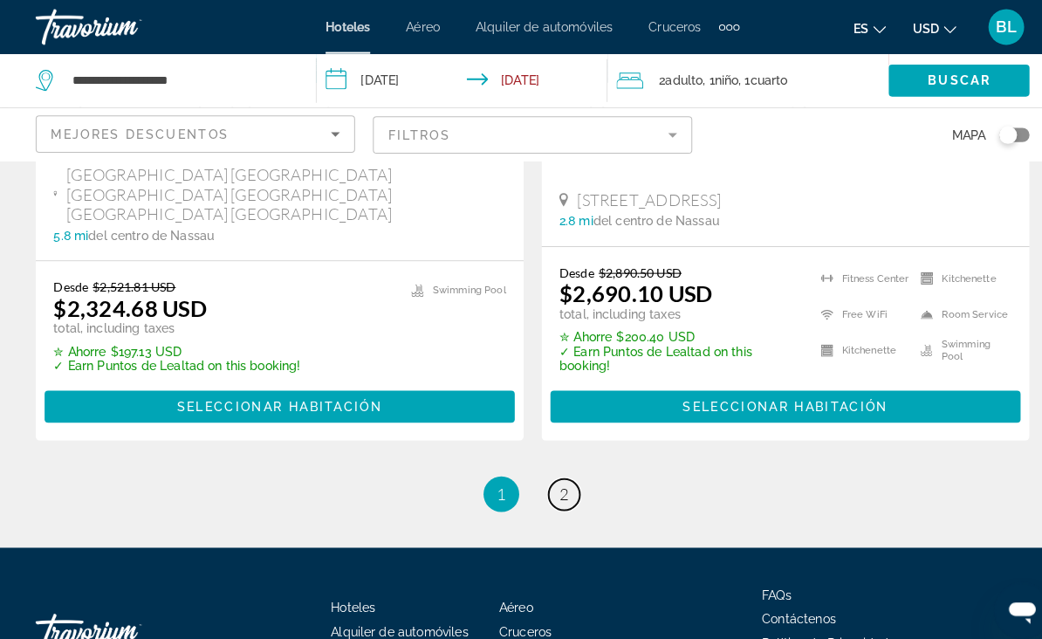
click at [554, 474] on span "2" at bounding box center [551, 483] width 9 height 19
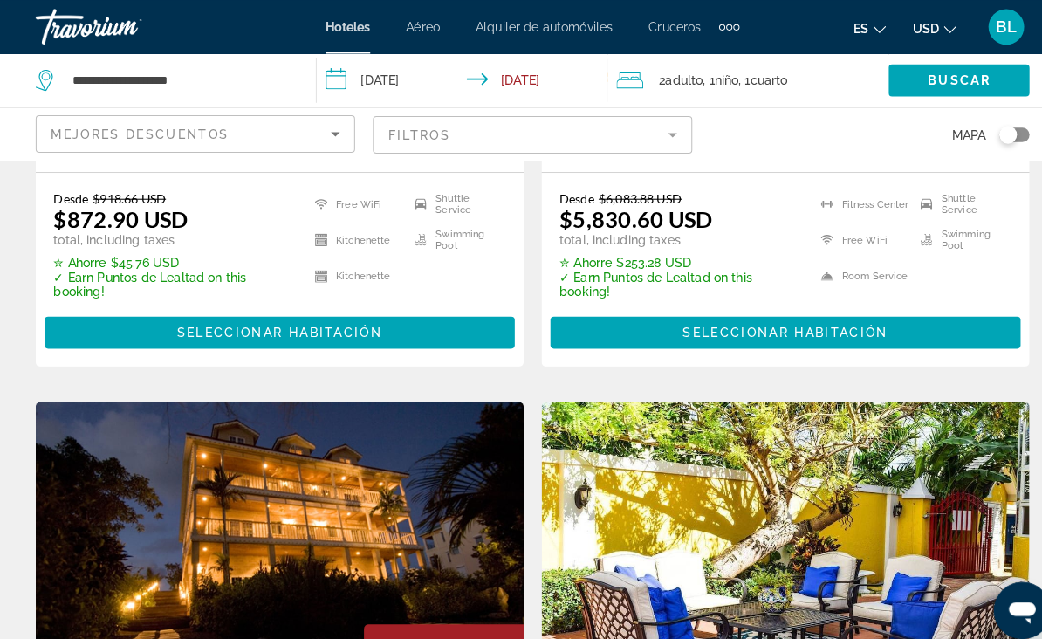
scroll to position [1025, 0]
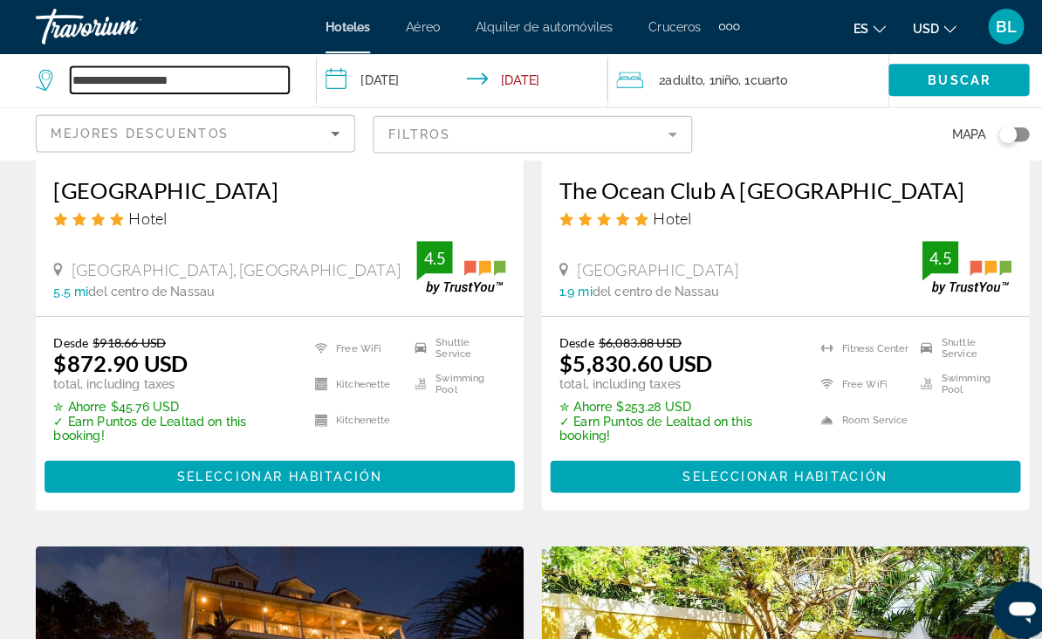
click at [210, 76] on input "**********" at bounding box center [176, 78] width 214 height 26
type input "*"
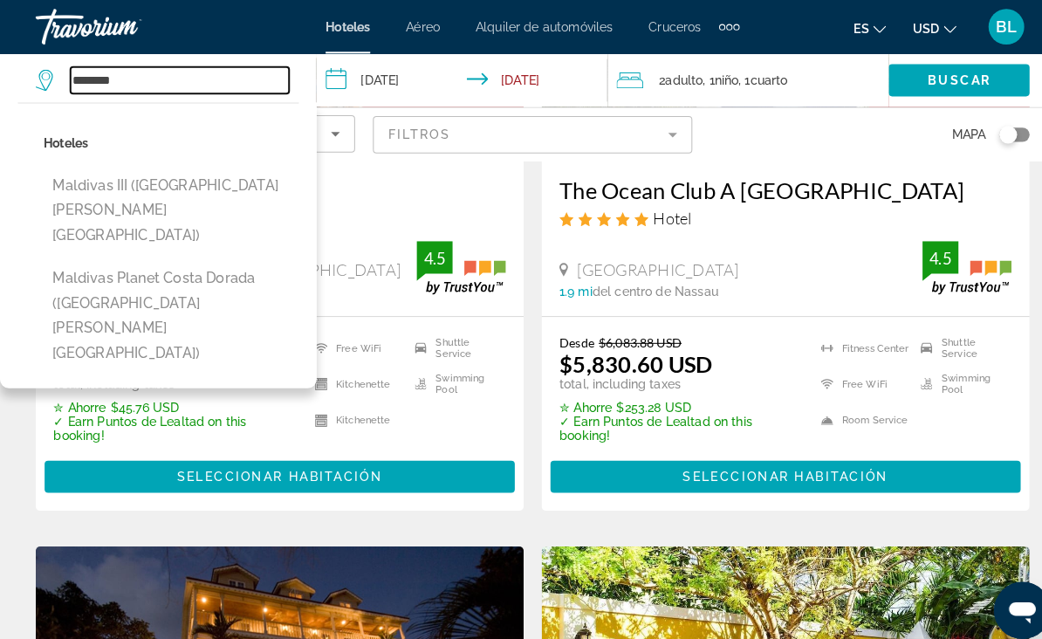
scroll to position [1012, 0]
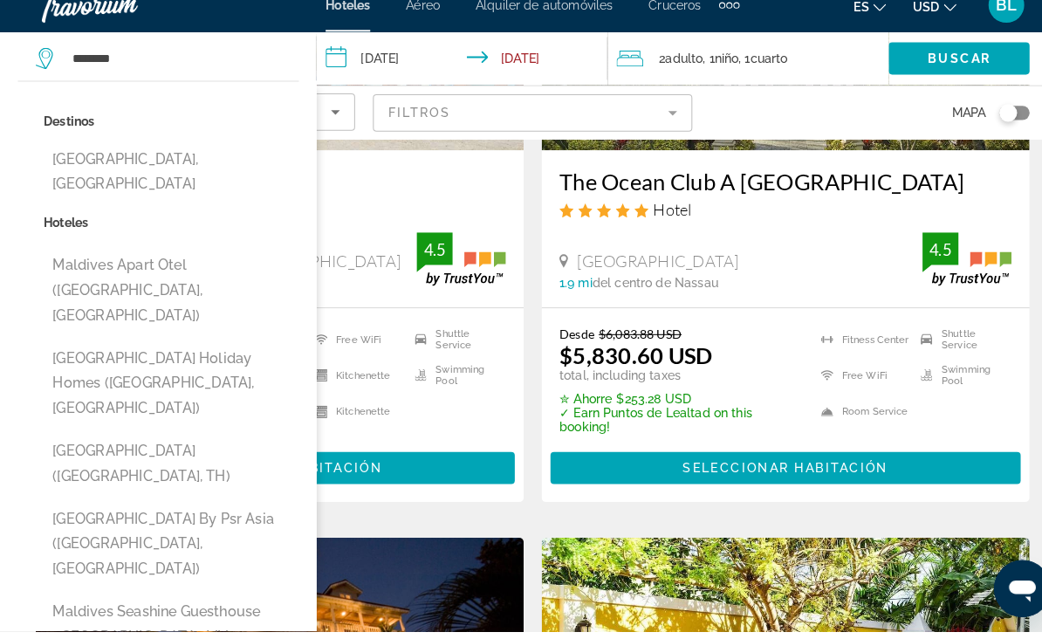
click at [79, 161] on button "Maldives, Maldives" at bounding box center [167, 190] width 249 height 58
type input "**********"
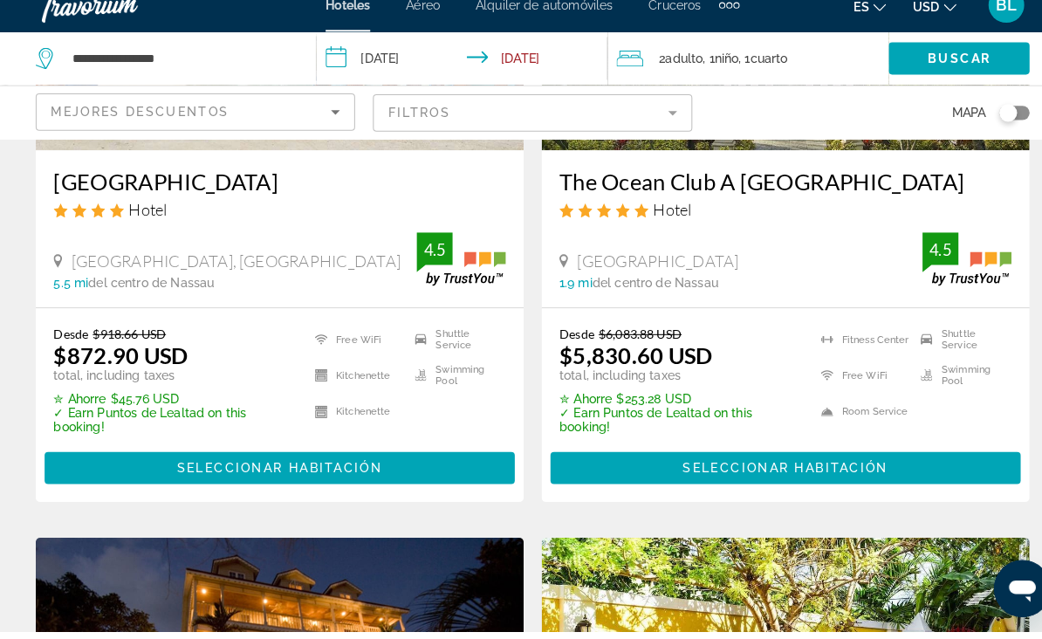
click at [951, 72] on span "Buscar" at bounding box center [938, 79] width 62 height 14
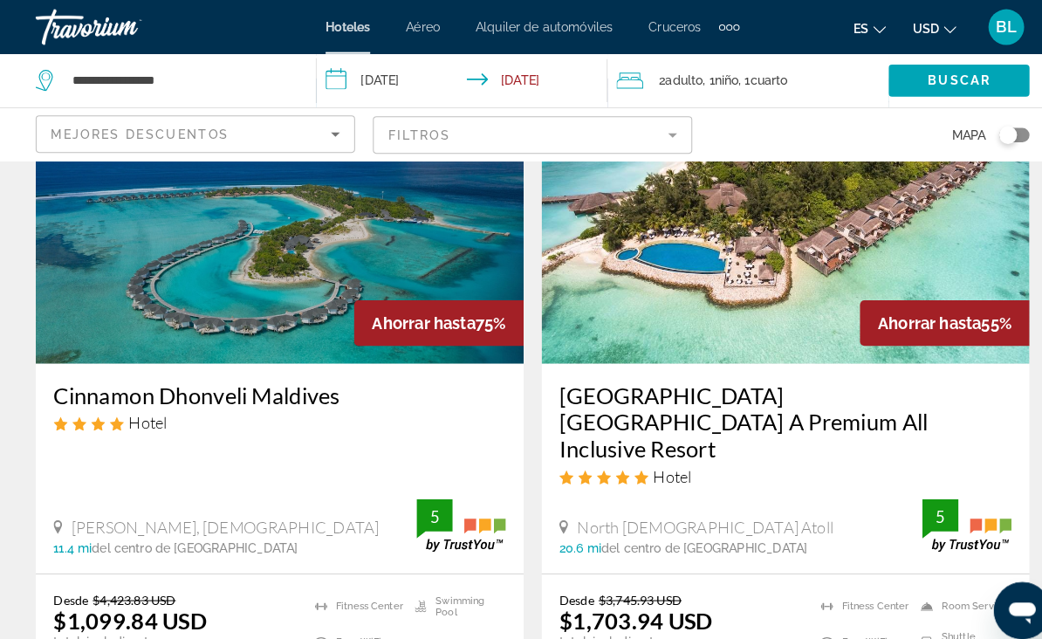
scroll to position [143, 0]
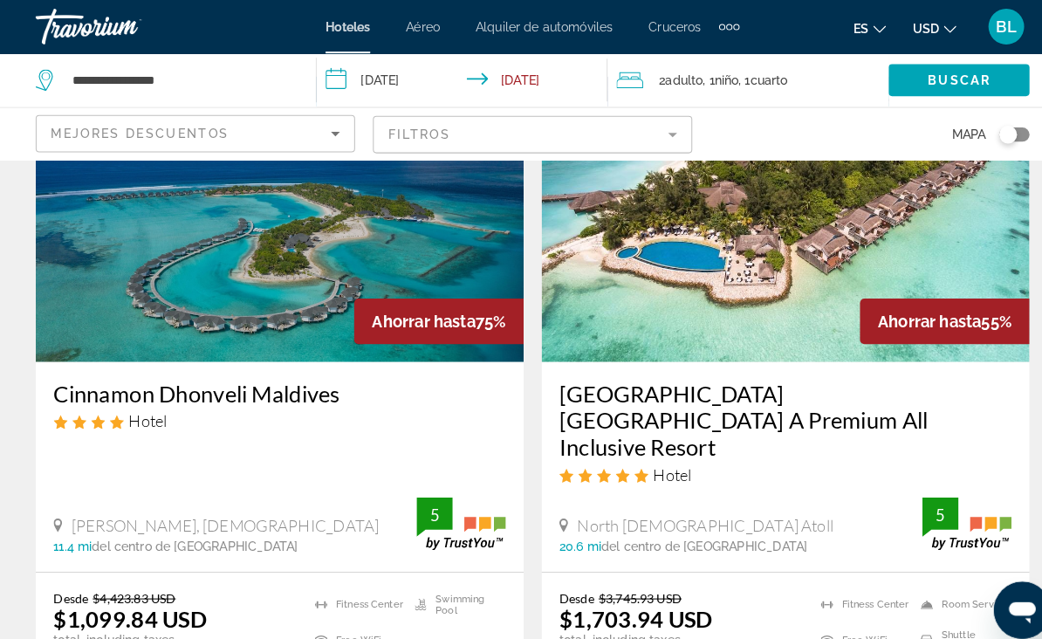
click at [403, 255] on img "Main content" at bounding box center [273, 214] width 477 height 279
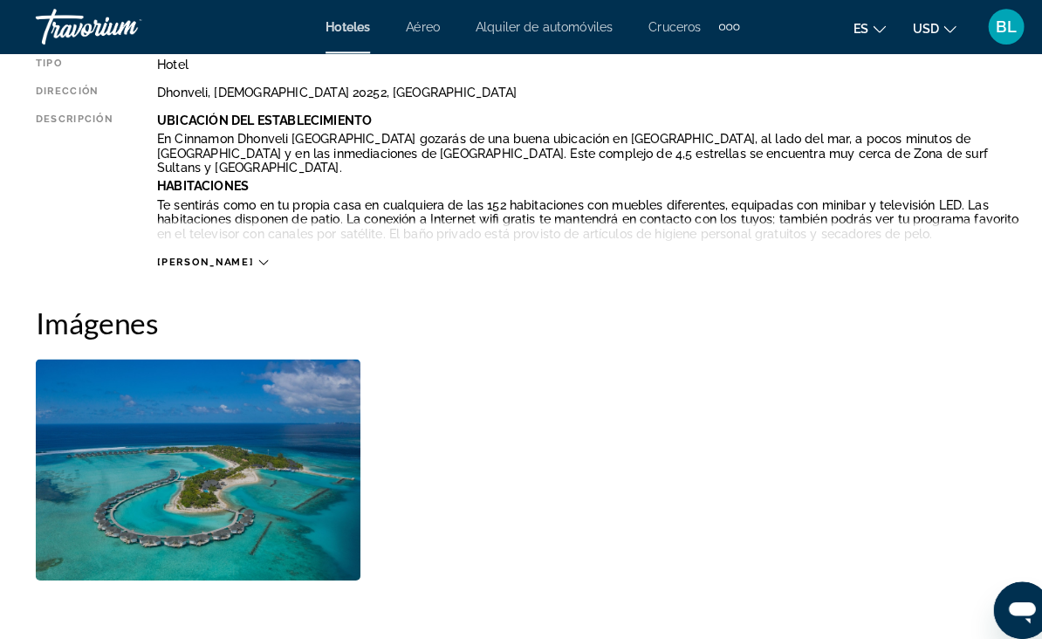
scroll to position [965, 0]
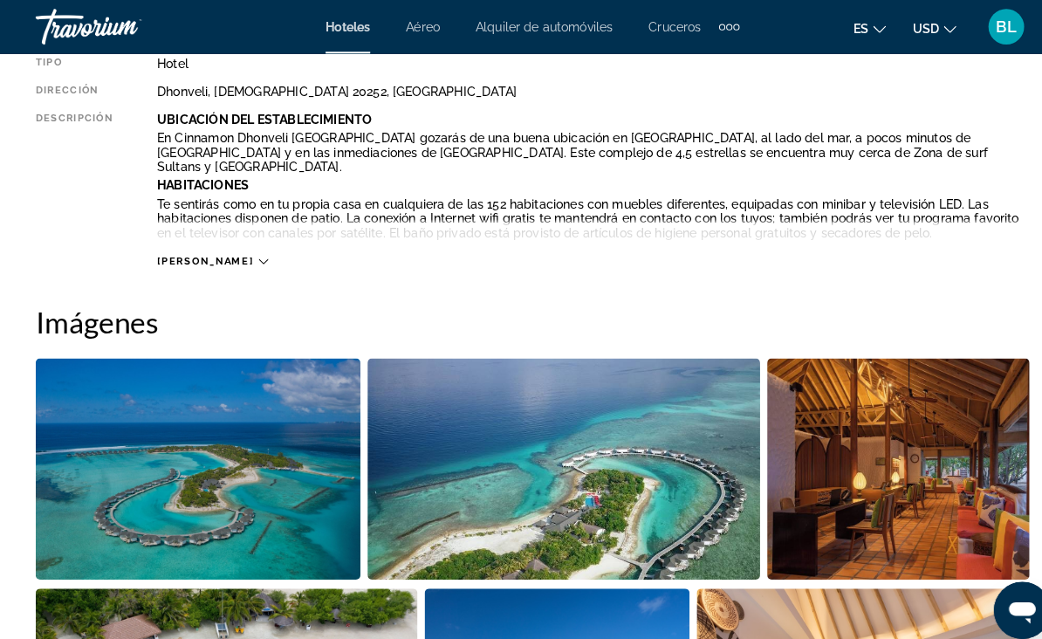
click at [281, 480] on img "Open full-screen image slider" at bounding box center [194, 459] width 318 height 216
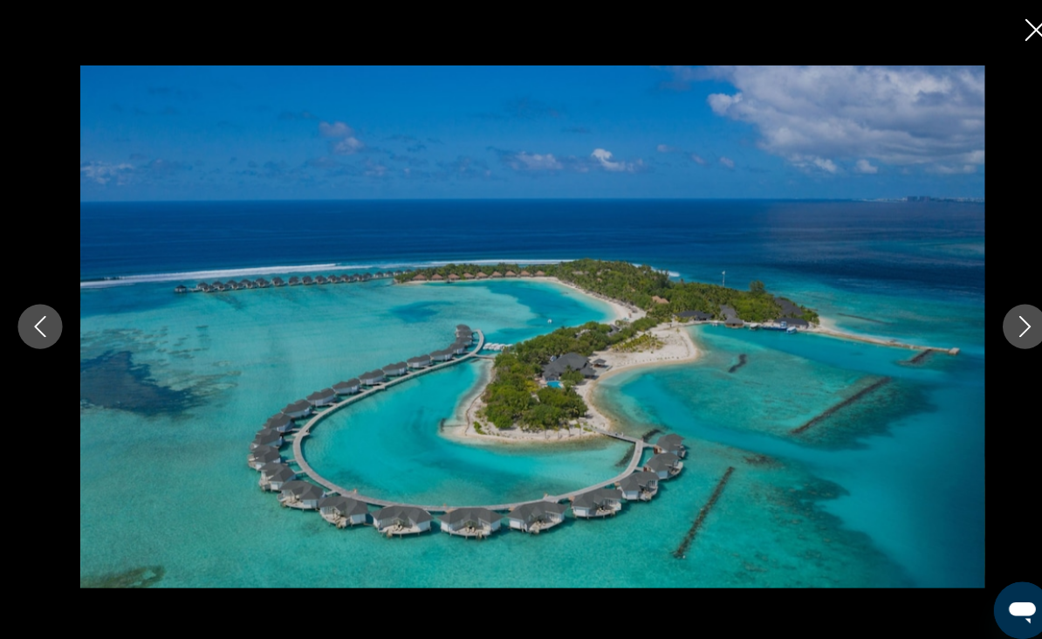
click at [994, 330] on icon "Next image" at bounding box center [1002, 319] width 21 height 21
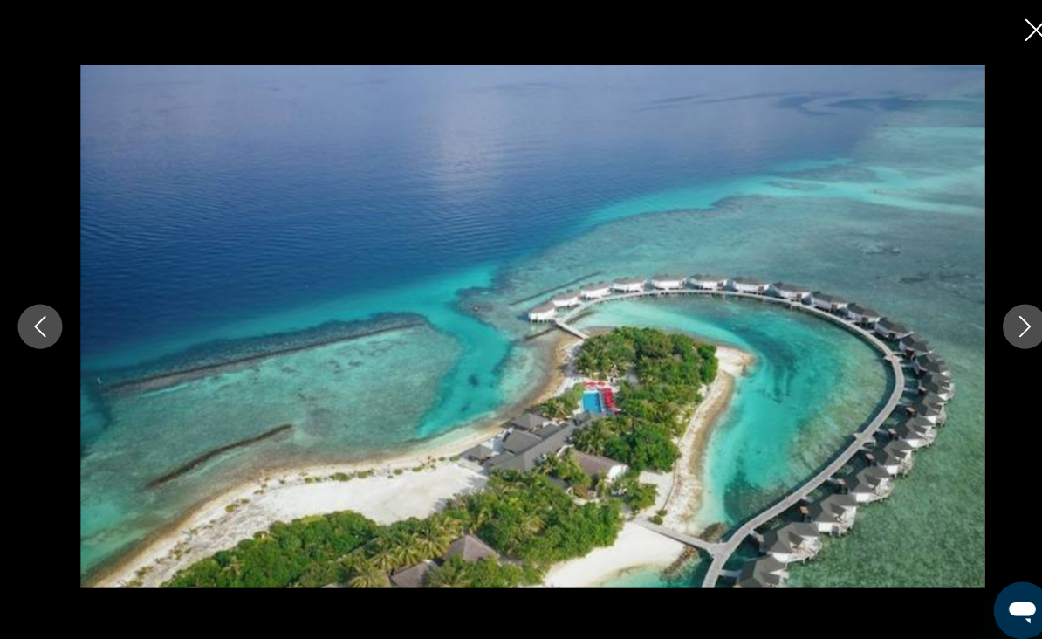
click at [977, 343] on div "prev next" at bounding box center [521, 319] width 1042 height 511
click at [994, 330] on icon "Next image" at bounding box center [1002, 319] width 21 height 21
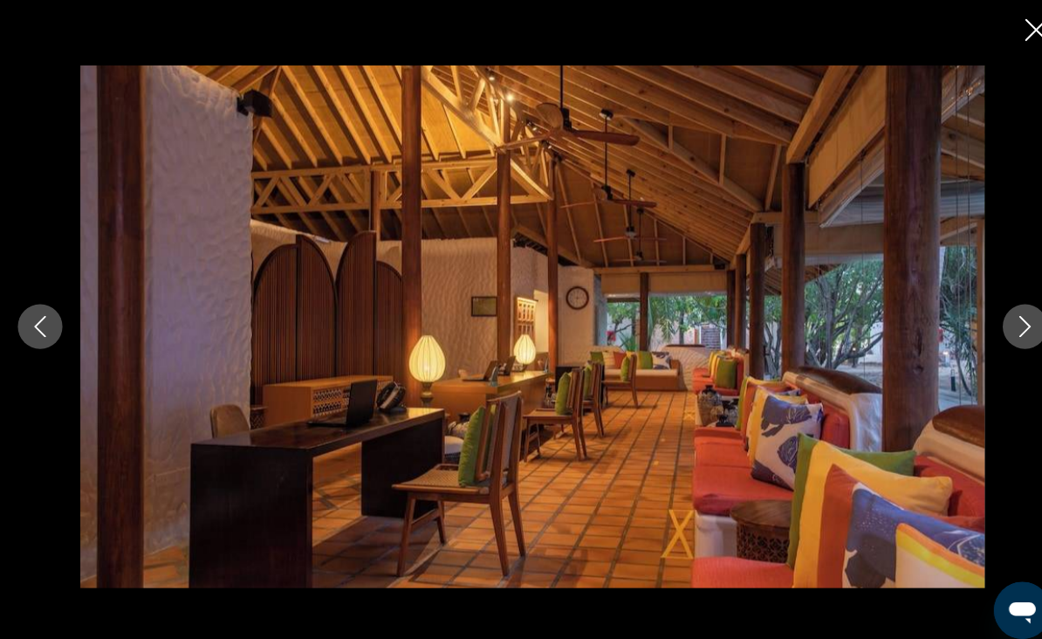
click at [988, 335] on button "Next image" at bounding box center [1003, 319] width 44 height 44
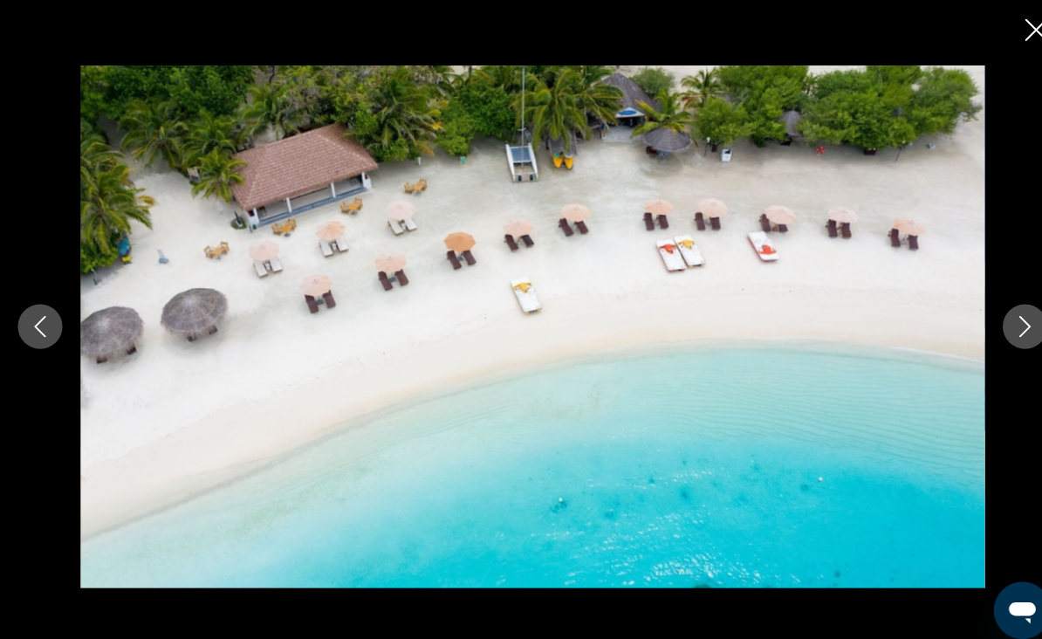
click at [983, 331] on button "Next image" at bounding box center [1003, 319] width 44 height 44
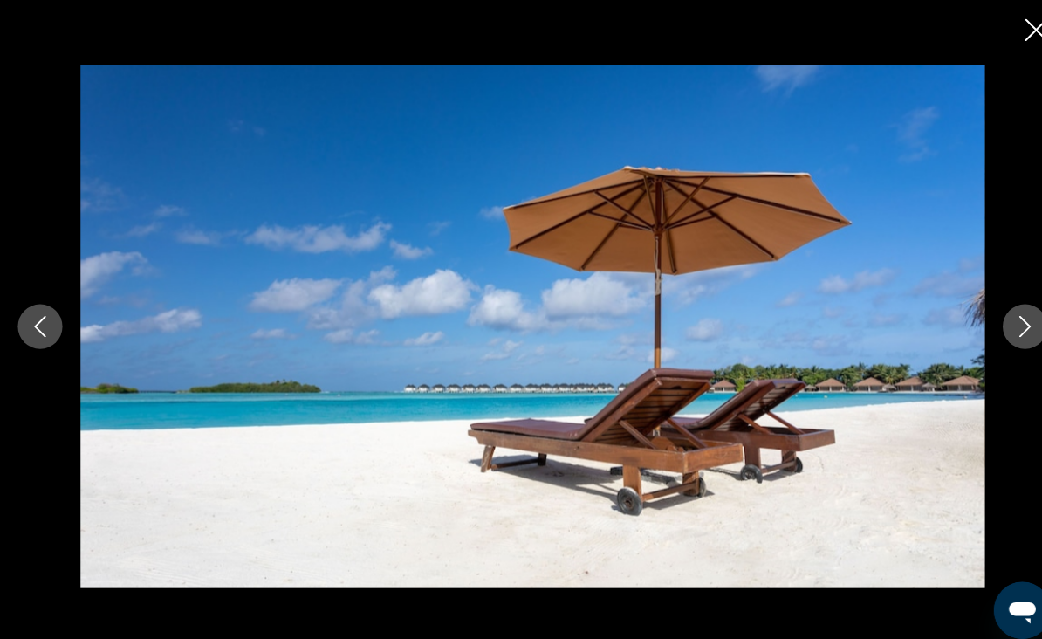
click at [988, 331] on button "Next image" at bounding box center [1003, 319] width 44 height 44
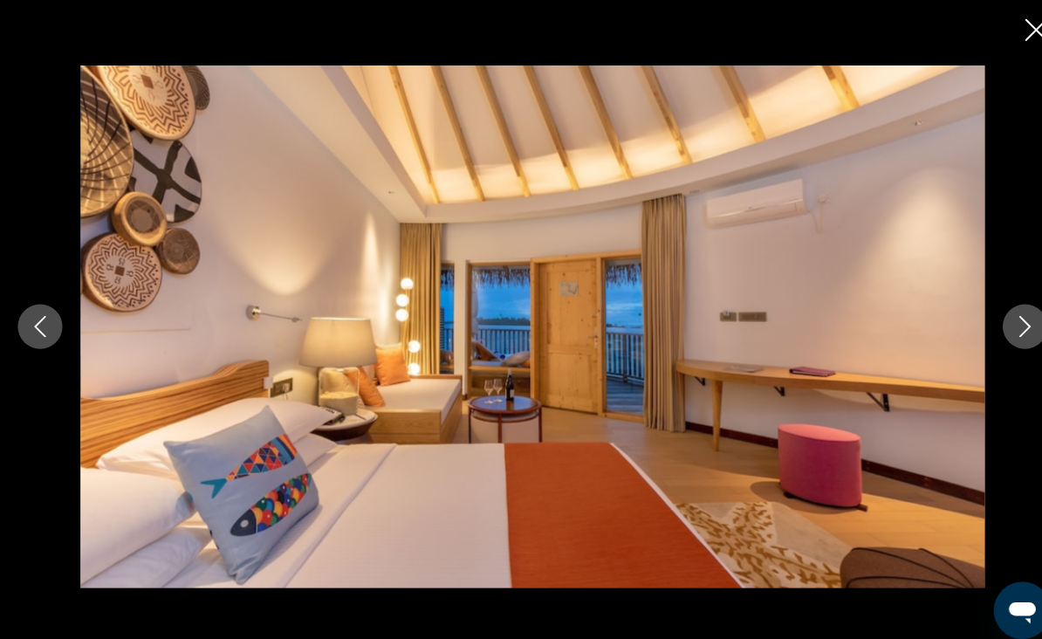
click at [982, 338] on button "Next image" at bounding box center [1003, 319] width 44 height 44
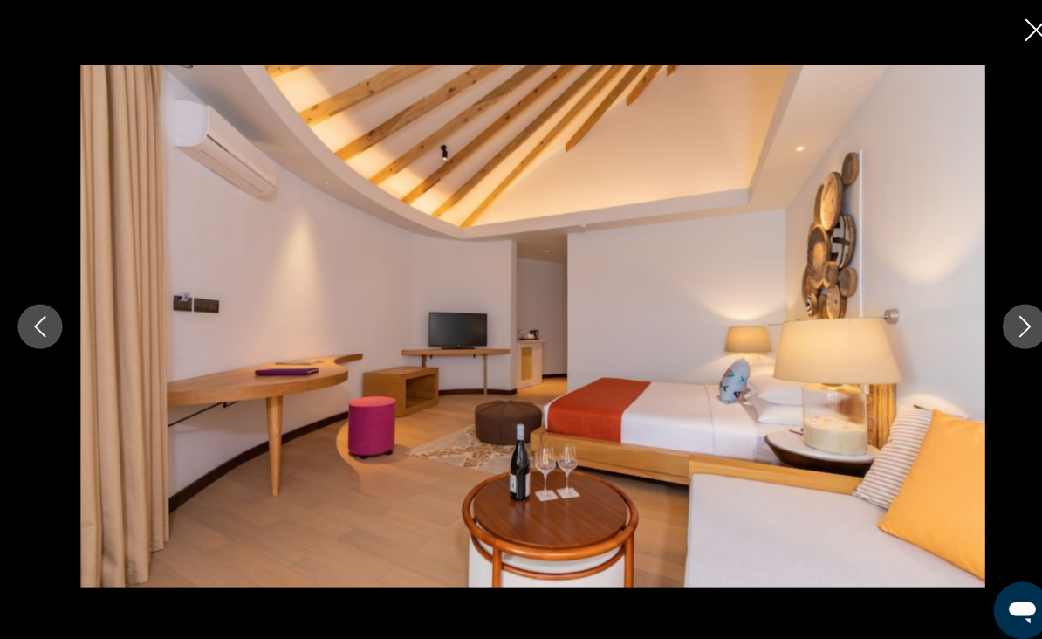
click at [981, 339] on button "Next image" at bounding box center [1003, 319] width 44 height 44
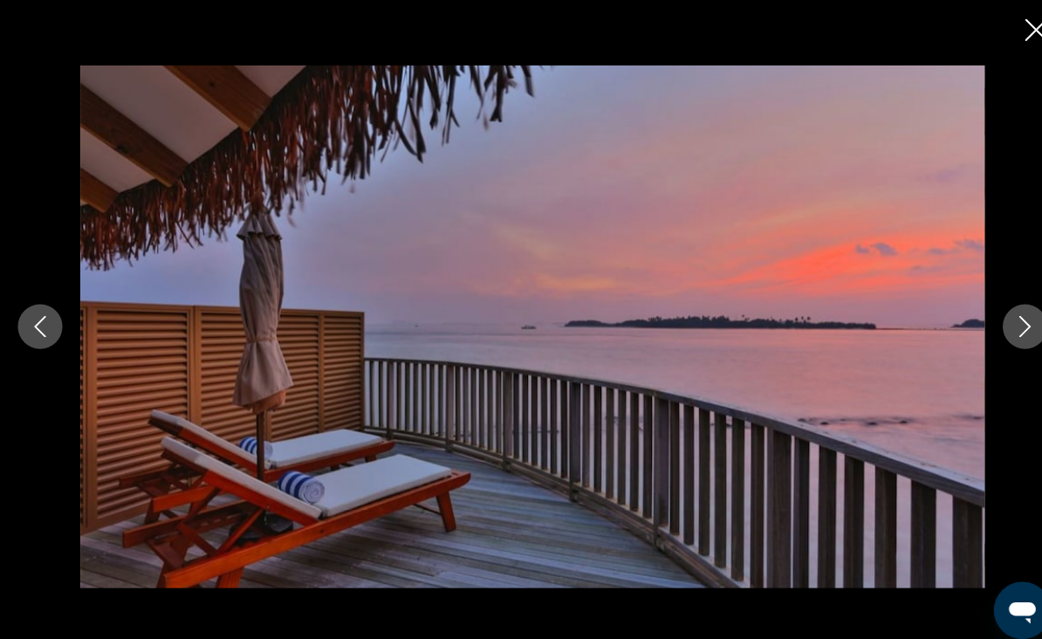
click at [976, 344] on div "prev next" at bounding box center [521, 319] width 1042 height 511
click at [996, 330] on icon "Next image" at bounding box center [1002, 319] width 21 height 21
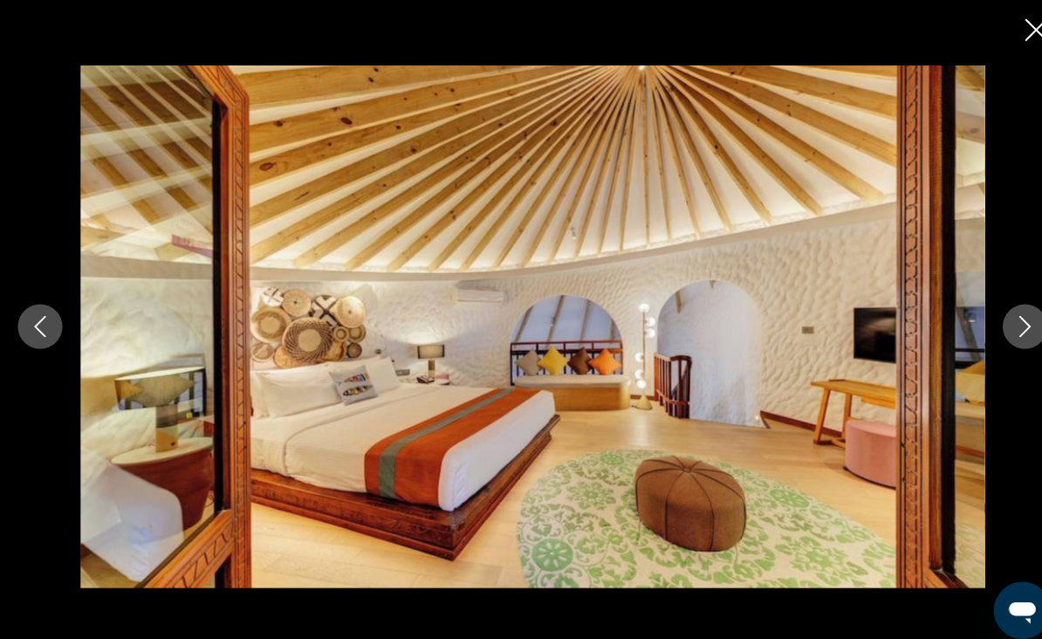
click at [999, 330] on icon "Next image" at bounding box center [1002, 319] width 21 height 21
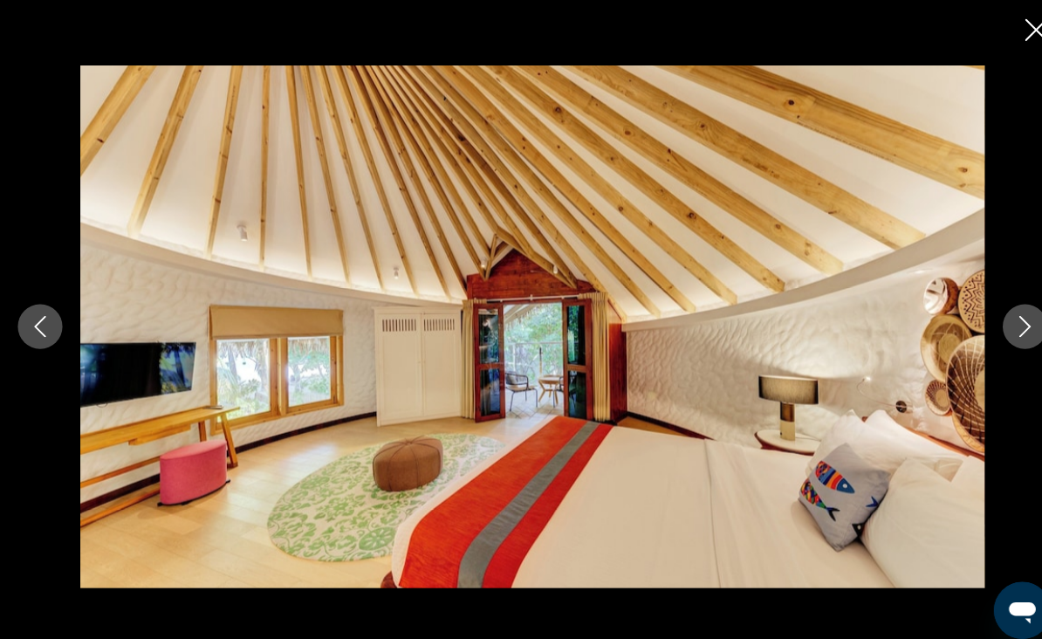
click at [996, 330] on icon "Next image" at bounding box center [1002, 319] width 21 height 21
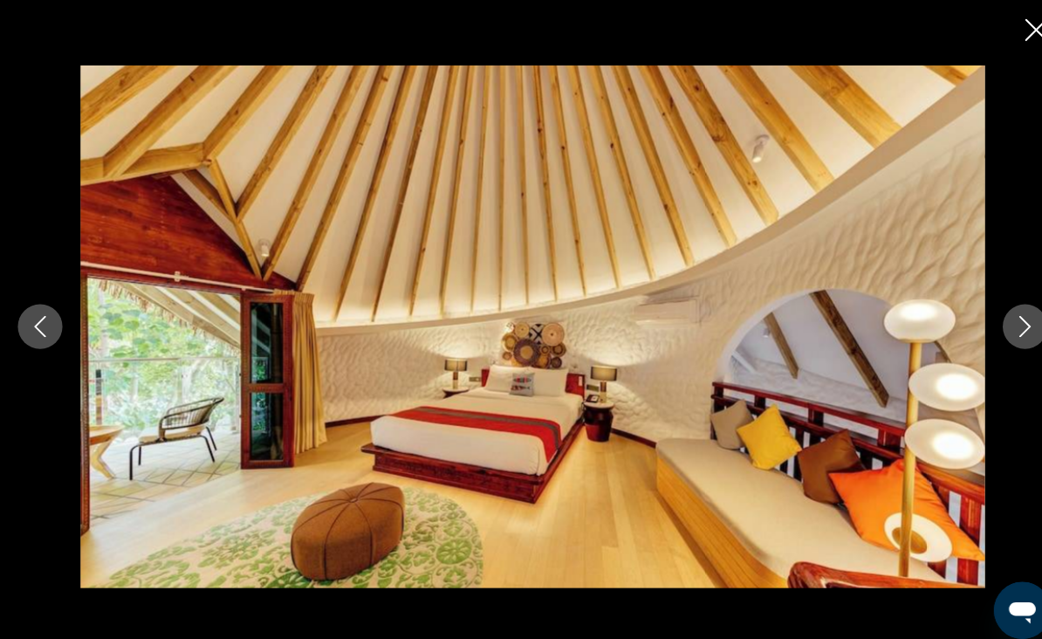
click at [995, 330] on icon "Next image" at bounding box center [1002, 319] width 21 height 21
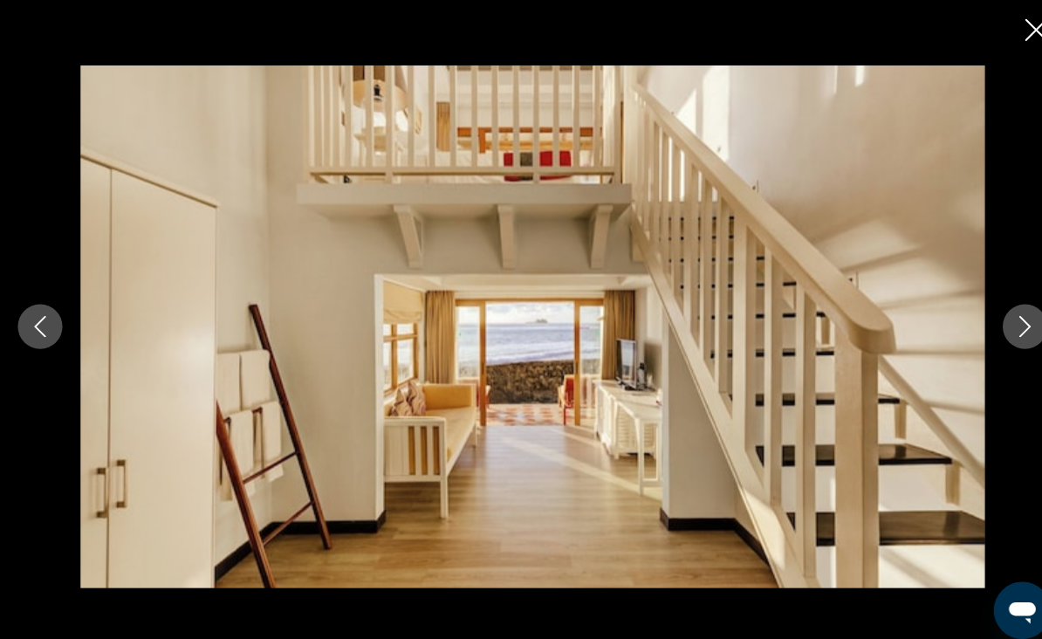
click at [995, 330] on icon "Next image" at bounding box center [1002, 319] width 21 height 21
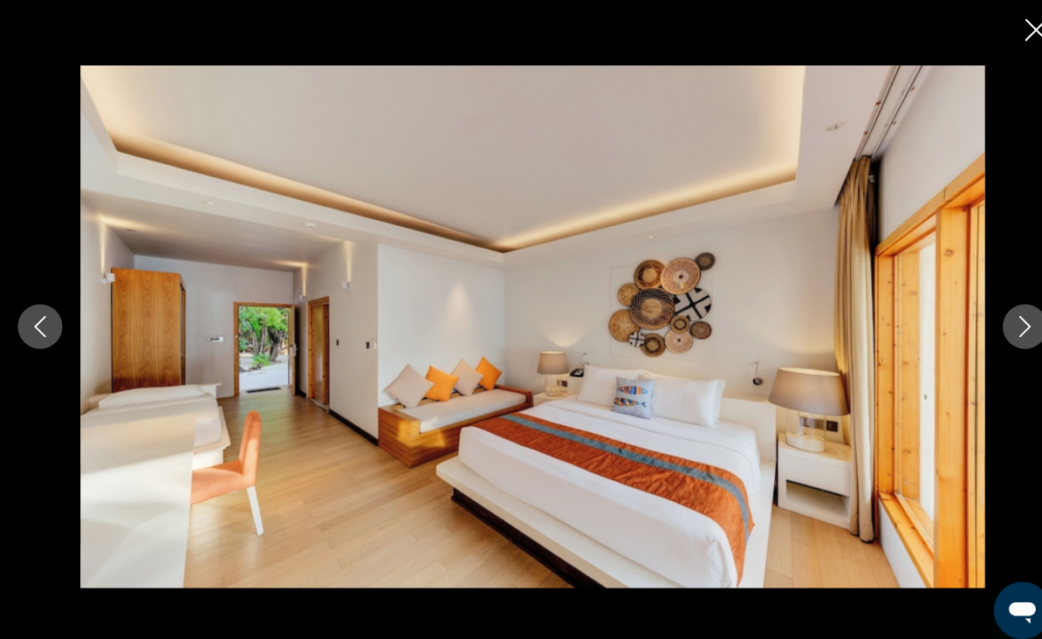
click at [994, 330] on icon "Next image" at bounding box center [1002, 319] width 21 height 21
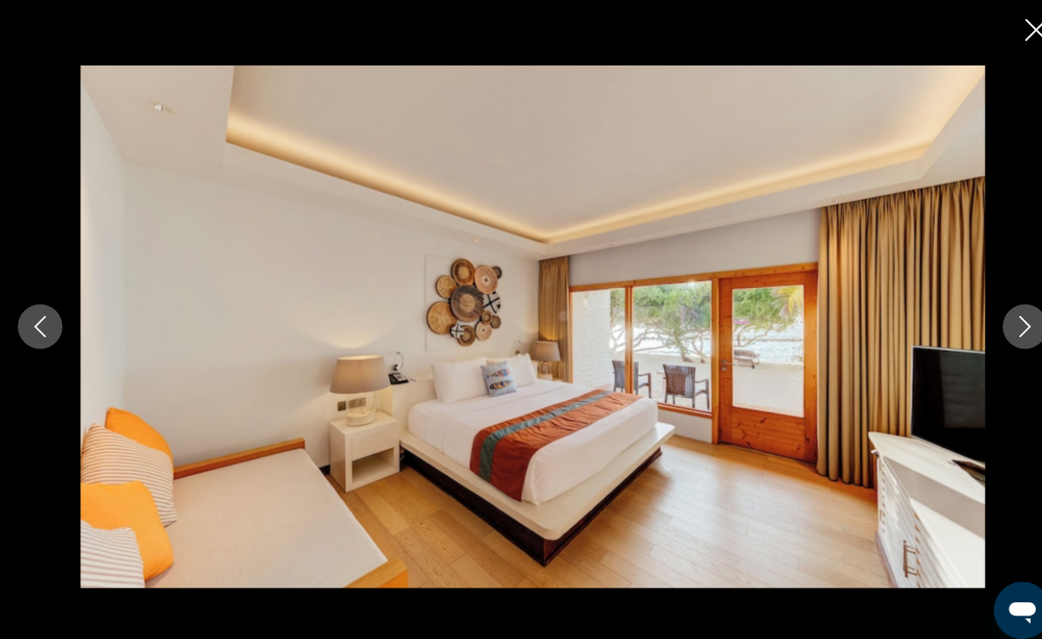
click at [995, 330] on icon "Next image" at bounding box center [1002, 319] width 21 height 21
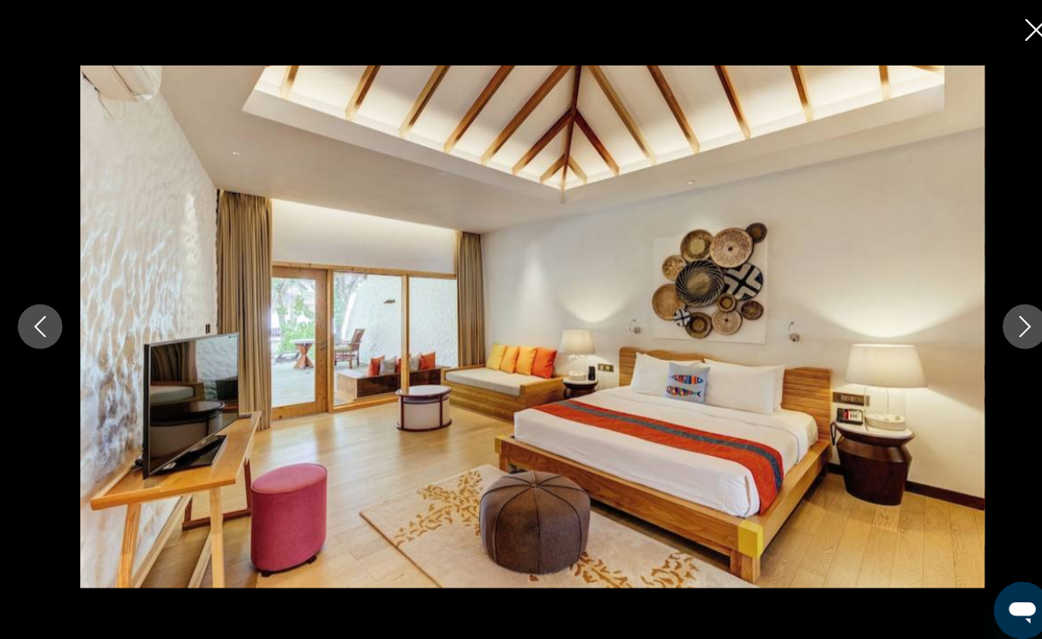
click at [994, 330] on icon "Next image" at bounding box center [1002, 319] width 21 height 21
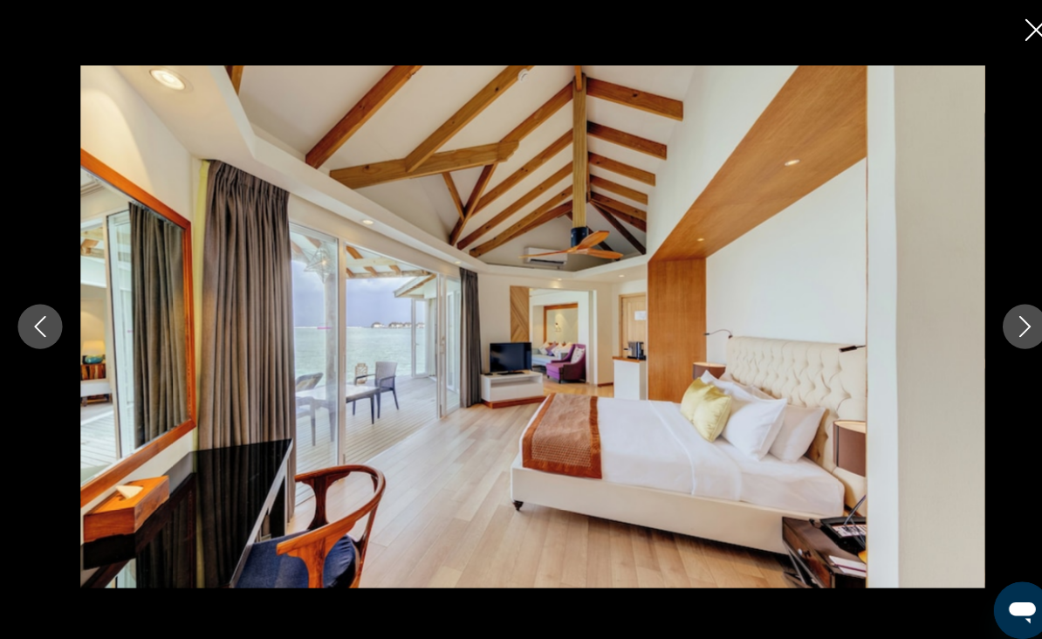
click at [997, 330] on icon "Next image" at bounding box center [1002, 319] width 21 height 21
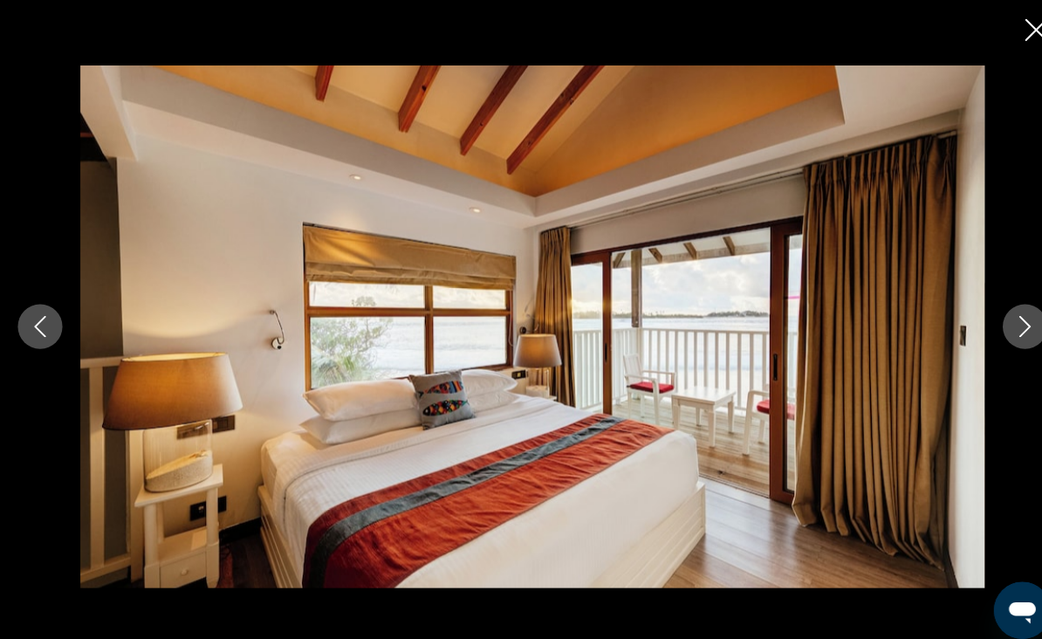
click at [997, 330] on icon "Next image" at bounding box center [1002, 319] width 21 height 21
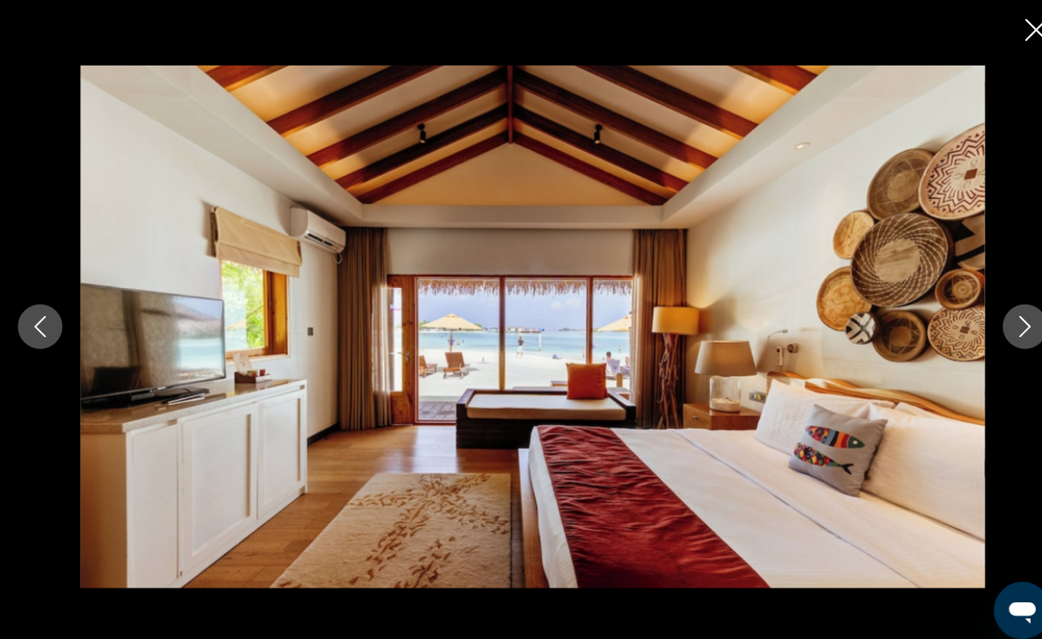
click at [997, 330] on icon "Next image" at bounding box center [1002, 319] width 21 height 21
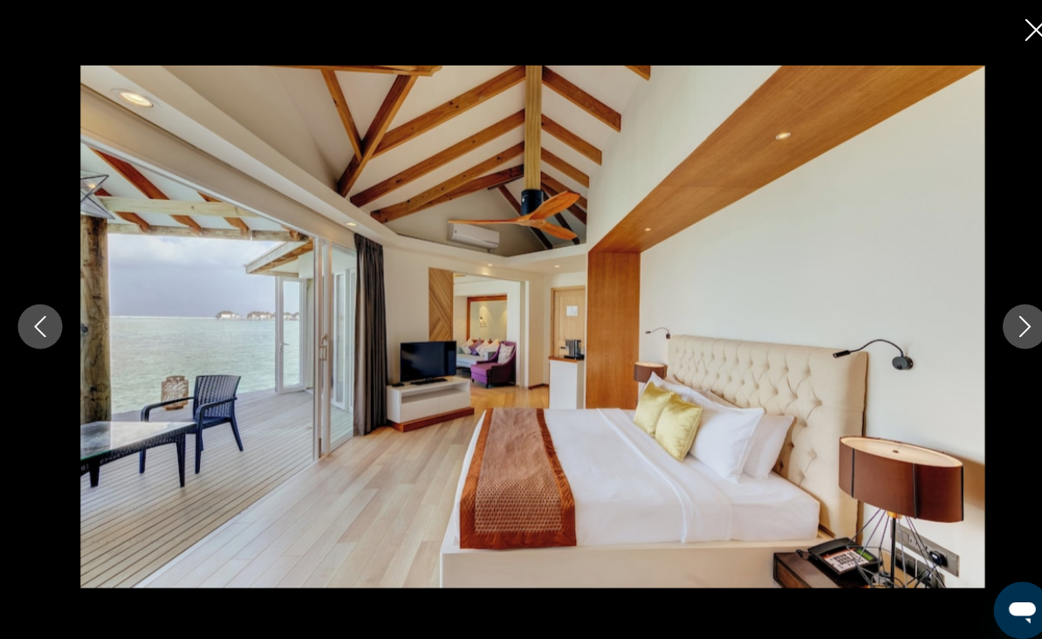
click at [1002, 36] on icon "Close slideshow" at bounding box center [1013, 29] width 22 height 22
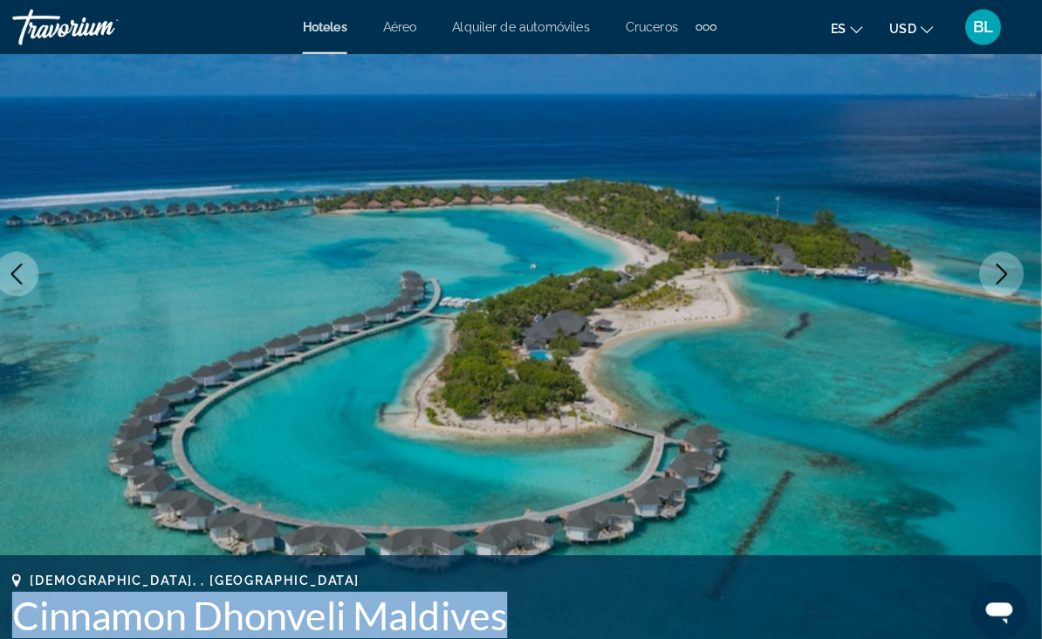
scroll to position [0, 0]
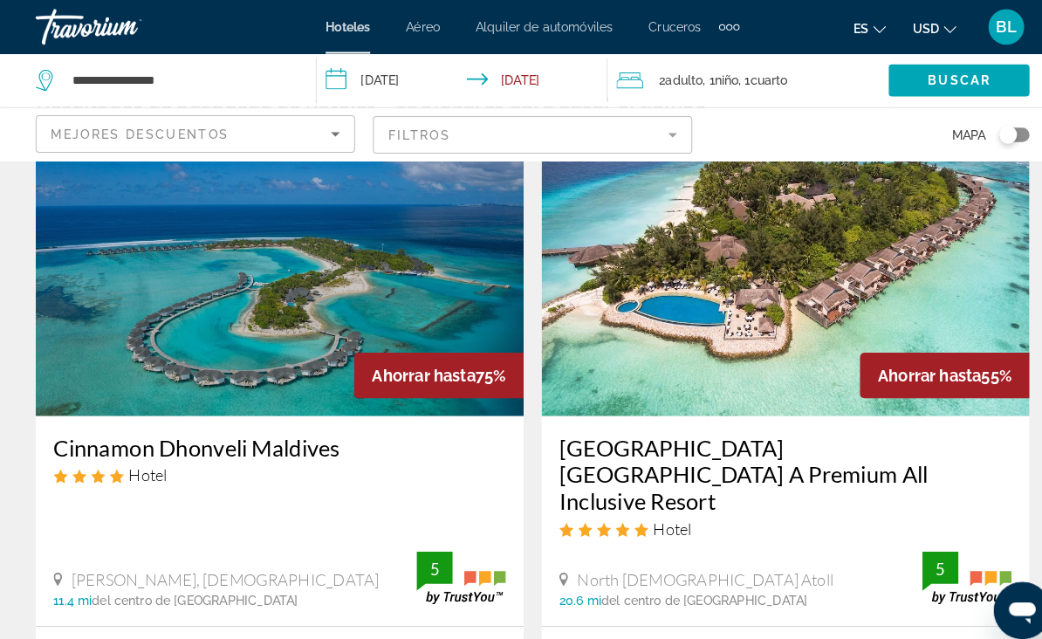
scroll to position [87, 0]
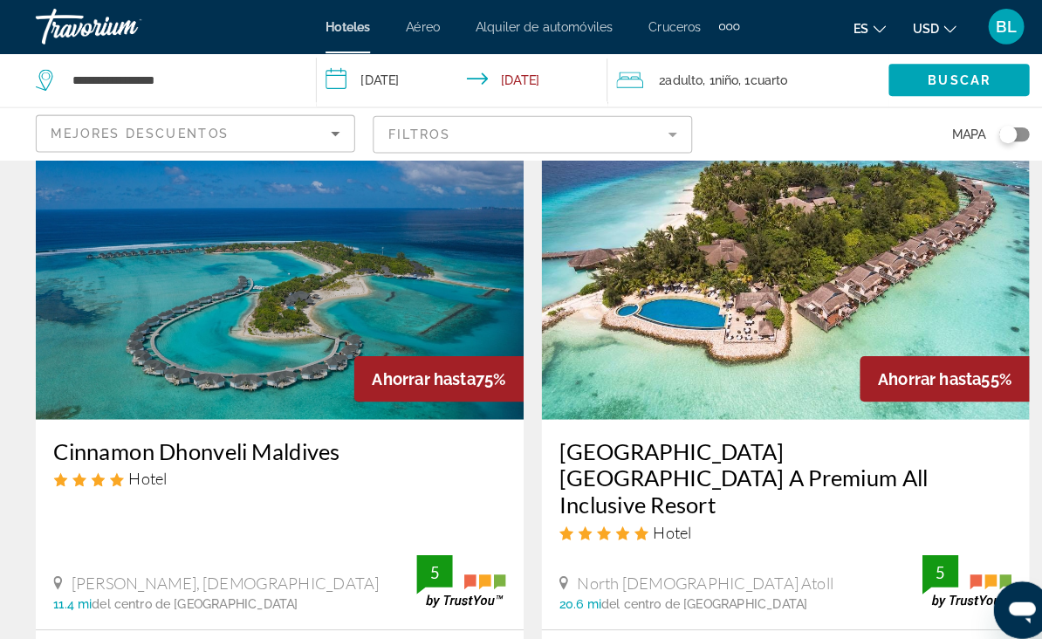
click at [644, 276] on img "Main content" at bounding box center [768, 270] width 477 height 279
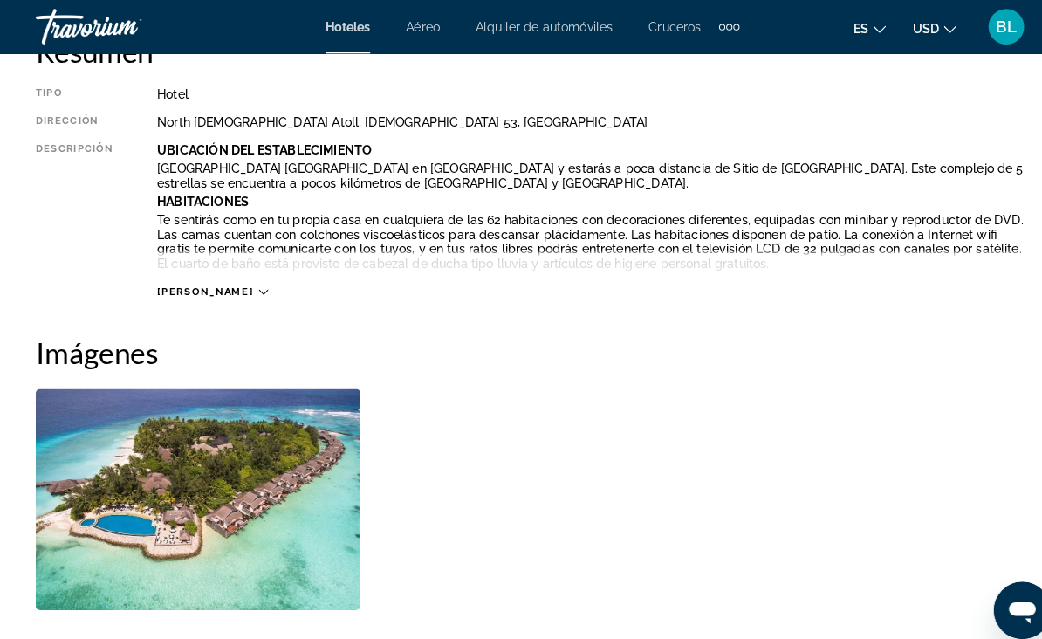
scroll to position [934, 0]
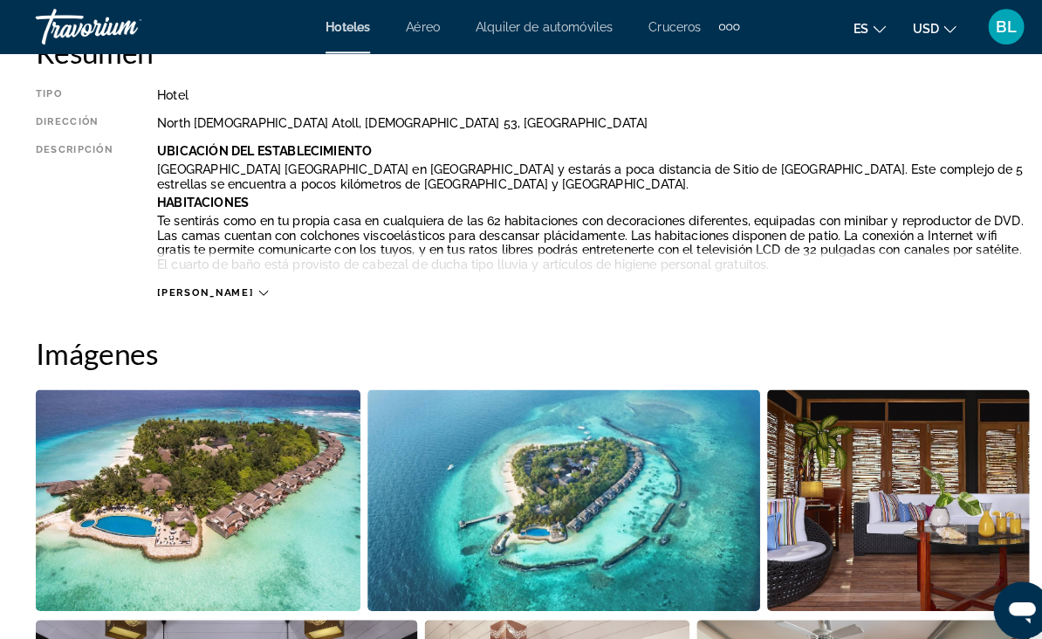
click at [171, 270] on div "Lee mas" at bounding box center [580, 269] width 853 height 48
click at [184, 274] on div "Lee mas" at bounding box center [580, 269] width 853 height 48
click at [190, 266] on div "Lee mas" at bounding box center [580, 269] width 853 height 48
click at [215, 279] on div "Lee mas" at bounding box center [580, 269] width 853 height 48
click at [193, 284] on span "Lee mas" at bounding box center [201, 286] width 94 height 11
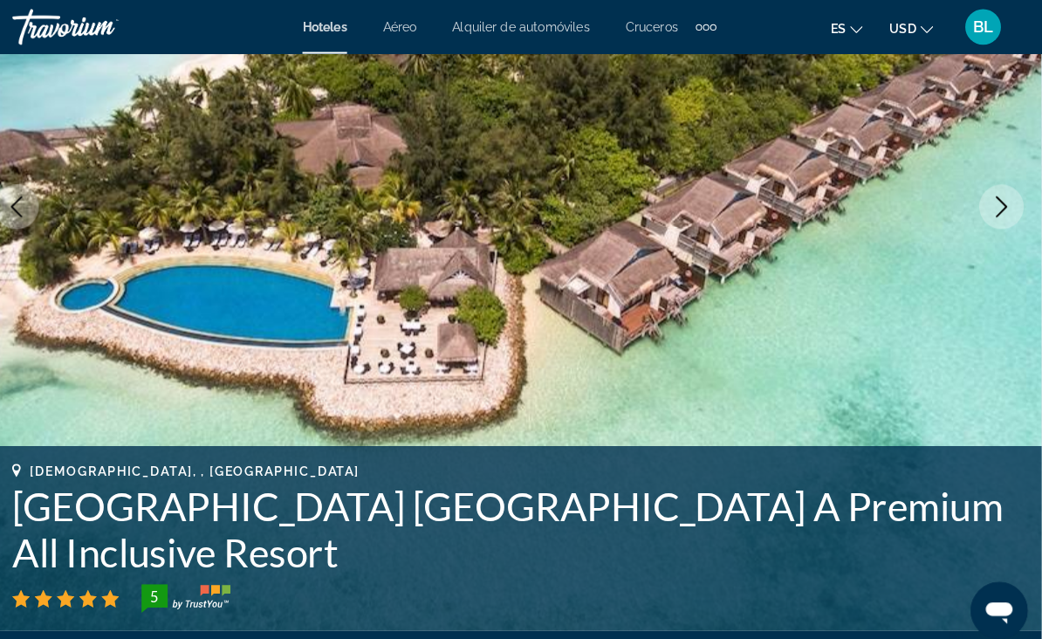
scroll to position [176, 0]
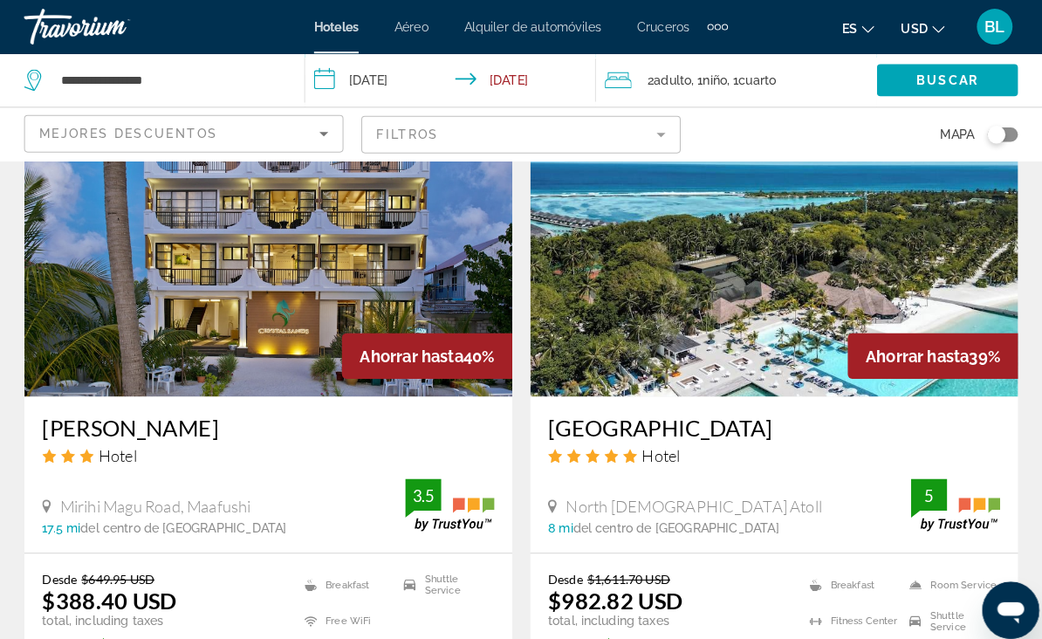
scroll to position [2136, 0]
click at [720, 299] on img "Main content" at bounding box center [768, 247] width 477 height 279
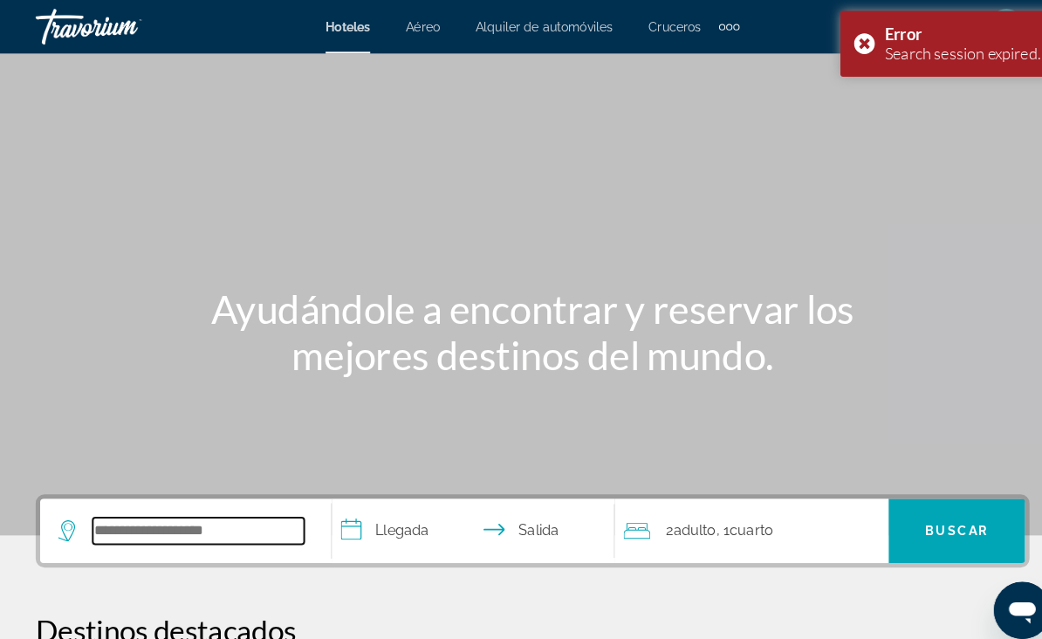
click at [116, 506] on input "Search widget" at bounding box center [194, 519] width 207 height 26
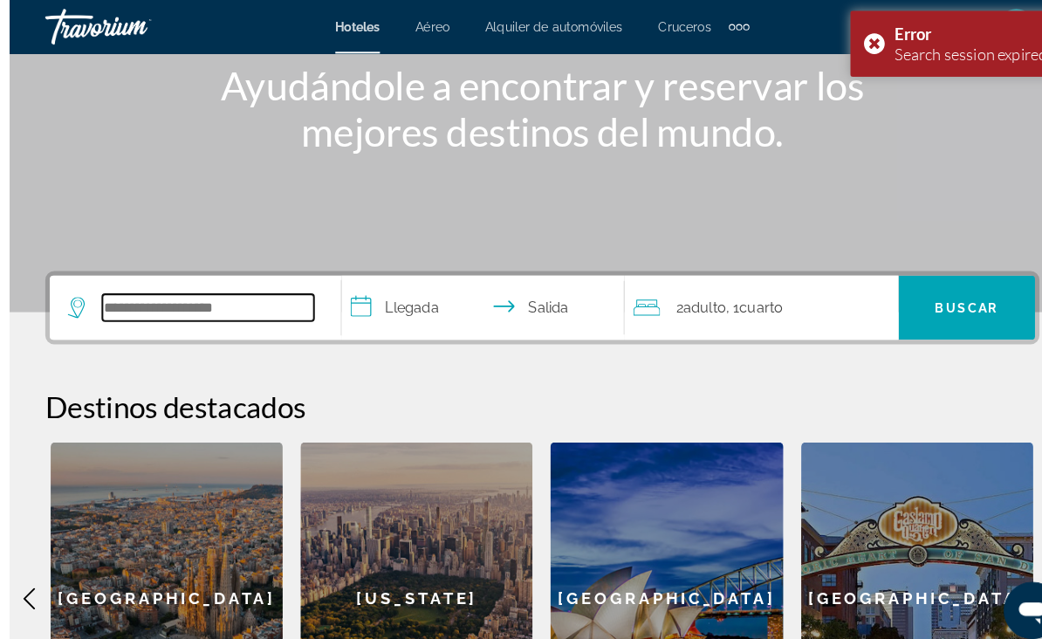
scroll to position [216, 0]
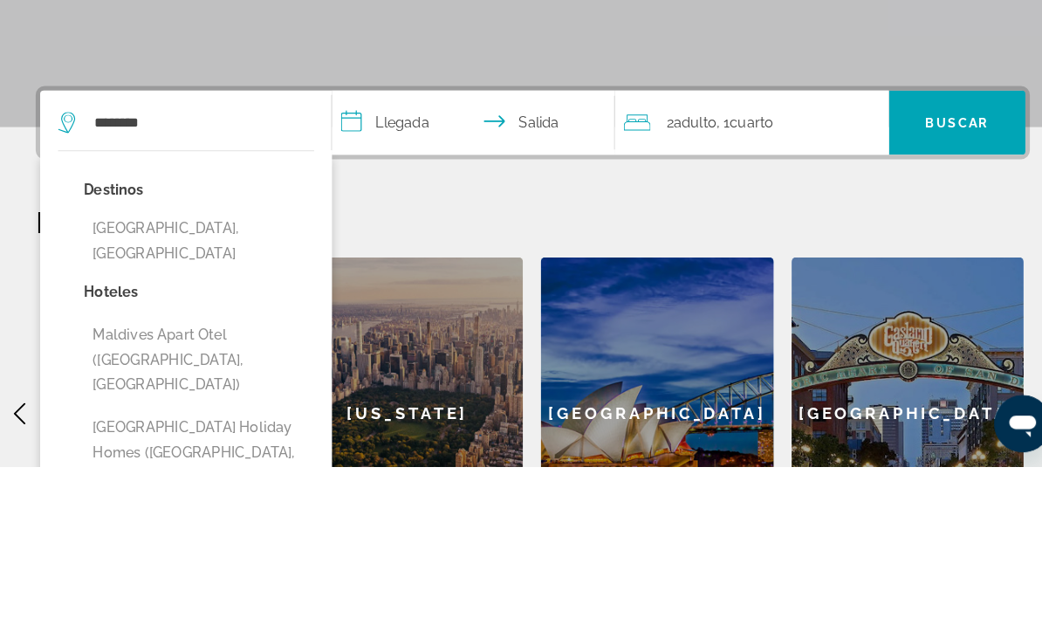
click at [181, 390] on button "Maldives, Maldives" at bounding box center [194, 419] width 225 height 58
type input "**********"
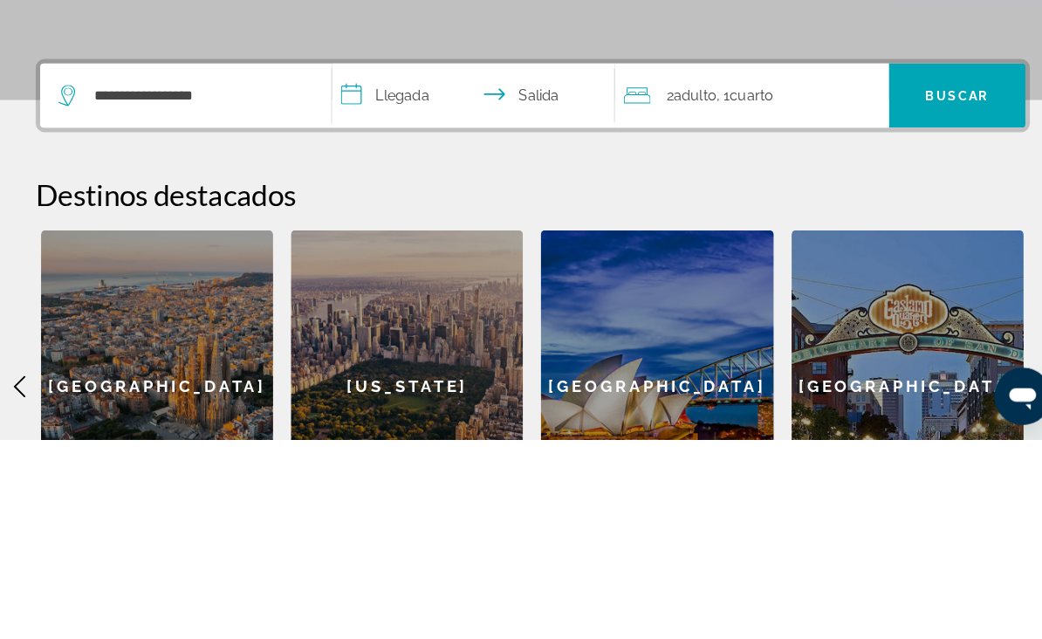
click at [400, 271] on input "**********" at bounding box center [467, 305] width 284 height 68
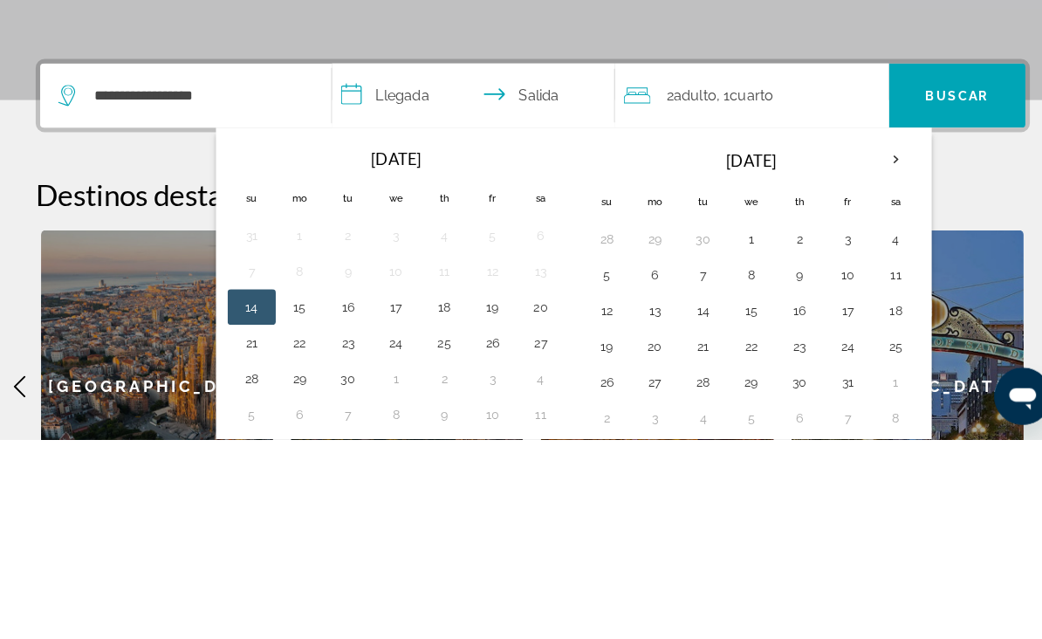
scroll to position [427, 0]
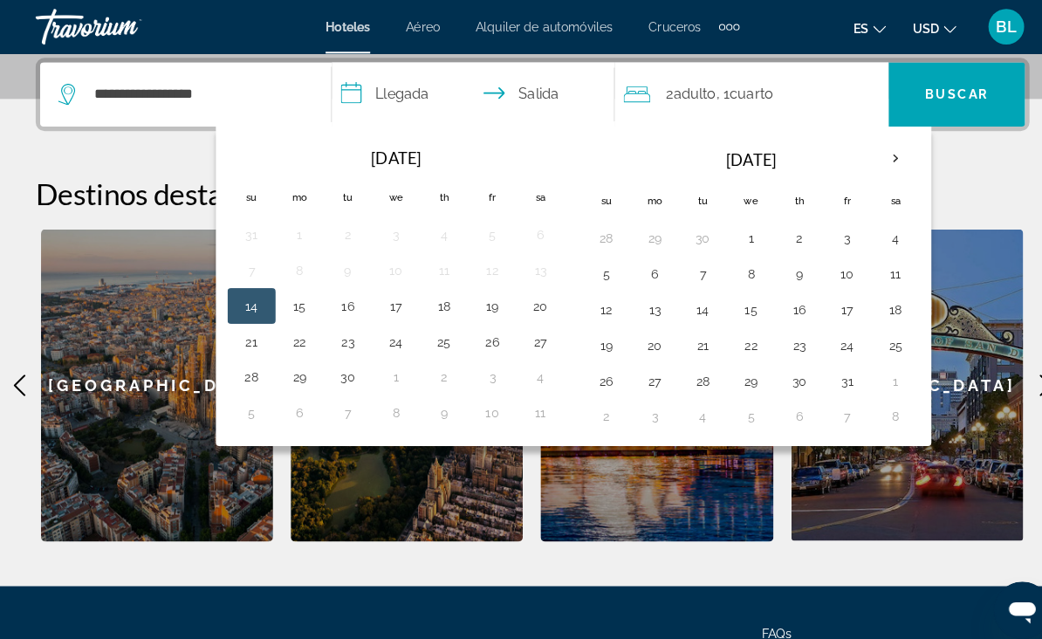
click at [871, 337] on button "25" at bounding box center [876, 337] width 28 height 24
click at [642, 373] on button "27" at bounding box center [640, 372] width 28 height 24
type input "**********"
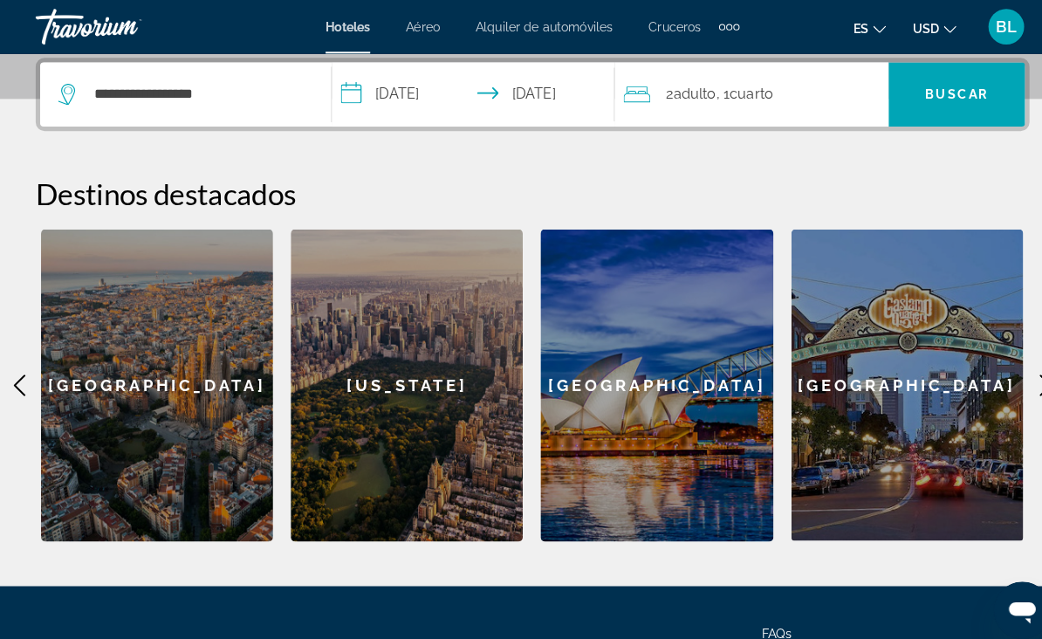
click at [747, 98] on span "Cuarto" at bounding box center [735, 92] width 43 height 17
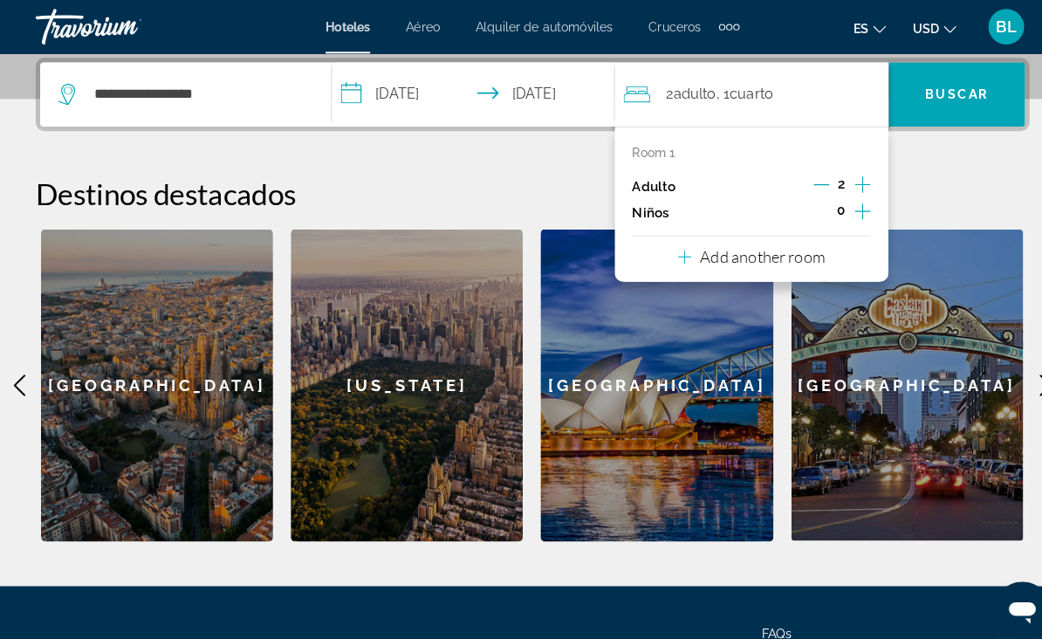
click at [840, 206] on icon "Increment children" at bounding box center [844, 206] width 16 height 21
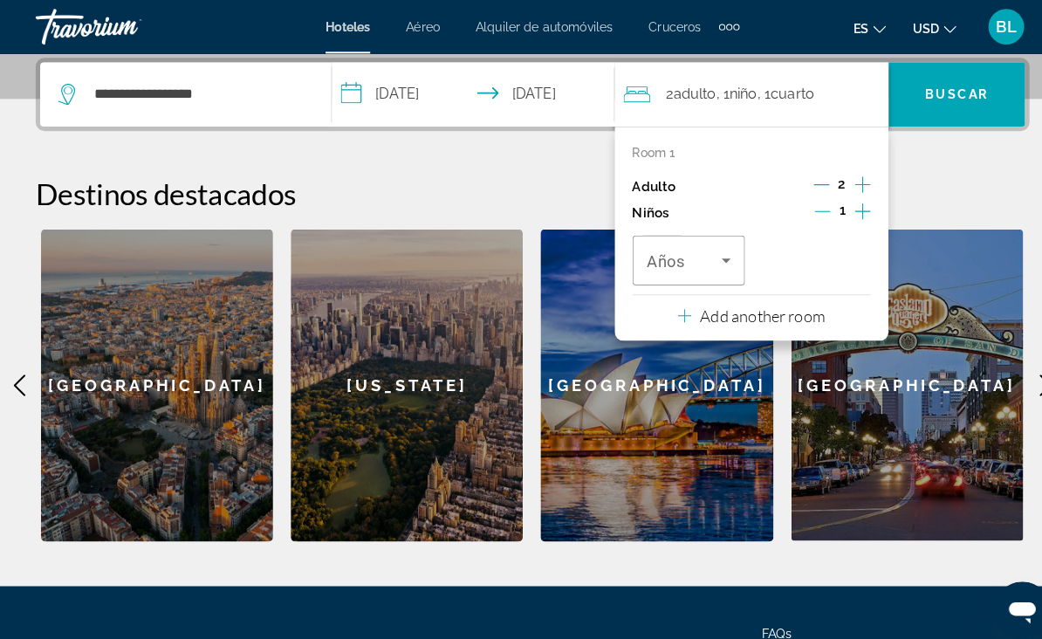
click at [693, 252] on span "Travelers: 2 adults, 1 child" at bounding box center [668, 254] width 73 height 21
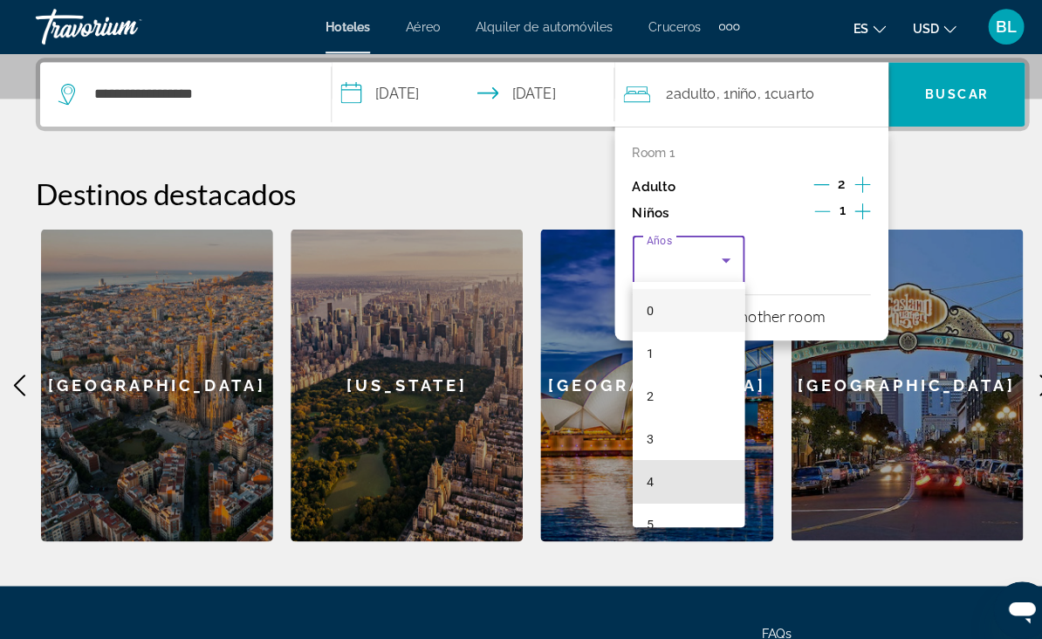
click at [649, 474] on mat-option "4" at bounding box center [673, 471] width 110 height 42
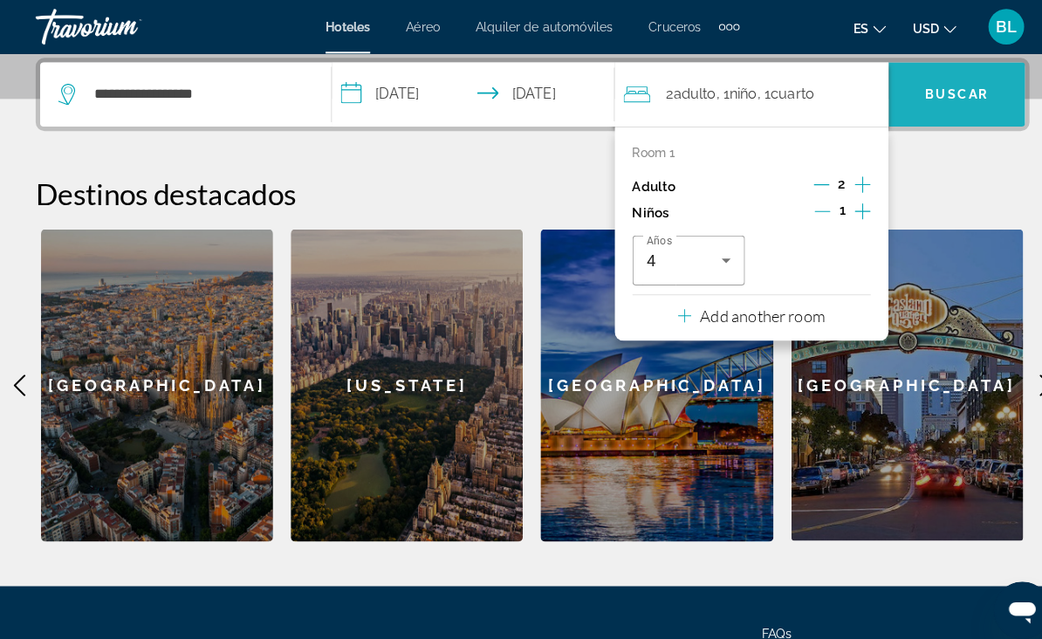
click at [933, 99] on span "Buscar" at bounding box center [936, 92] width 62 height 14
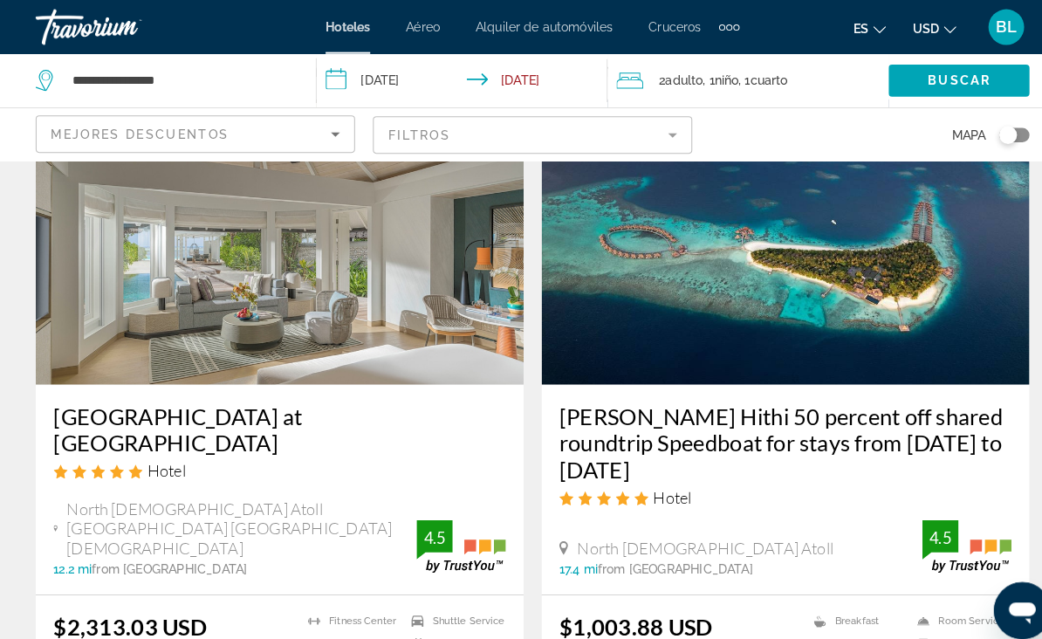
scroll to position [120, 0]
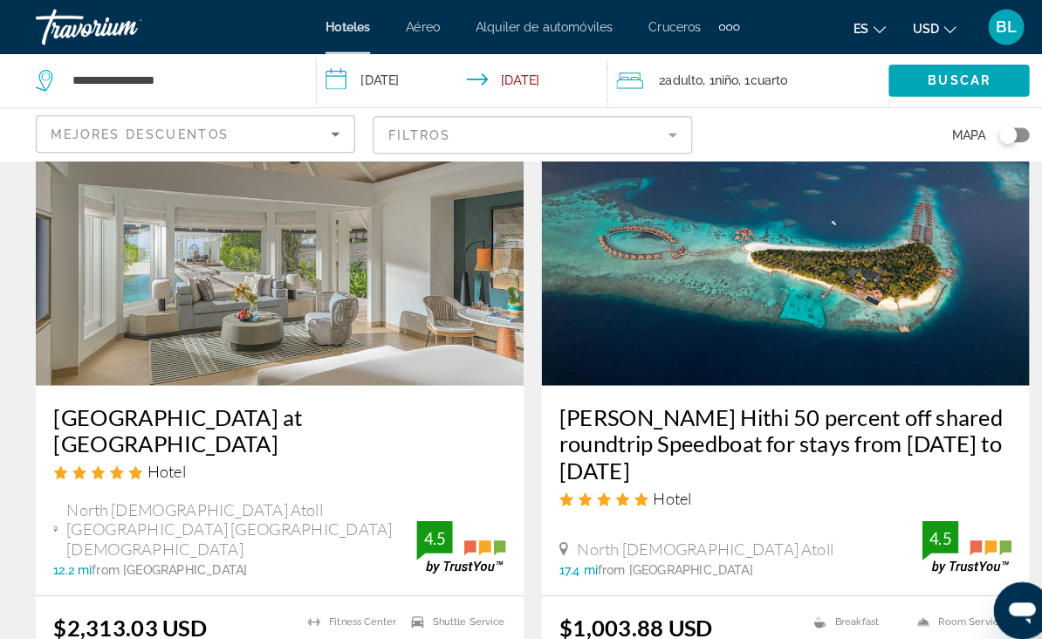
click at [447, 304] on img "Main content" at bounding box center [273, 237] width 477 height 279
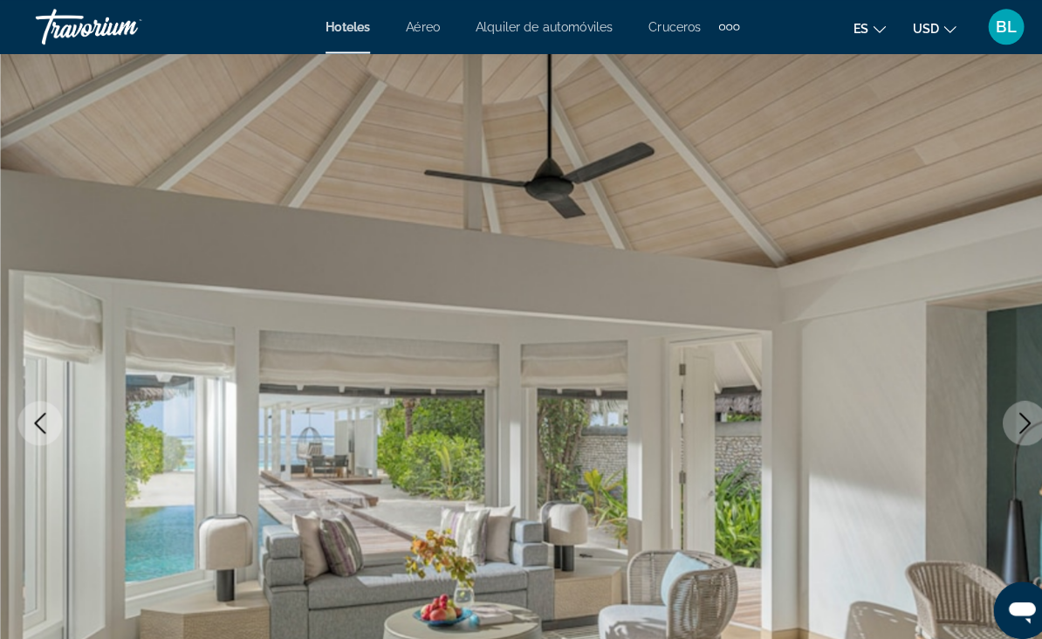
scroll to position [52, 0]
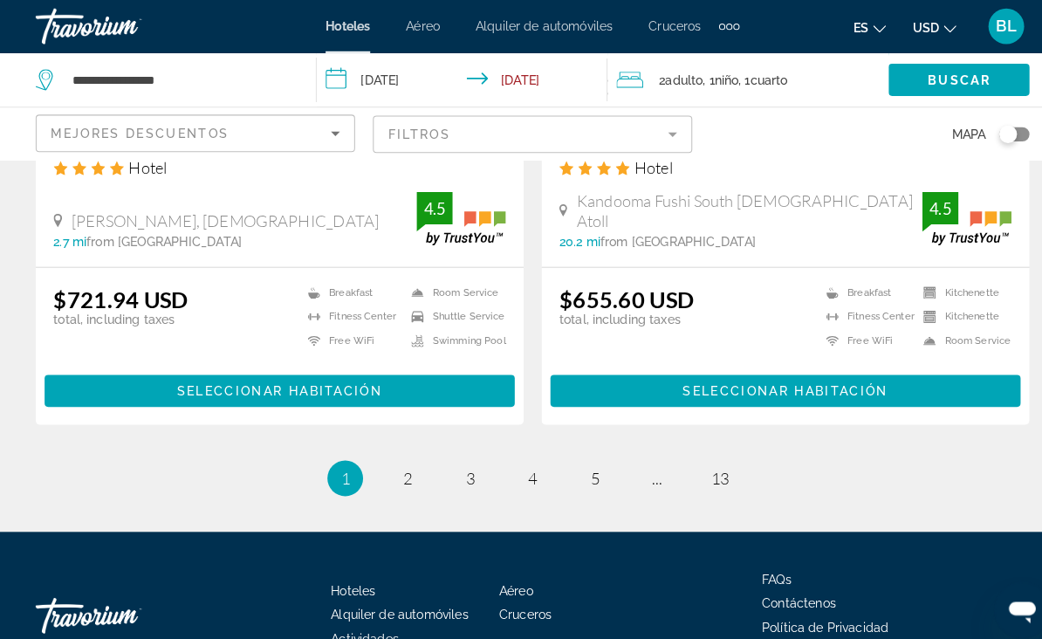
scroll to position [3685, 0]
click at [400, 453] on link "page 2" at bounding box center [399, 468] width 31 height 31
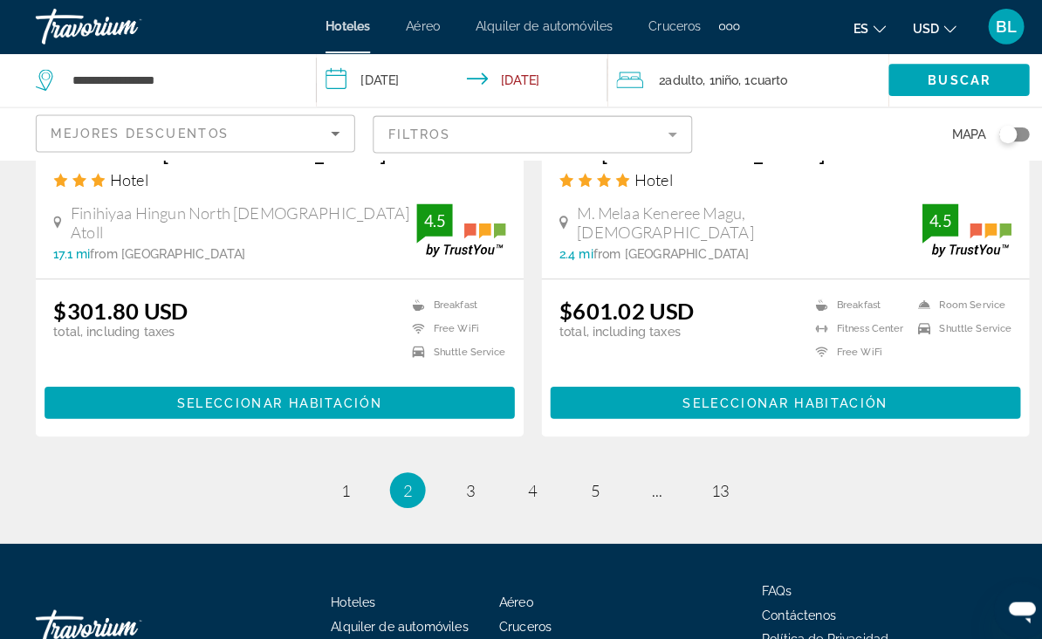
scroll to position [3541, 0]
click at [464, 469] on span "3" at bounding box center [459, 478] width 9 height 19
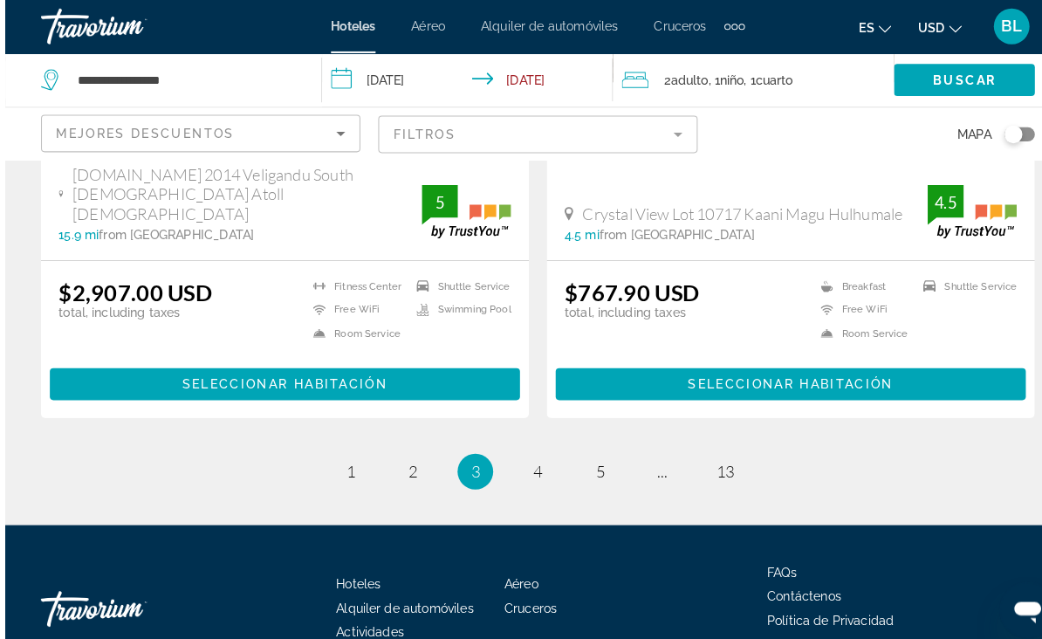
scroll to position [3536, 0]
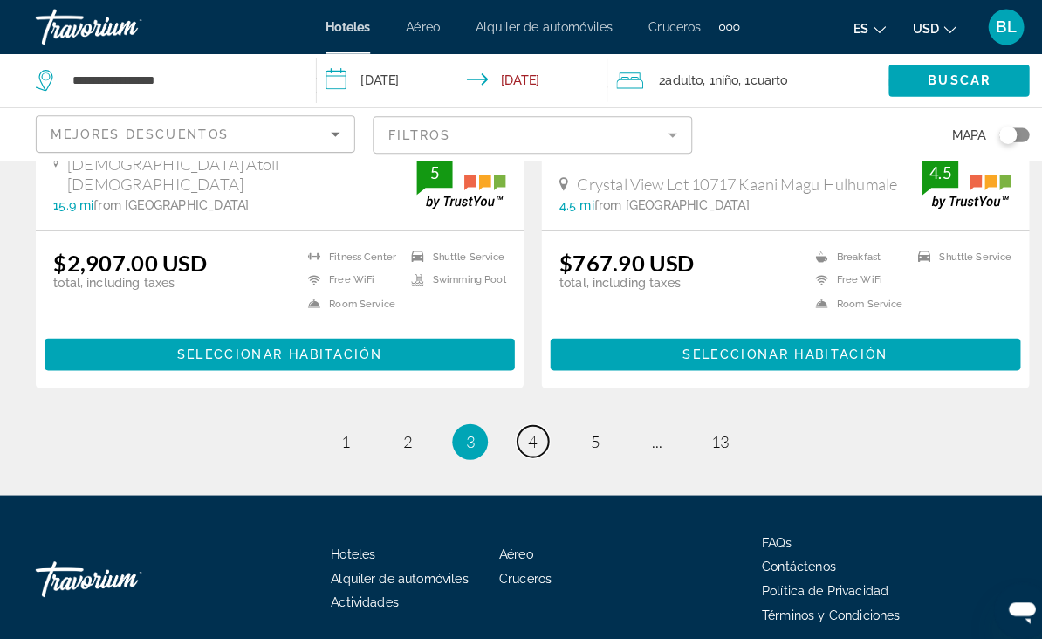
click at [521, 422] on span "4" at bounding box center [520, 431] width 9 height 19
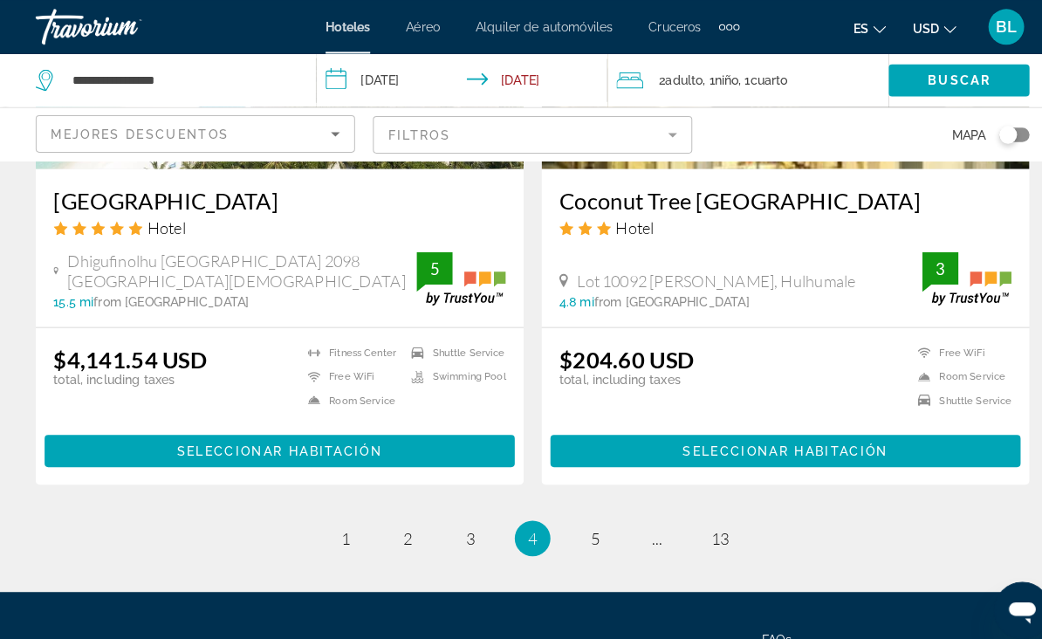
scroll to position [3469, 0]
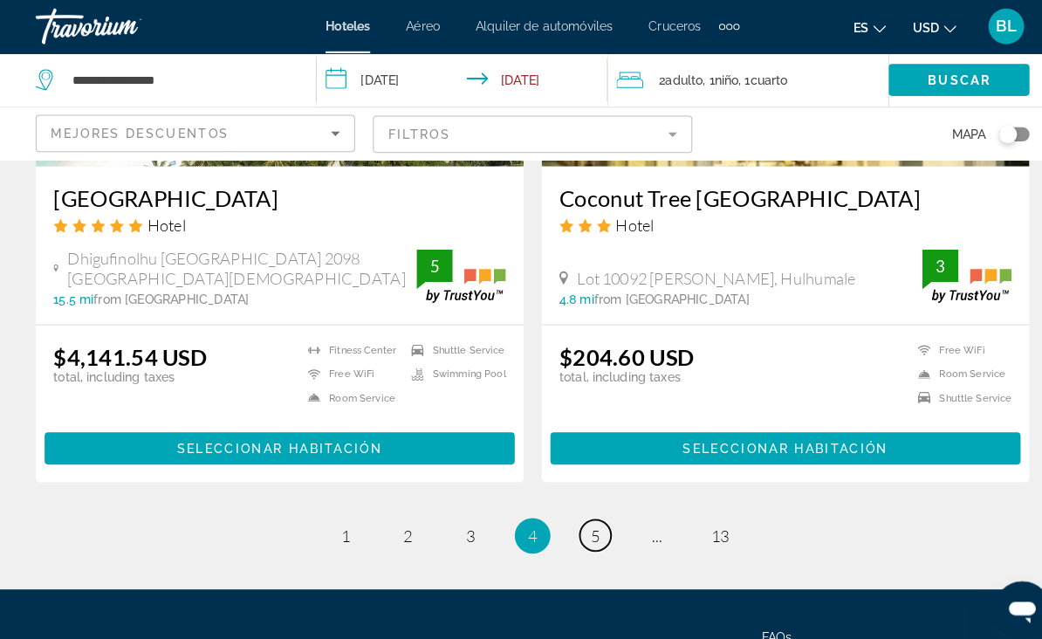
click at [590, 509] on link "page 5" at bounding box center [582, 524] width 31 height 31
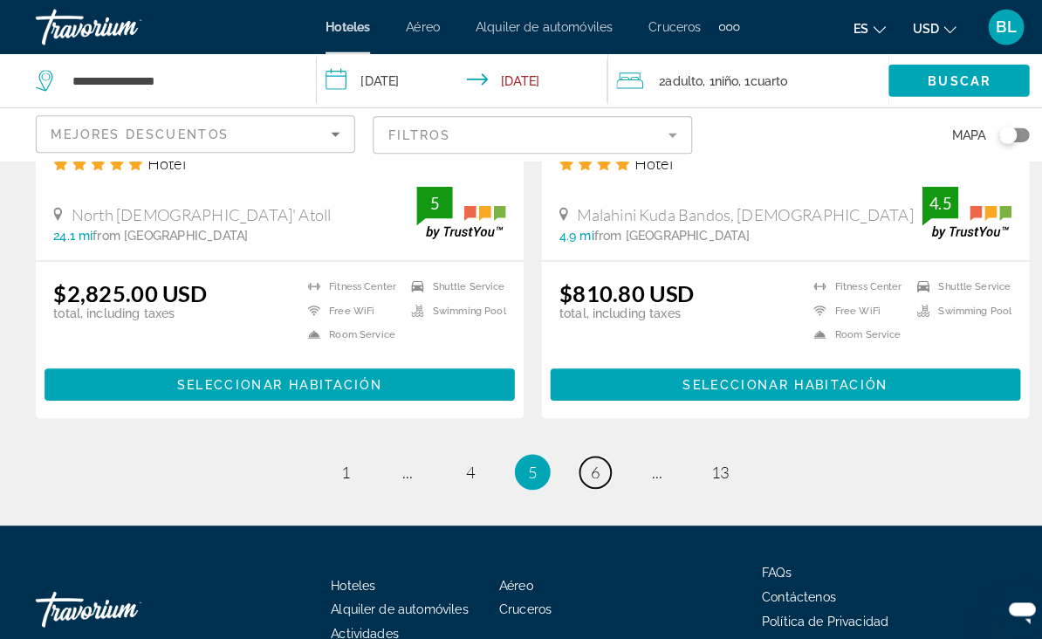
scroll to position [3632, 0]
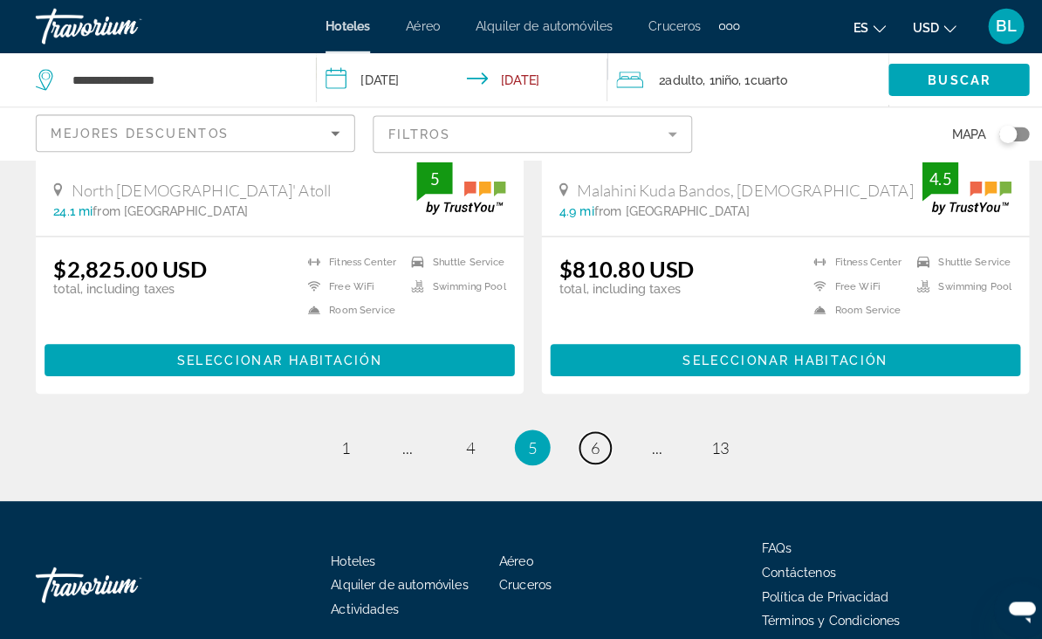
click at [582, 428] on span "6" at bounding box center [581, 437] width 9 height 19
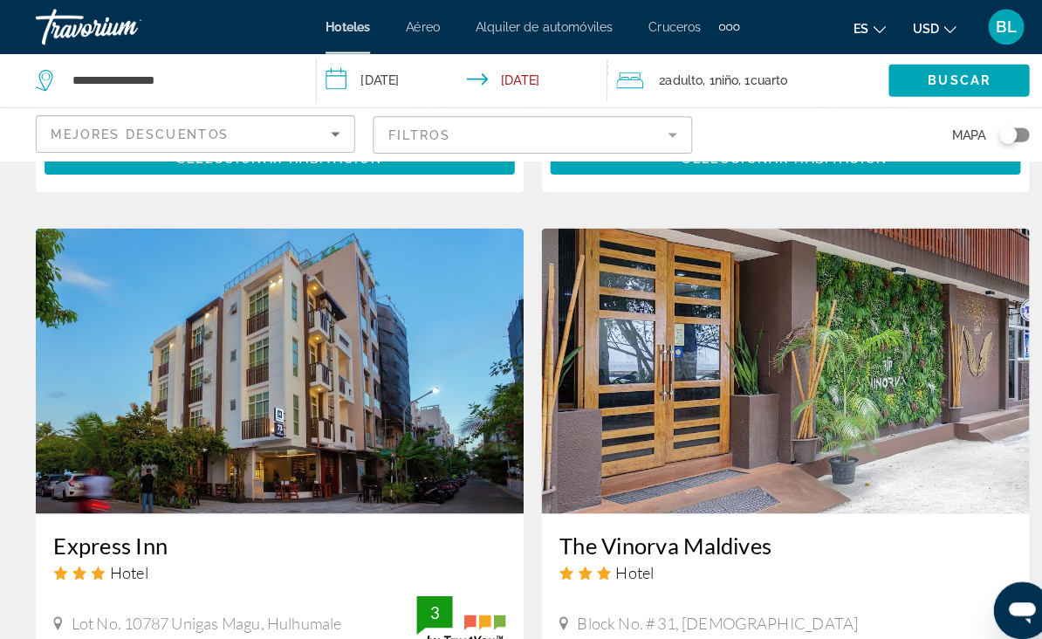
scroll to position [2530, 0]
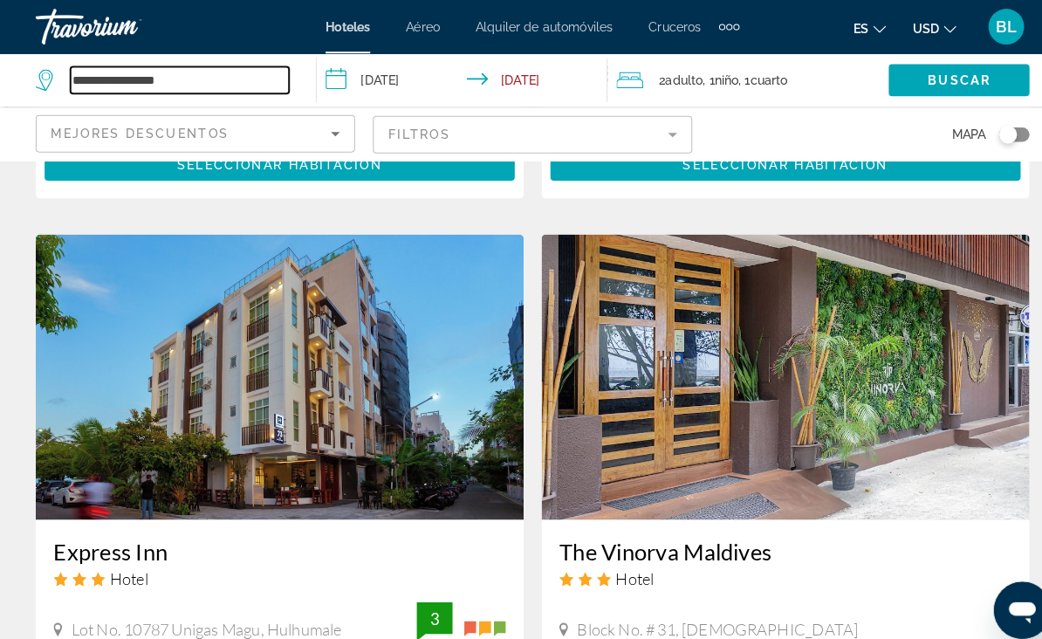
click at [181, 84] on input "**********" at bounding box center [176, 78] width 214 height 26
type input "*"
